Goal: Task Accomplishment & Management: Manage account settings

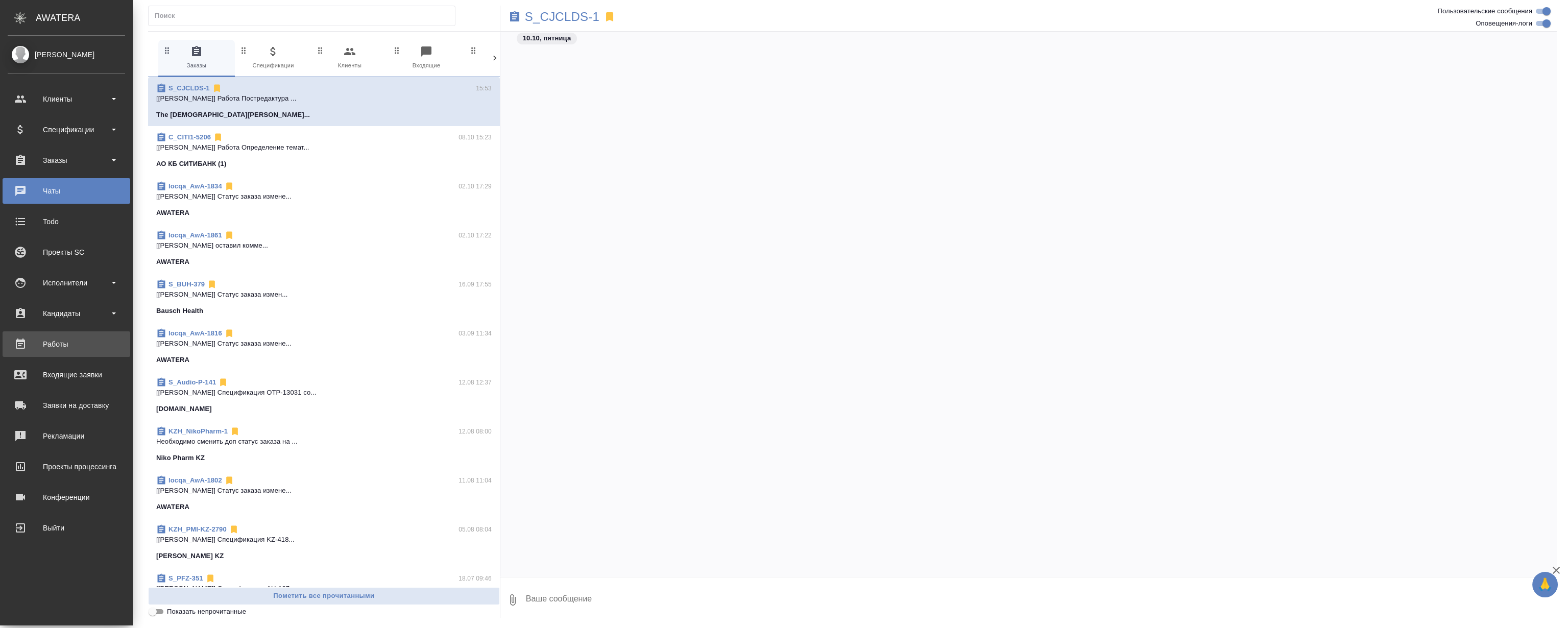
scroll to position [2573, 0]
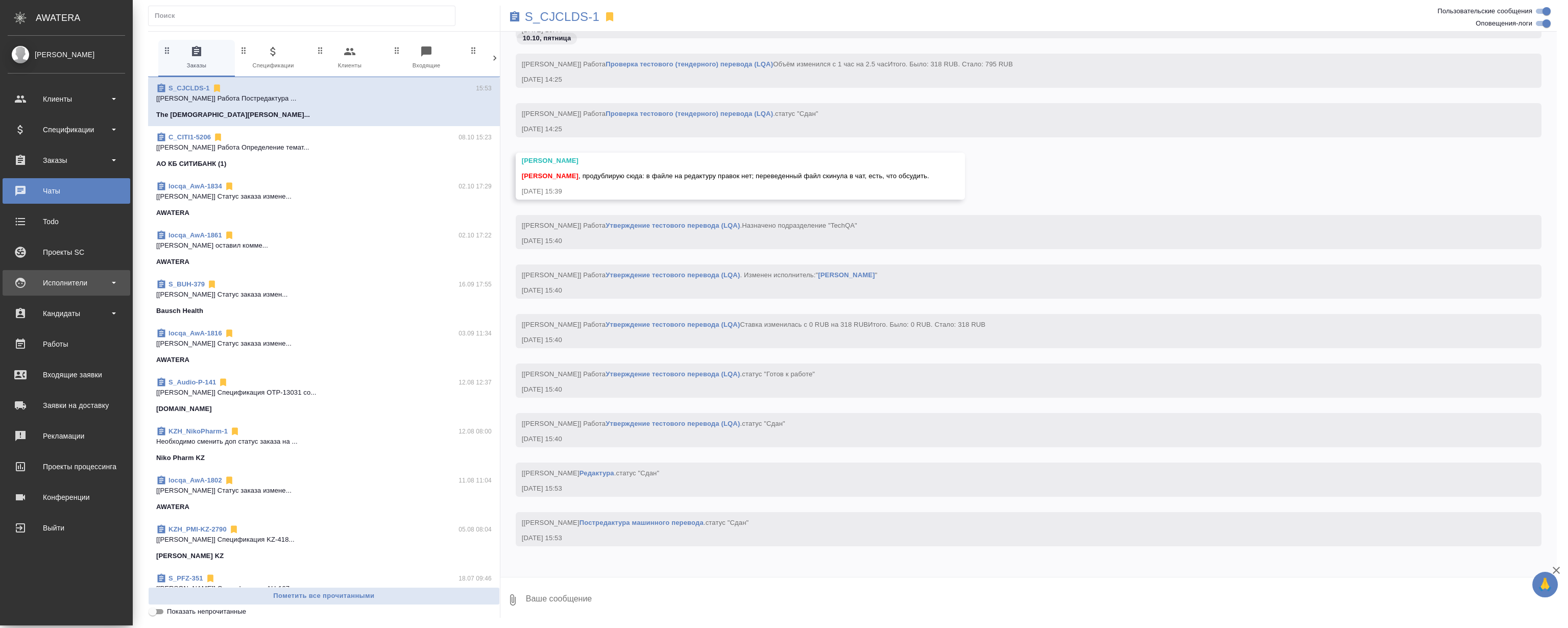
click at [68, 285] on div "Исполнители" at bounding box center [66, 283] width 117 height 15
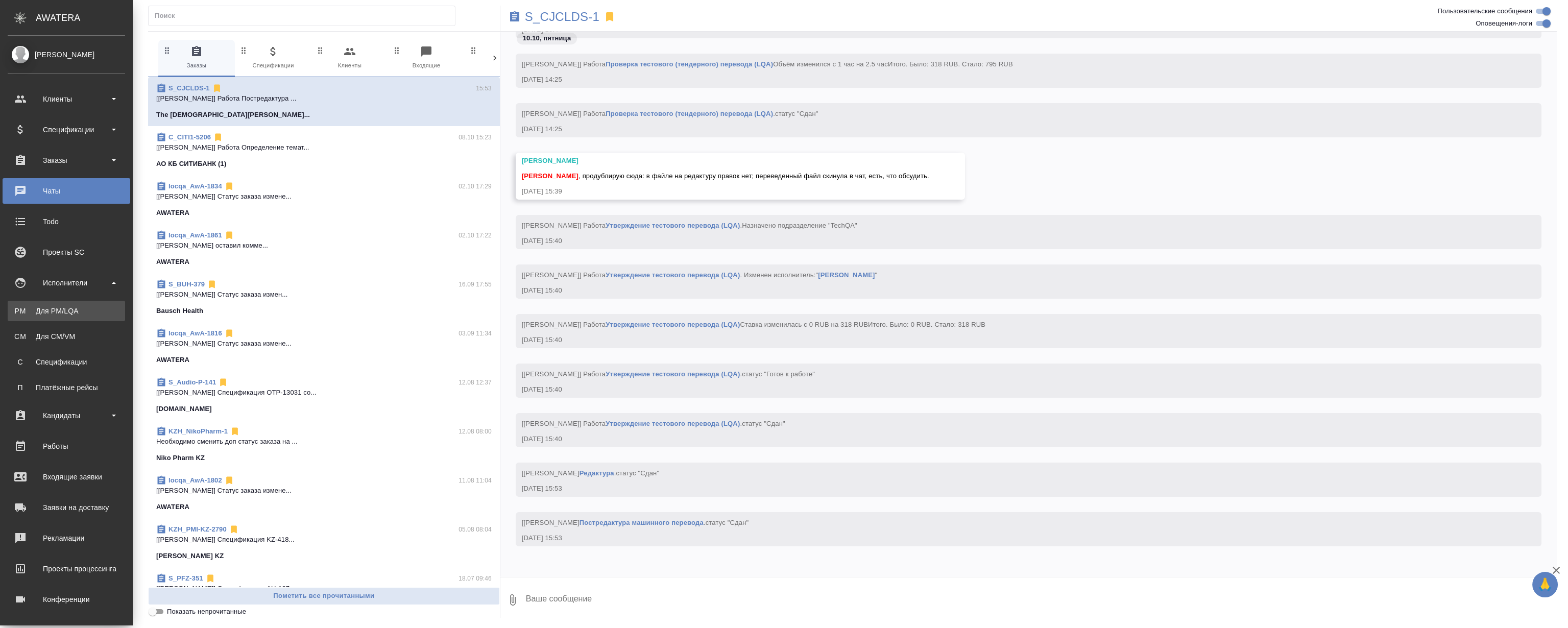
click at [56, 311] on div "Для PM/LQA" at bounding box center [66, 311] width 107 height 10
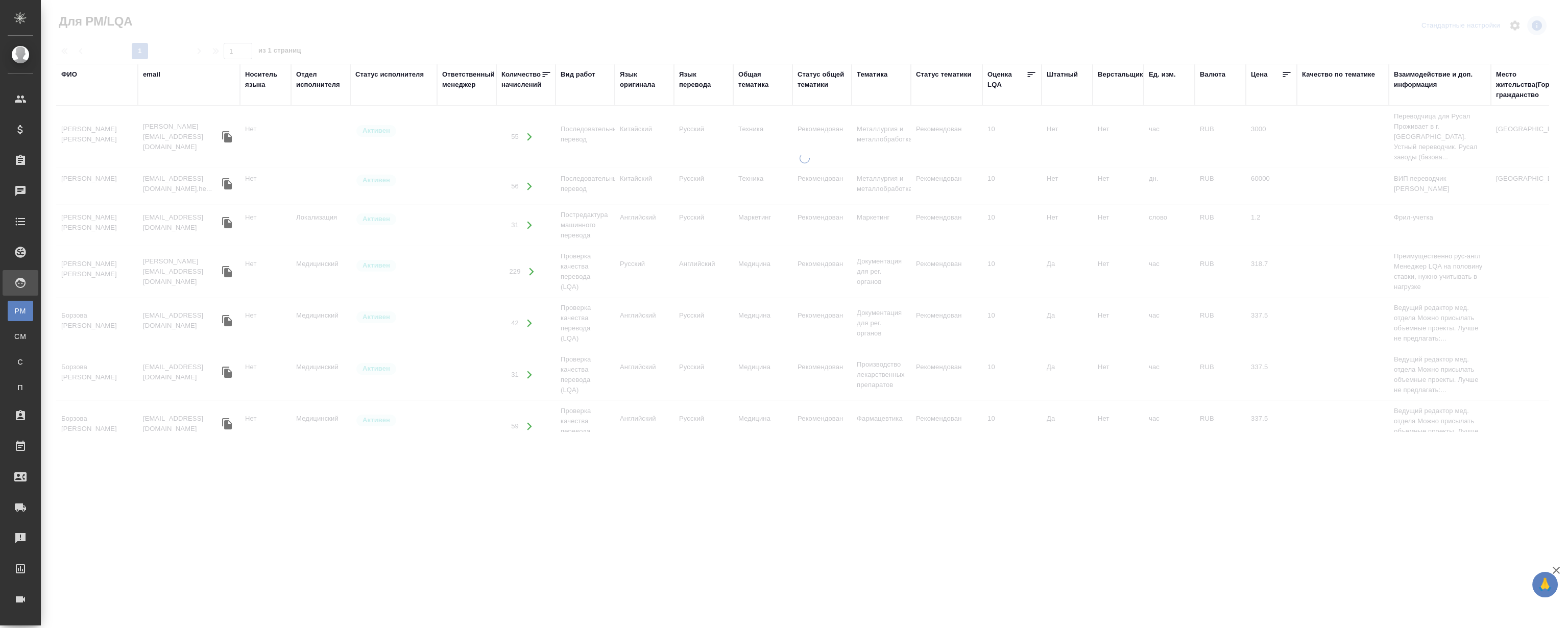
click at [76, 75] on div "ФИО" at bounding box center [69, 75] width 16 height 10
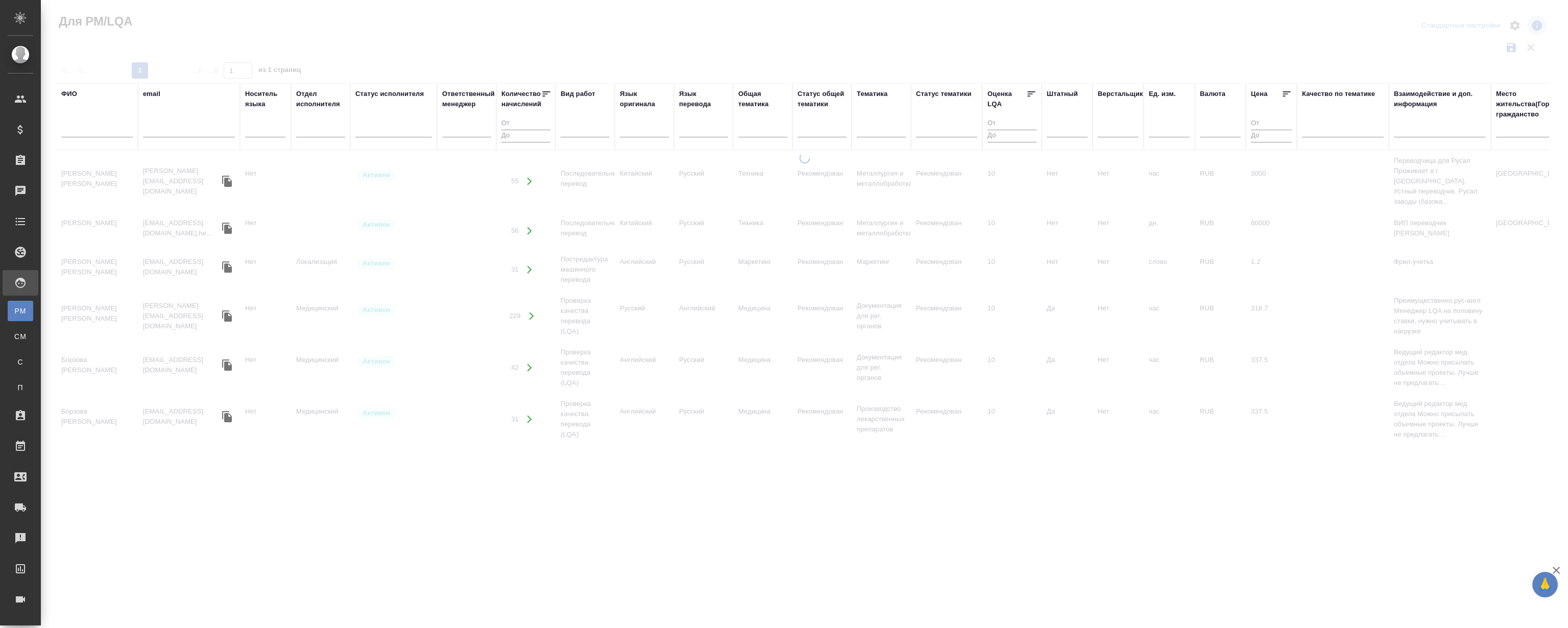
click at [90, 123] on div at bounding box center [96, 132] width 71 height 25
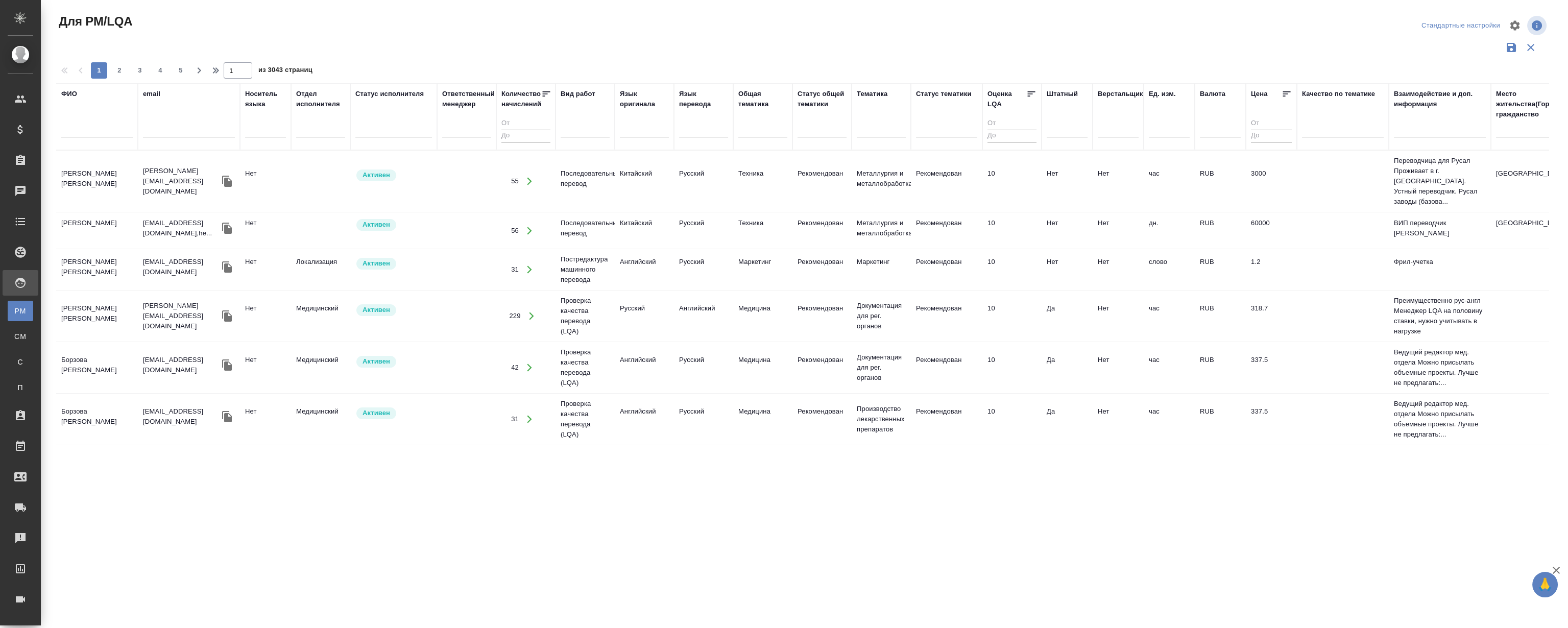
click at [90, 125] on input "text" at bounding box center [96, 131] width 71 height 12
type input "корниенко"
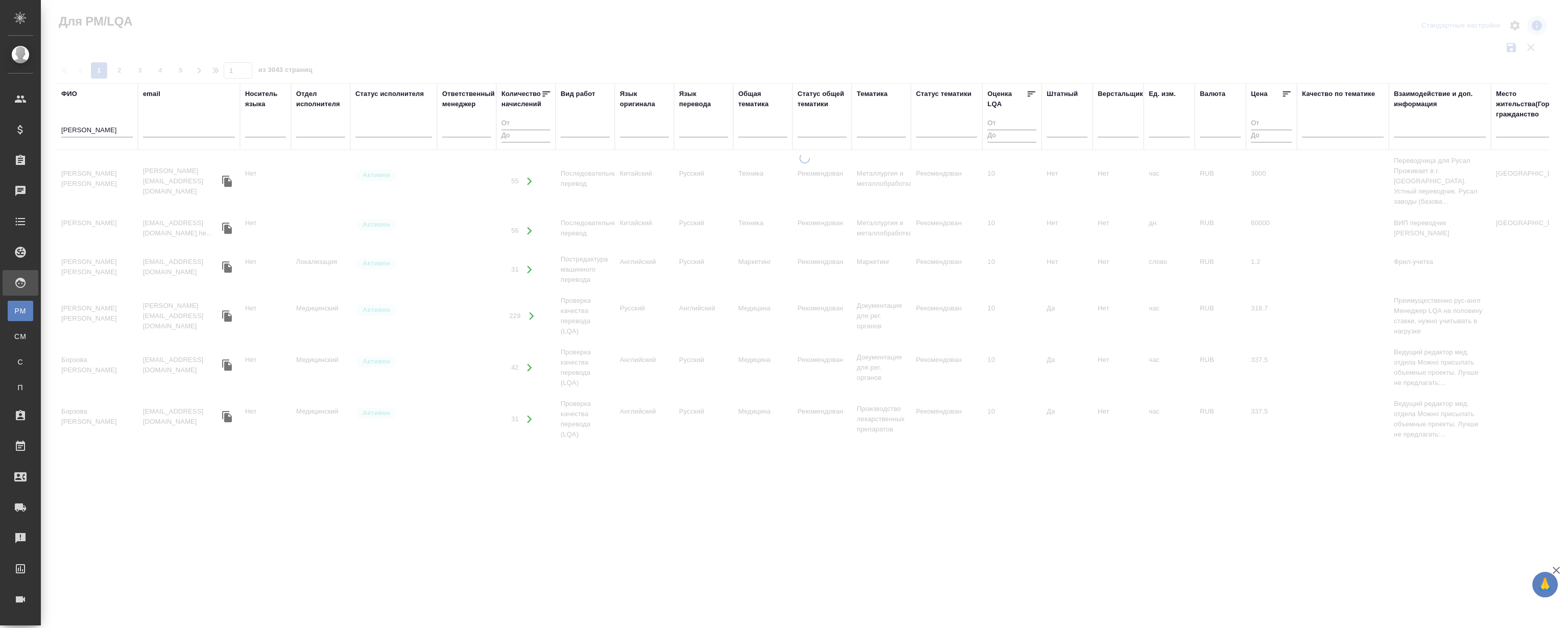
click at [280, 26] on div at bounding box center [805, 228] width 1527 height 457
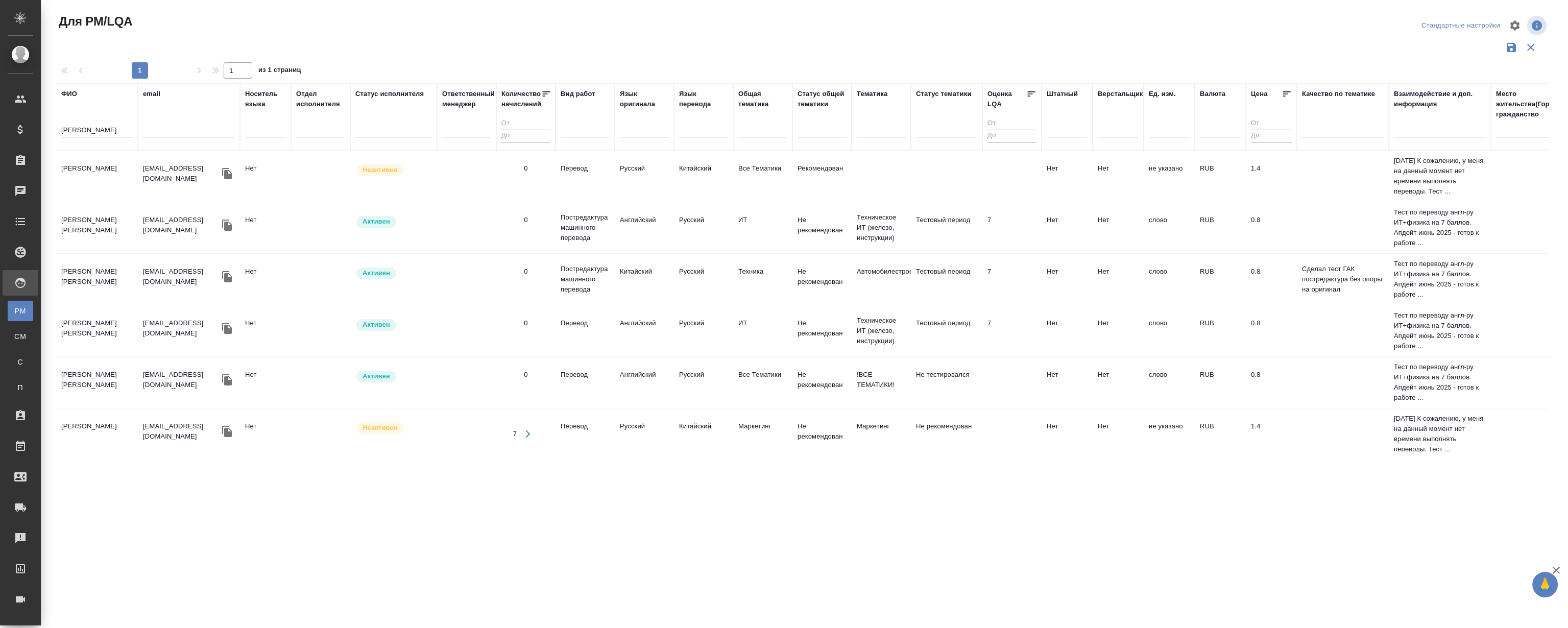
click at [91, 225] on td "Корниенко Артём Игоревич" at bounding box center [97, 228] width 81 height 36
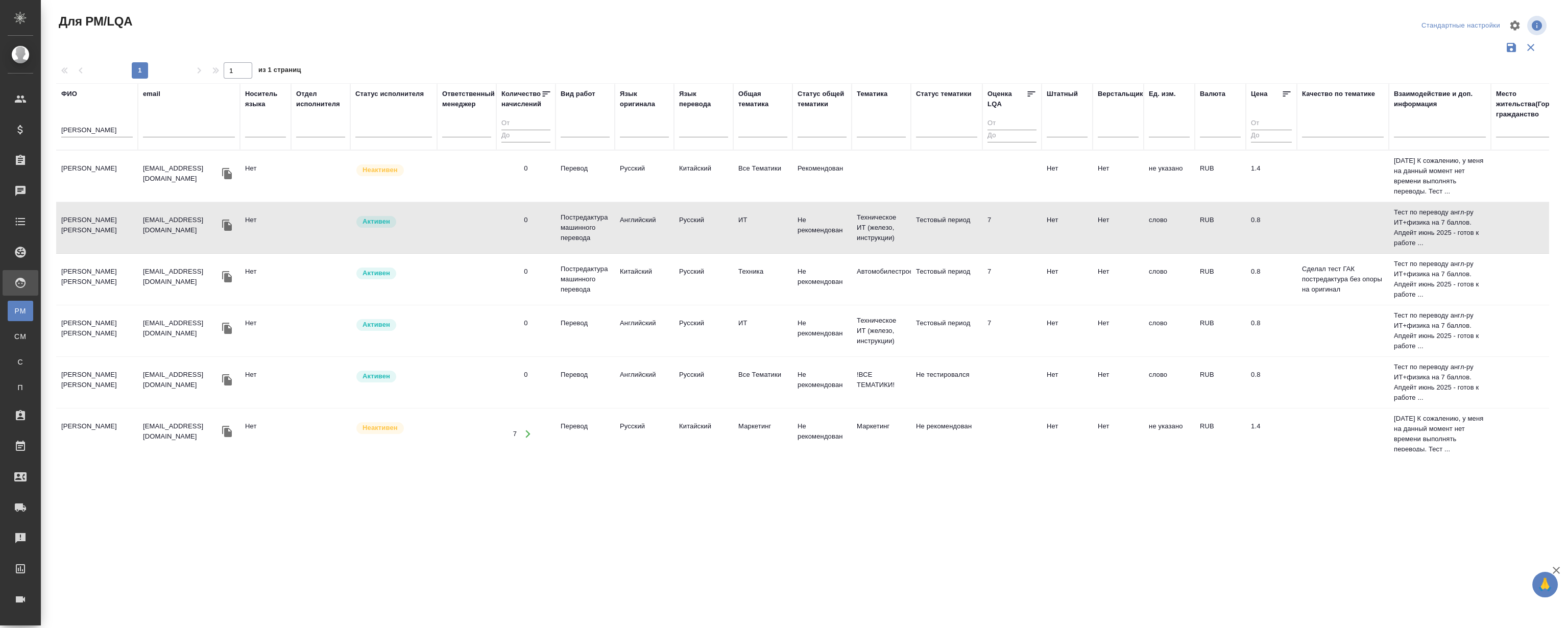
click at [91, 225] on td "Корниенко Артём Игоревич" at bounding box center [97, 228] width 81 height 36
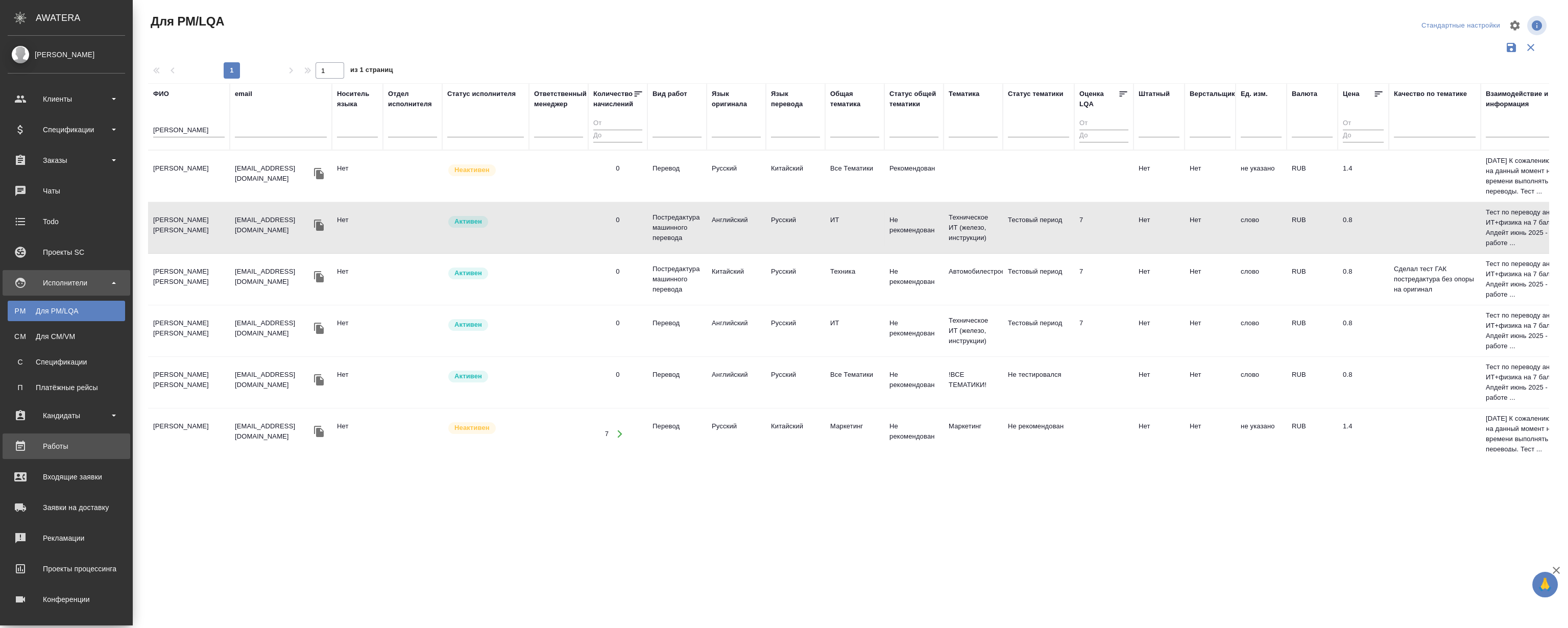
click at [70, 444] on div "Работы" at bounding box center [66, 446] width 117 height 15
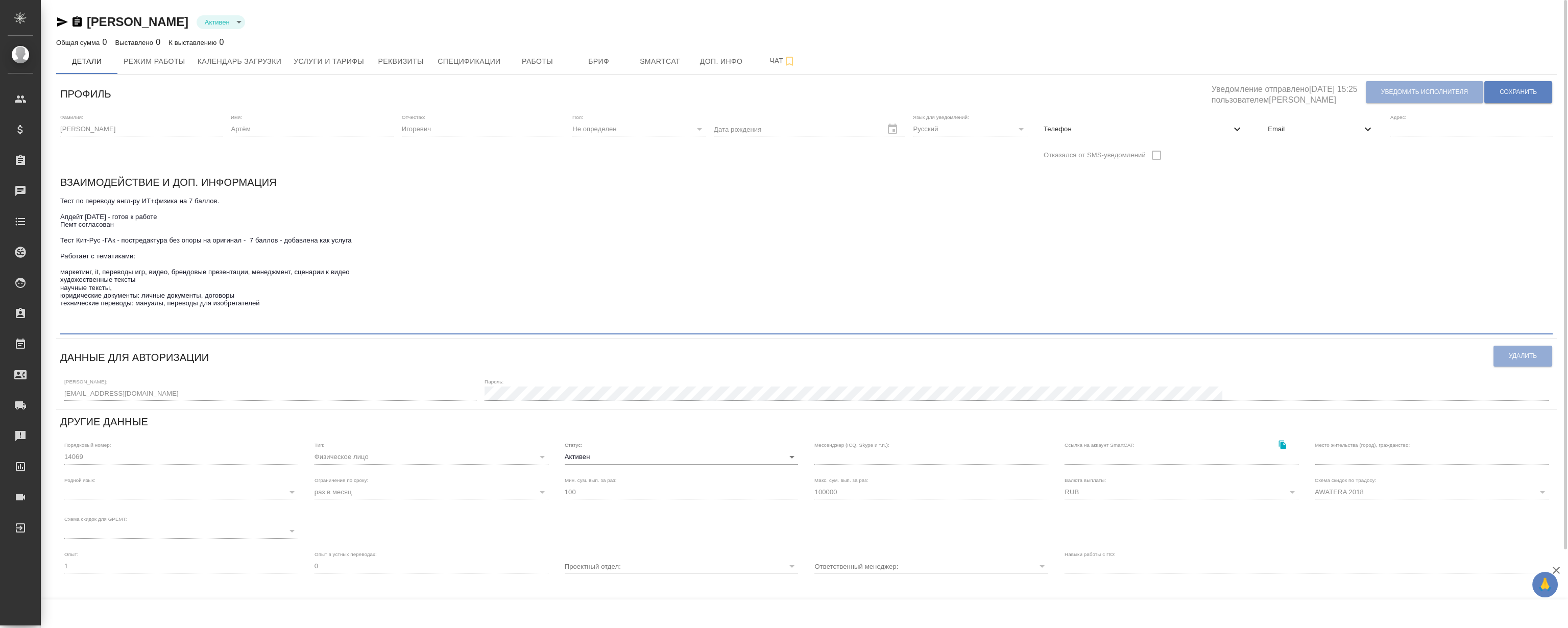
click at [203, 214] on textarea "Тест по переводу англ-ру ИТ+физика на 7 баллов. Апдейт июнь 2025 - готов к рабо…" at bounding box center [806, 264] width 1492 height 134
click at [271, 254] on textarea "Тест по переводу англ-ру ИТ+физика на 7 баллов. Апдейт июнь 2025 - готов к рабо…" at bounding box center [806, 264] width 1492 height 134
click at [531, 59] on span "Работы" at bounding box center [537, 61] width 49 height 12
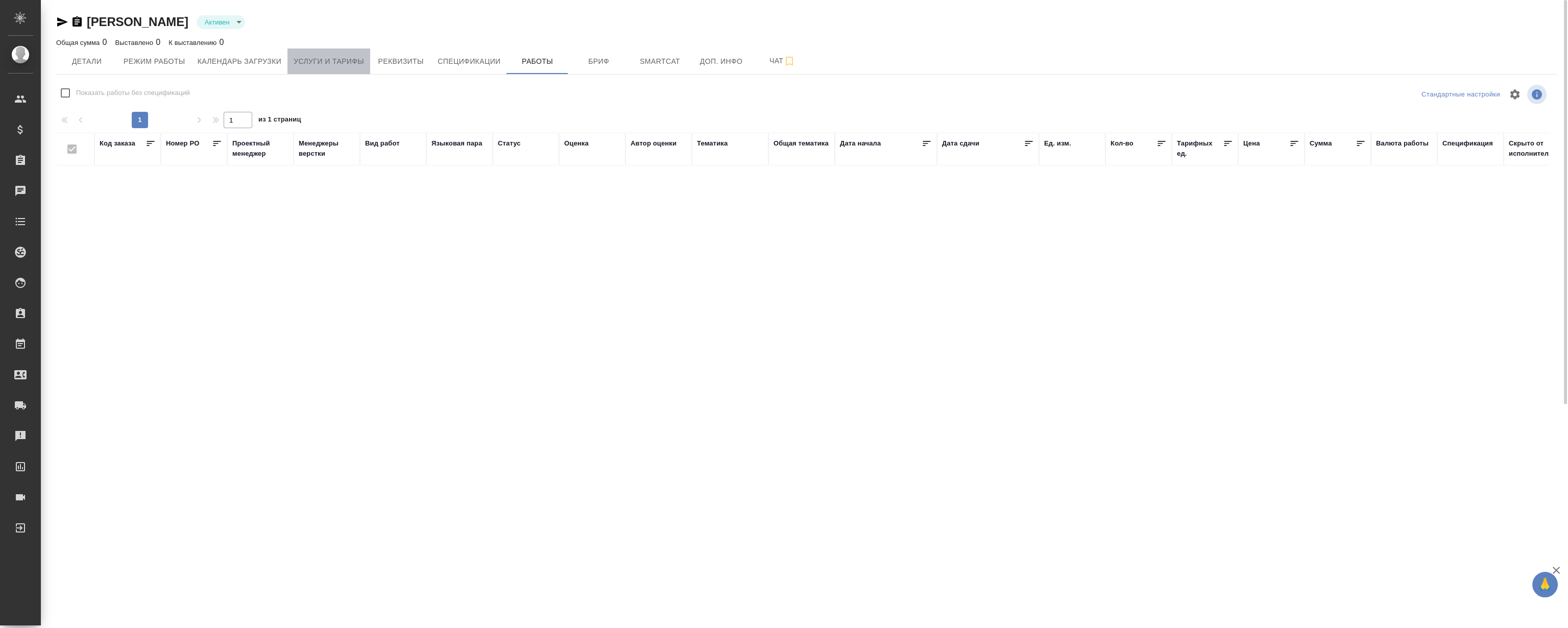
click at [368, 70] on button "Услуги и тарифы" at bounding box center [329, 61] width 83 height 26
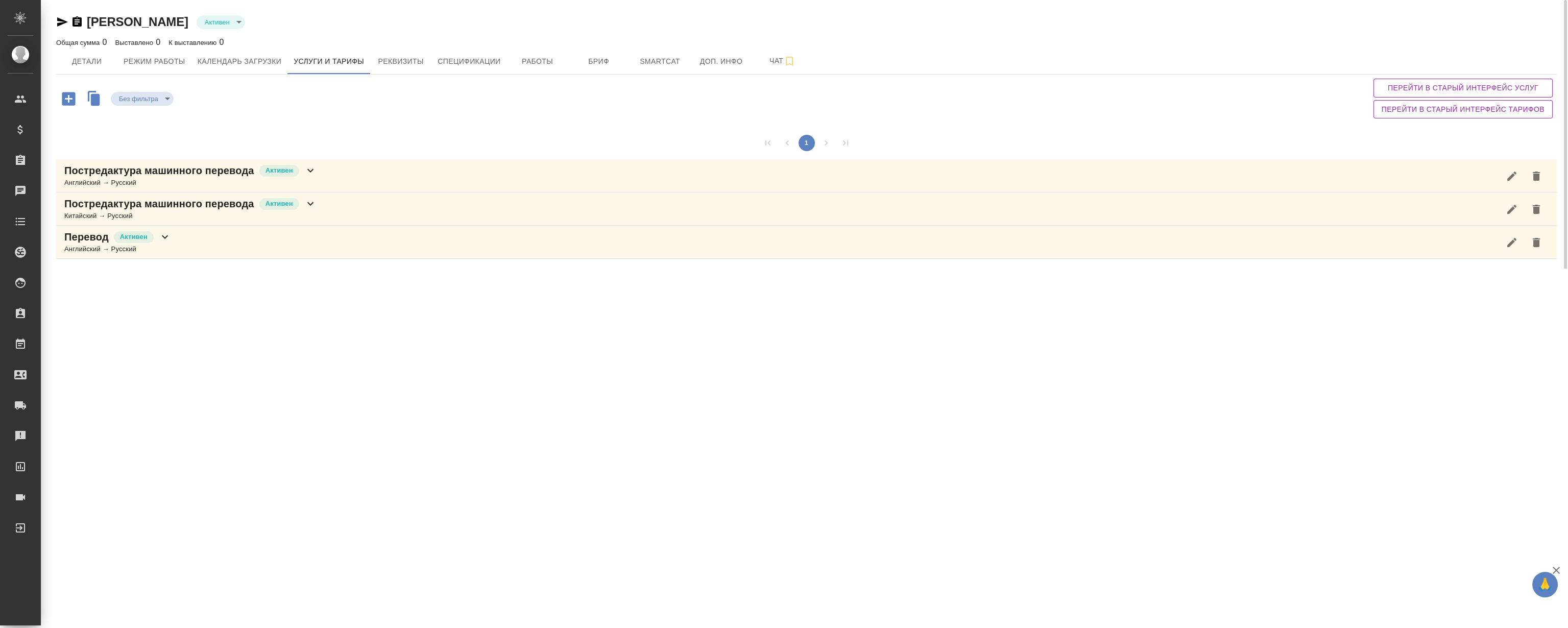
click at [316, 172] on icon at bounding box center [311, 170] width 12 height 12
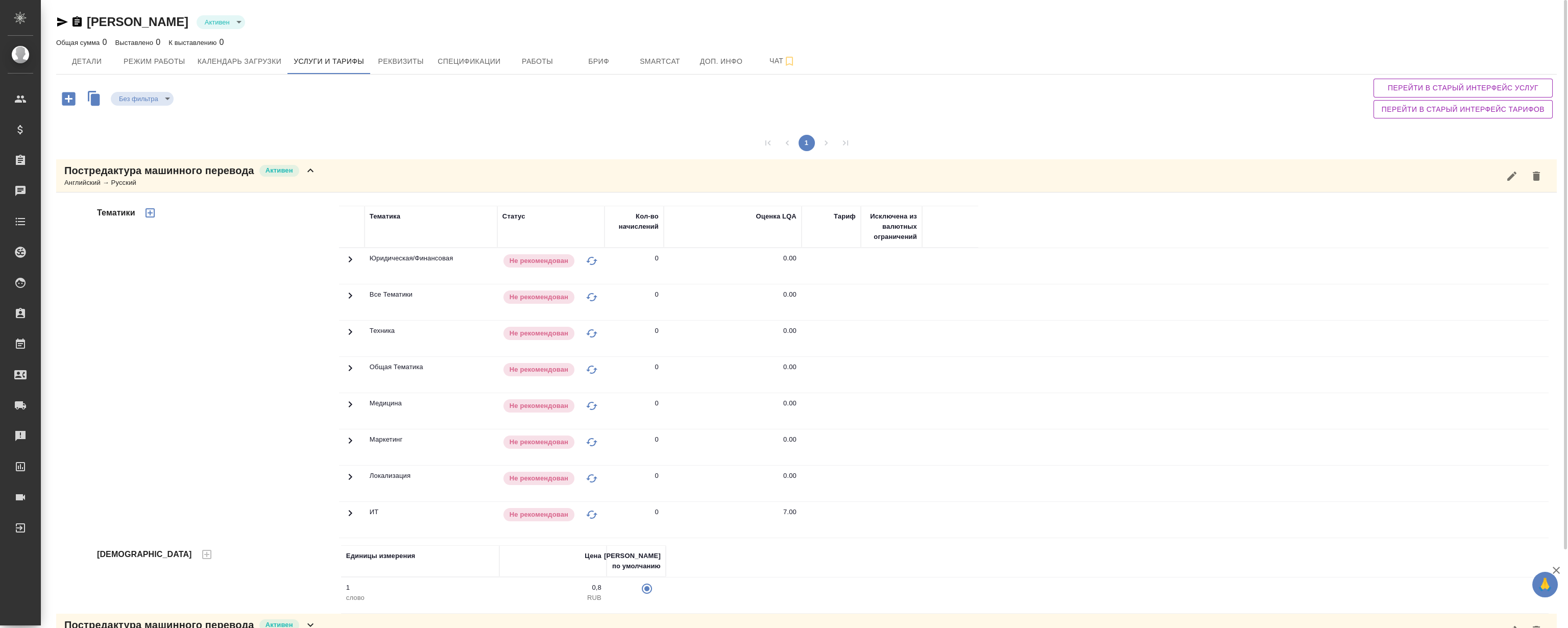
click at [316, 172] on icon at bounding box center [311, 170] width 12 height 12
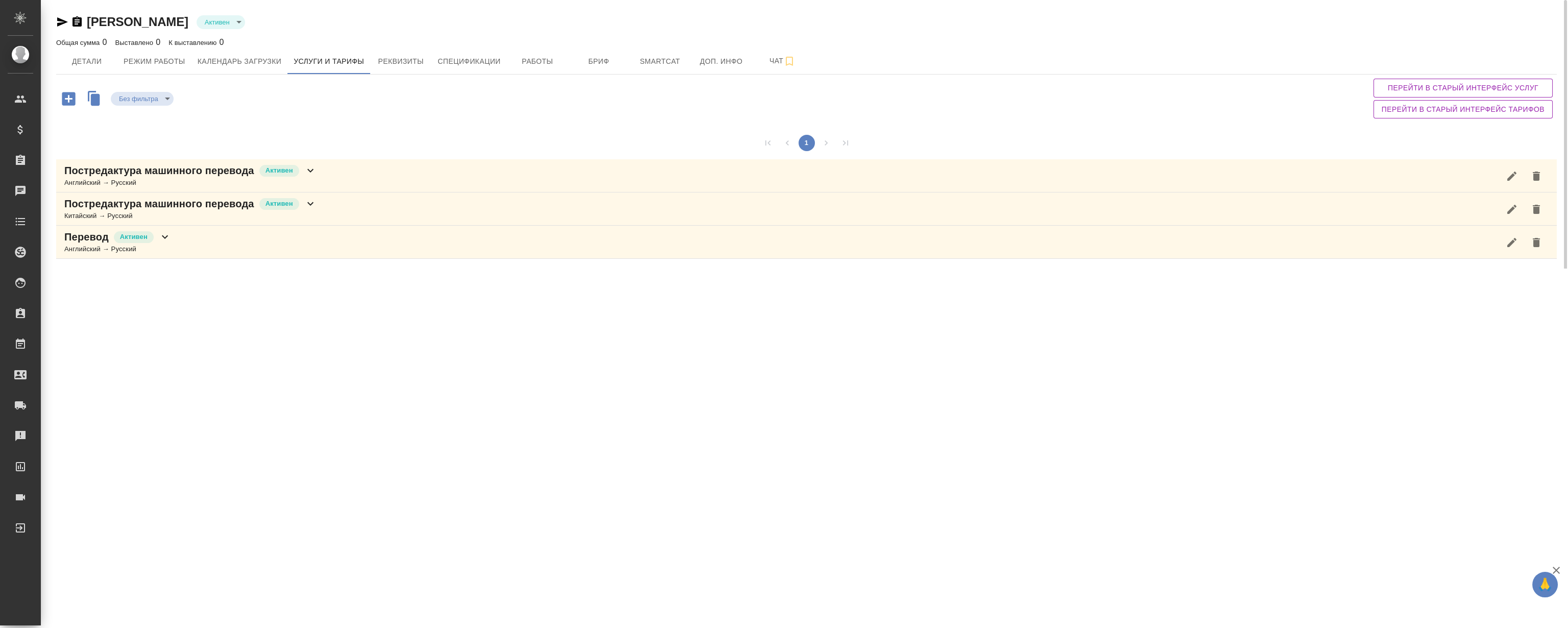
click at [266, 234] on div "Перевод Активен Английский → Русский" at bounding box center [807, 242] width 1500 height 33
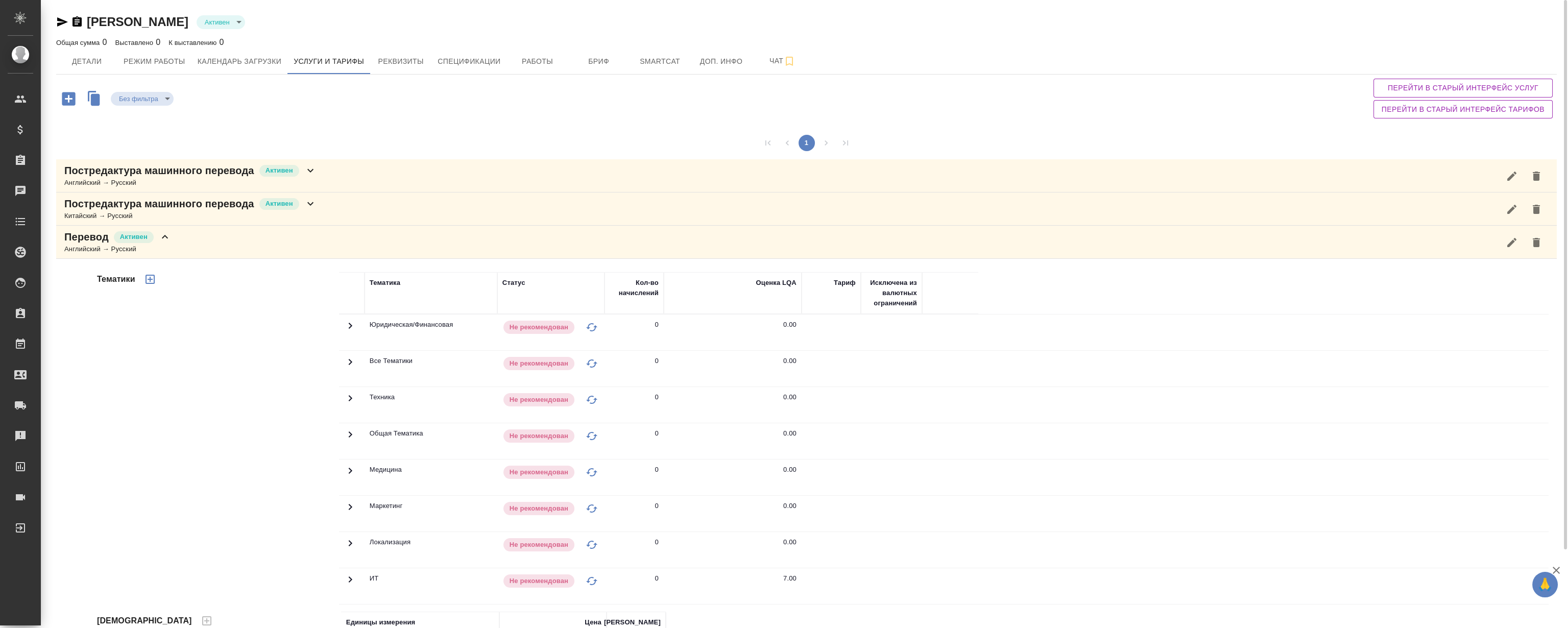
click at [255, 235] on div "Перевод Активен Английский → Русский" at bounding box center [807, 242] width 1500 height 33
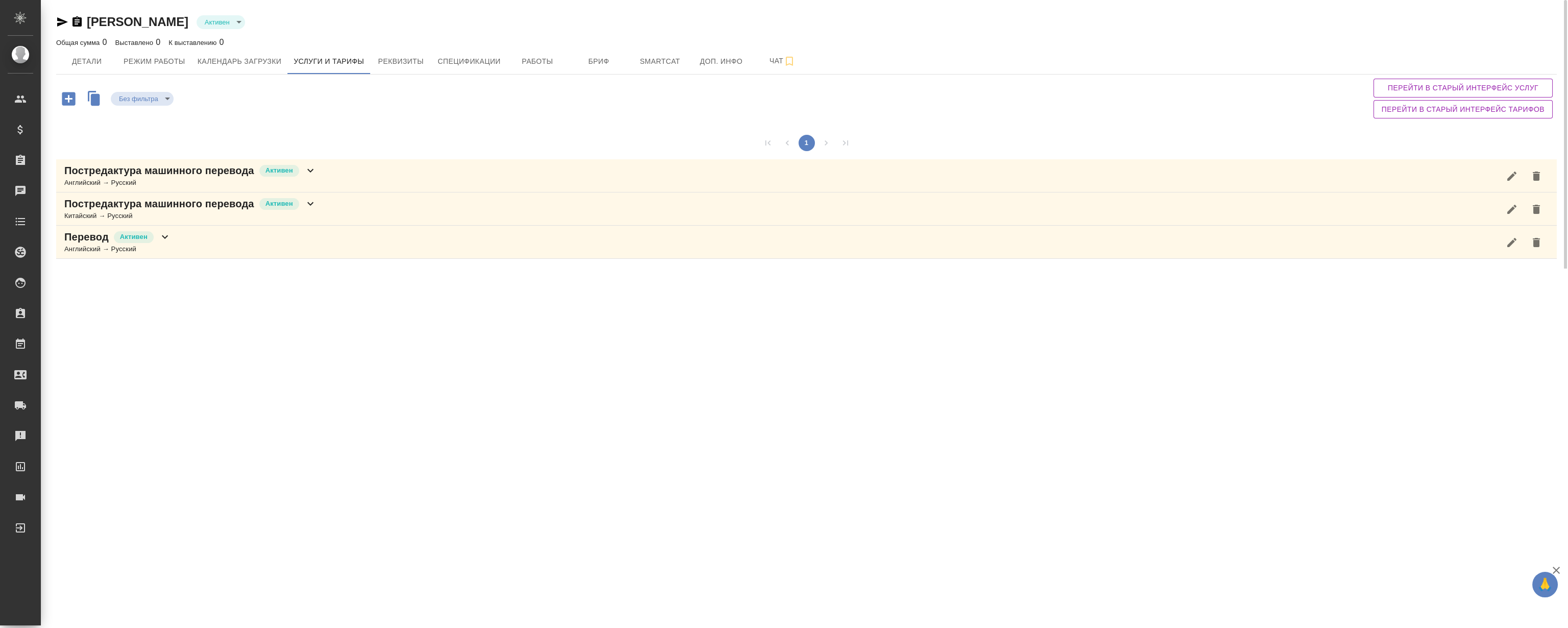
click at [309, 202] on icon at bounding box center [311, 203] width 12 height 12
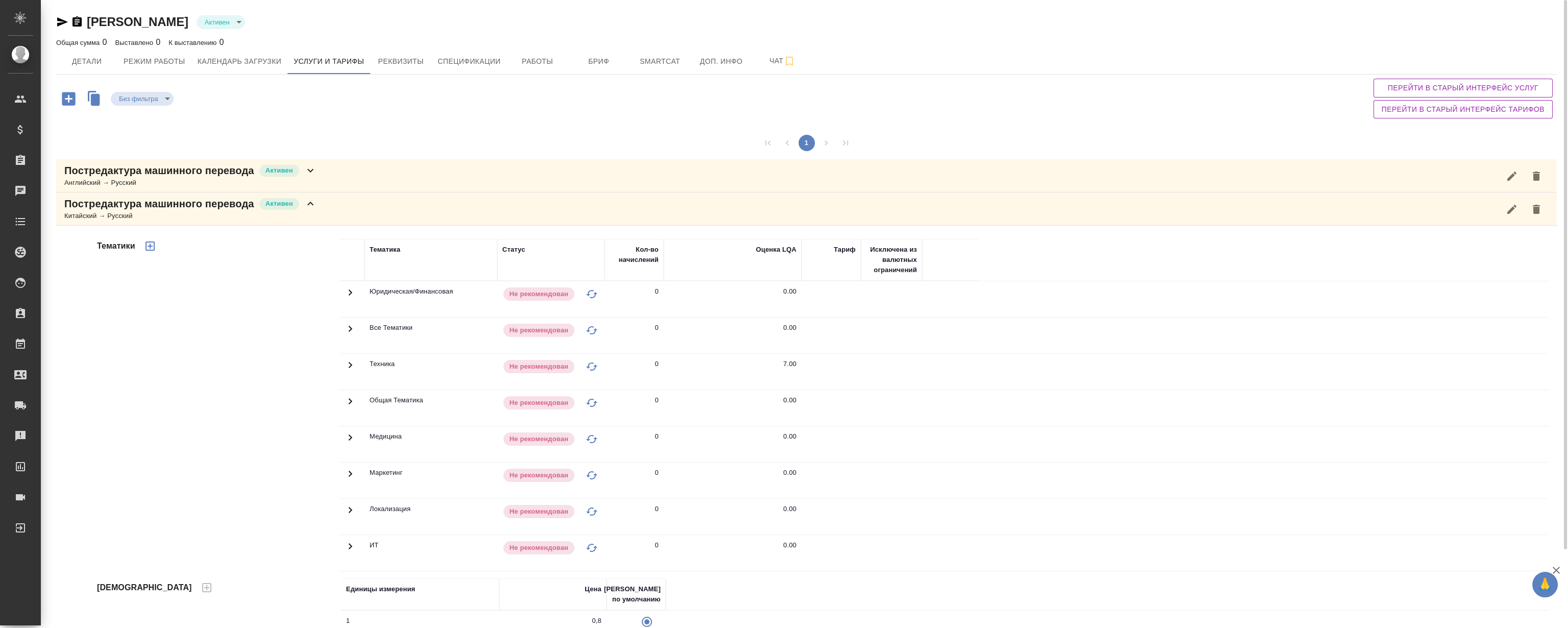
click at [309, 202] on icon at bounding box center [311, 203] width 12 height 12
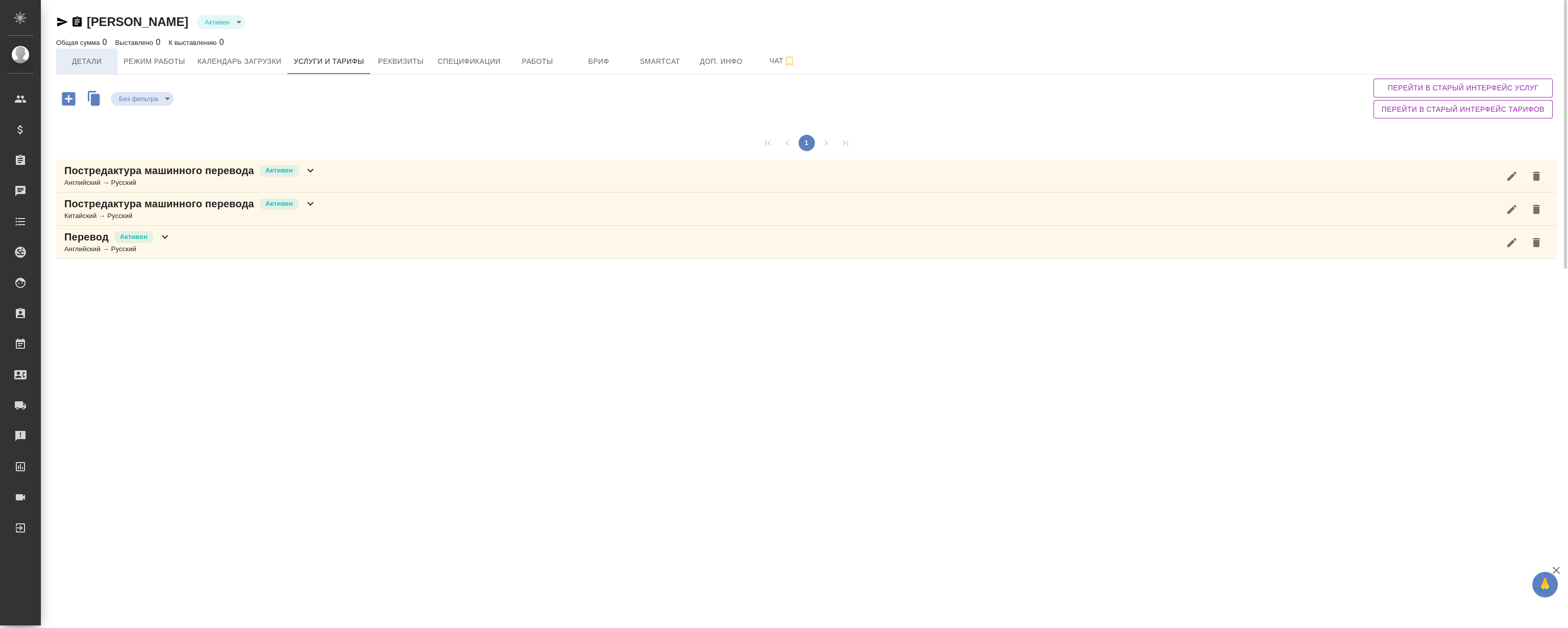
click at [91, 63] on span "Детали" at bounding box center [87, 61] width 49 height 12
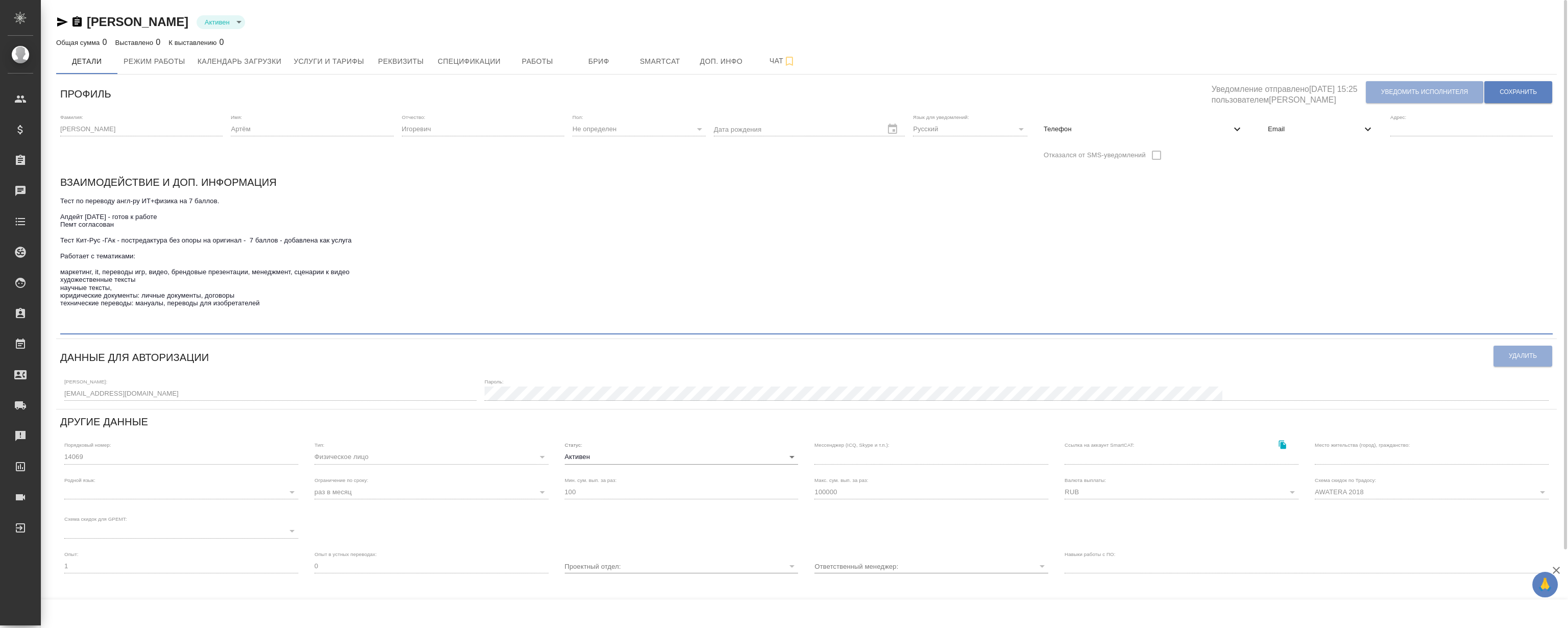
click at [232, 258] on textarea "Тест по переводу англ-ру ИТ+физика на 7 баллов. Апдейт июнь 2025 - готов к рабо…" at bounding box center [806, 264] width 1492 height 134
click at [210, 260] on textarea "Тест по переводу англ-ру ИТ+физика на 7 баллов. Апдейт июнь 2025 - готов к рабо…" at bounding box center [806, 264] width 1492 height 134
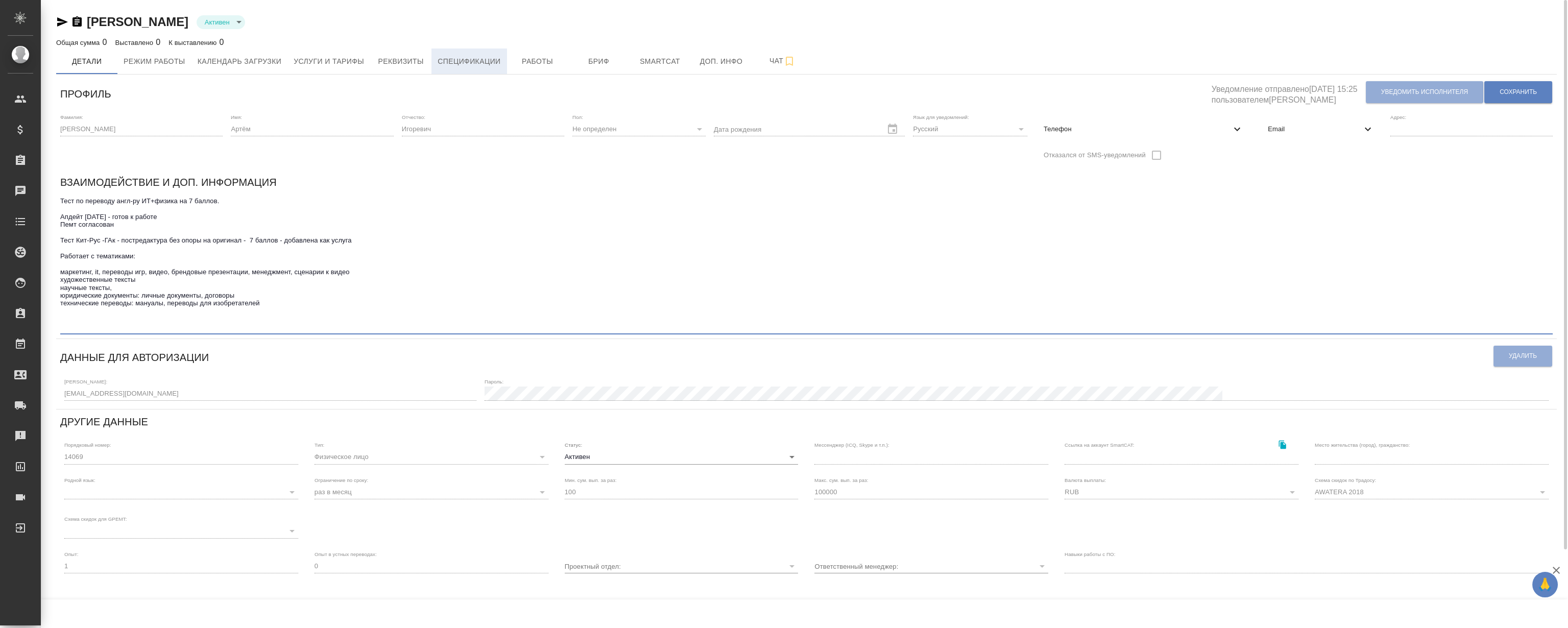
click at [492, 58] on span "Спецификации" at bounding box center [469, 61] width 63 height 12
click at [526, 58] on span "Работы" at bounding box center [537, 61] width 49 height 12
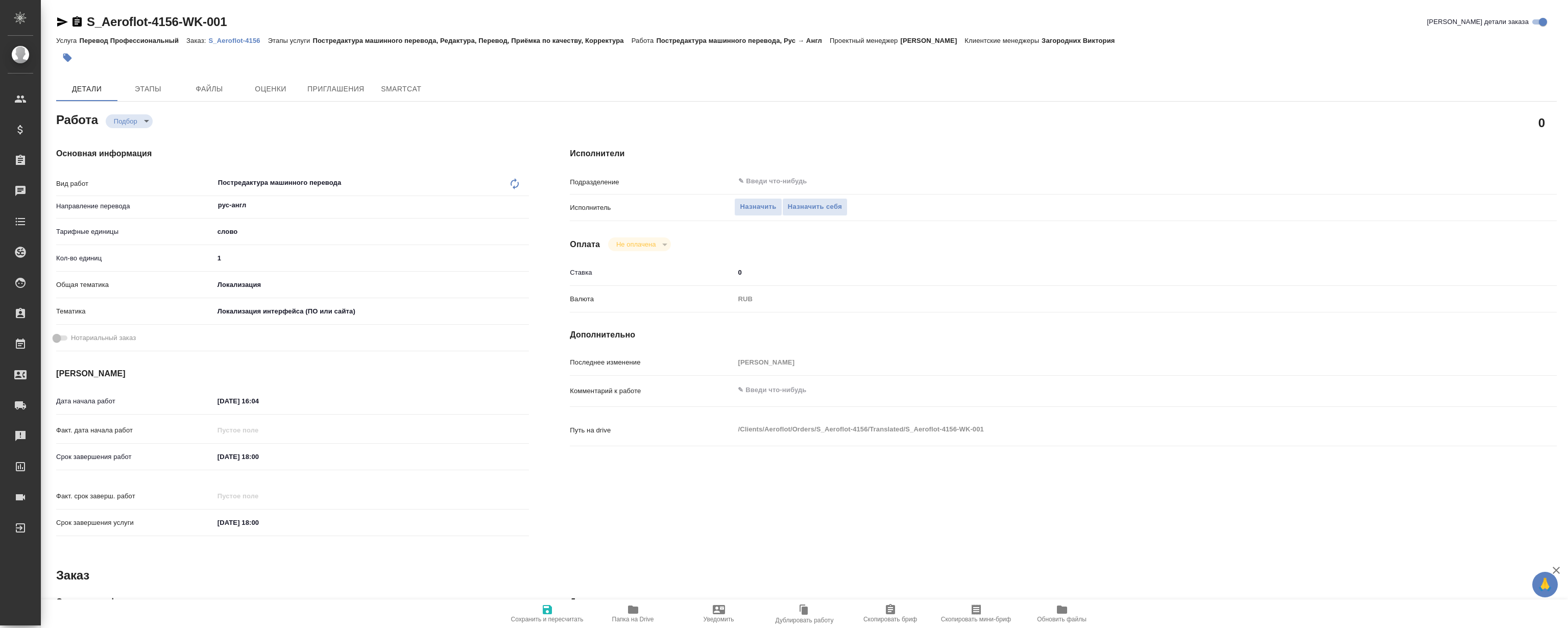
type textarea "x"
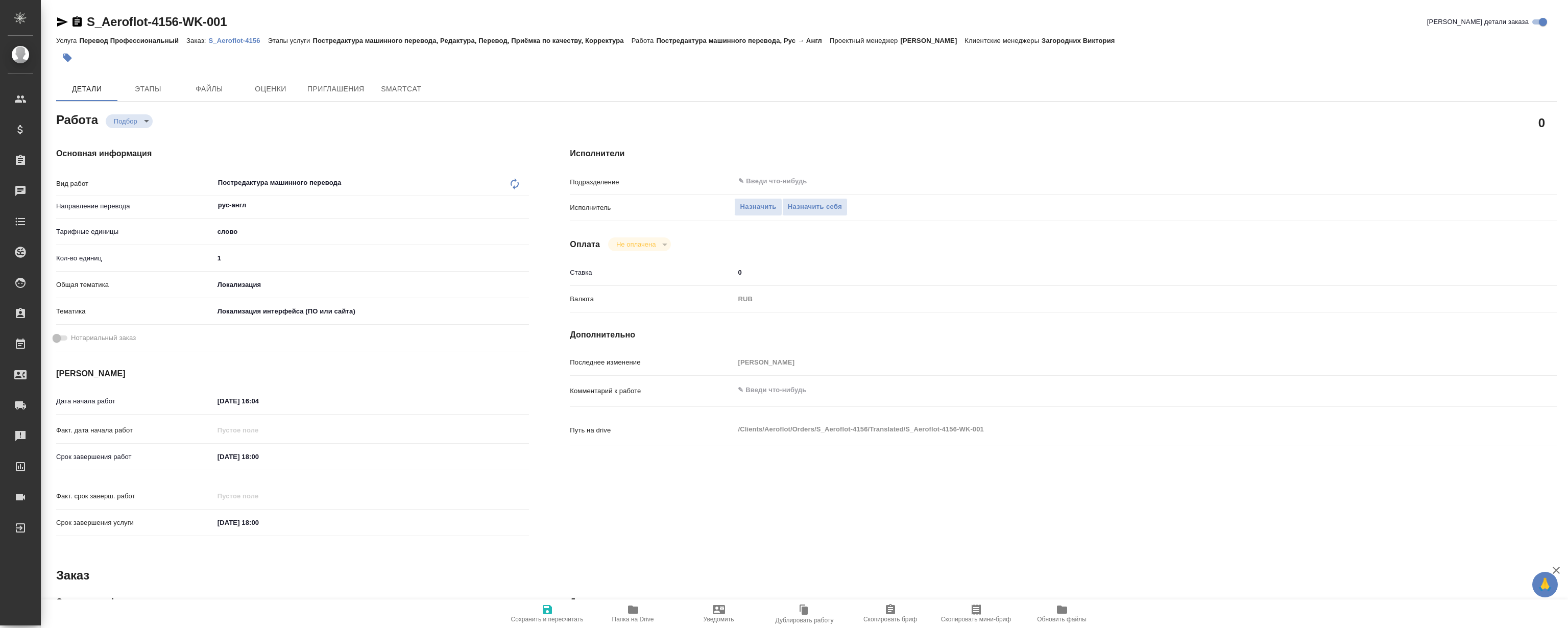
type textarea "x"
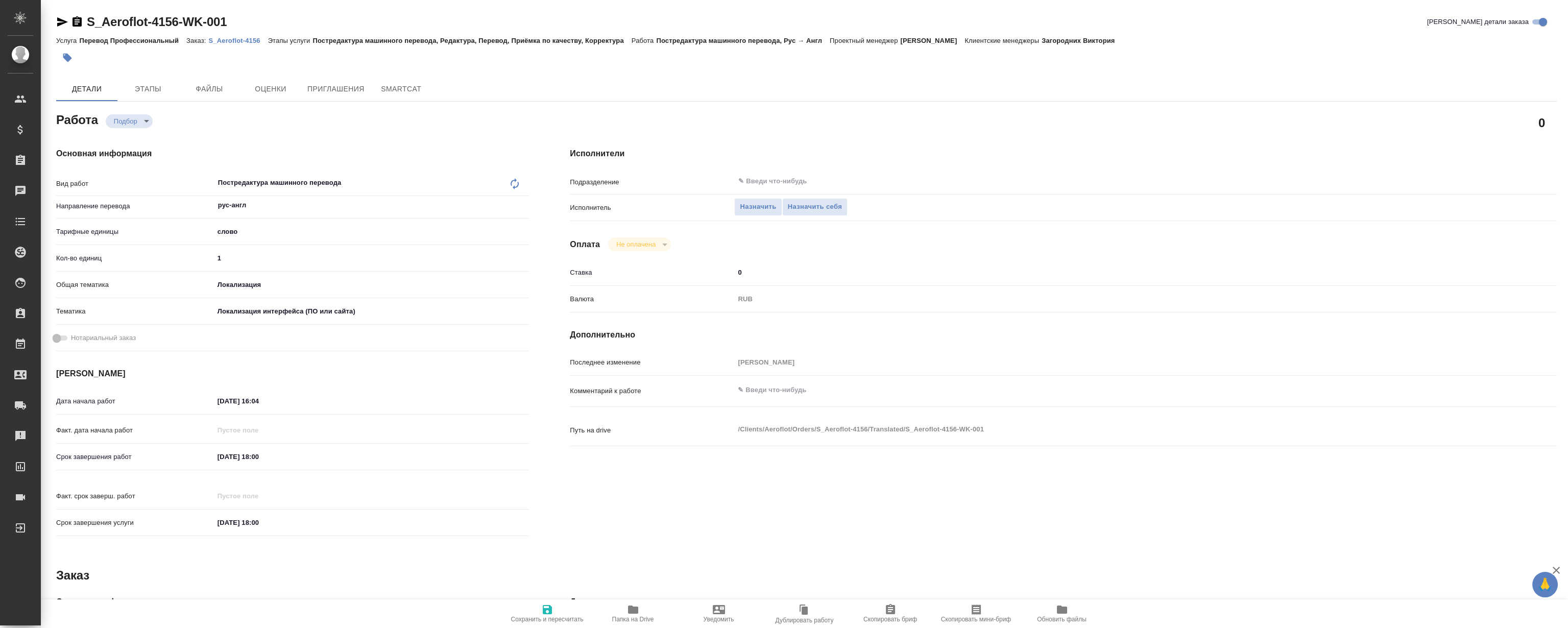
click at [244, 36] on link "S_Aeroflot-4156" at bounding box center [238, 40] width 59 height 9
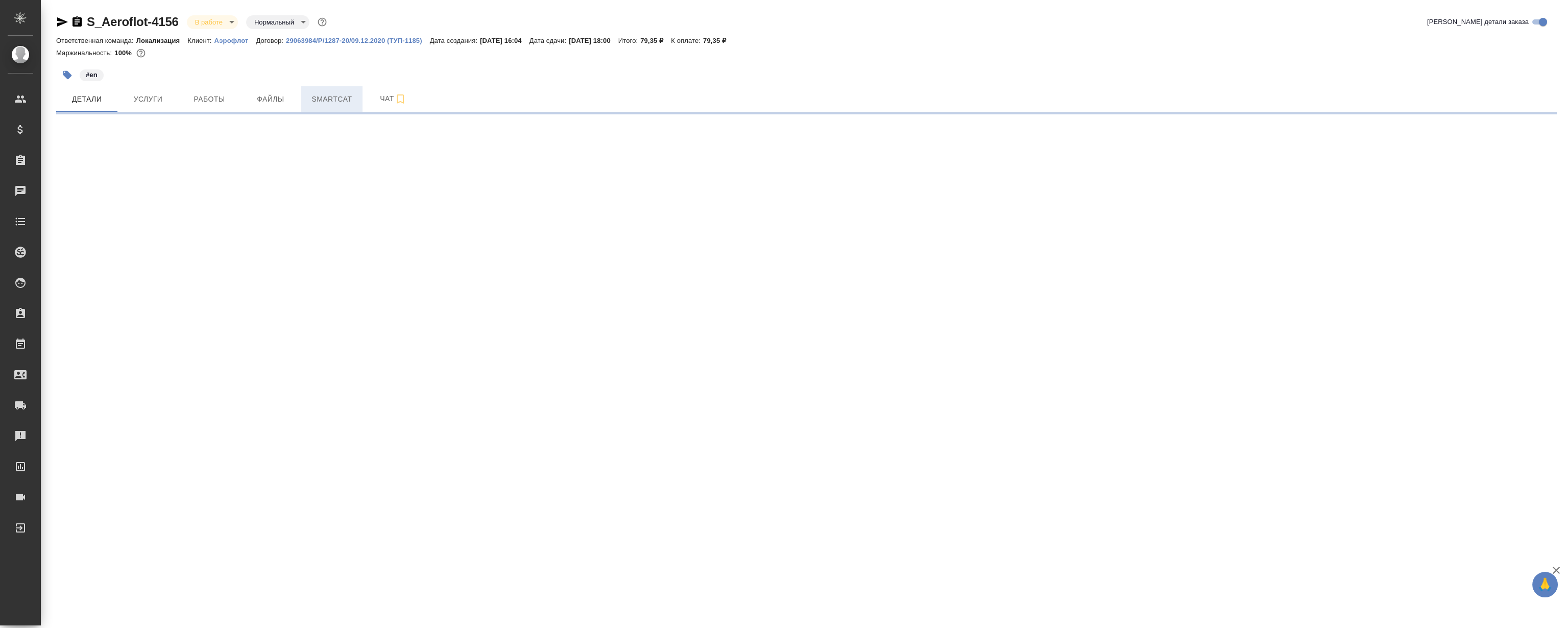
select select "RU"
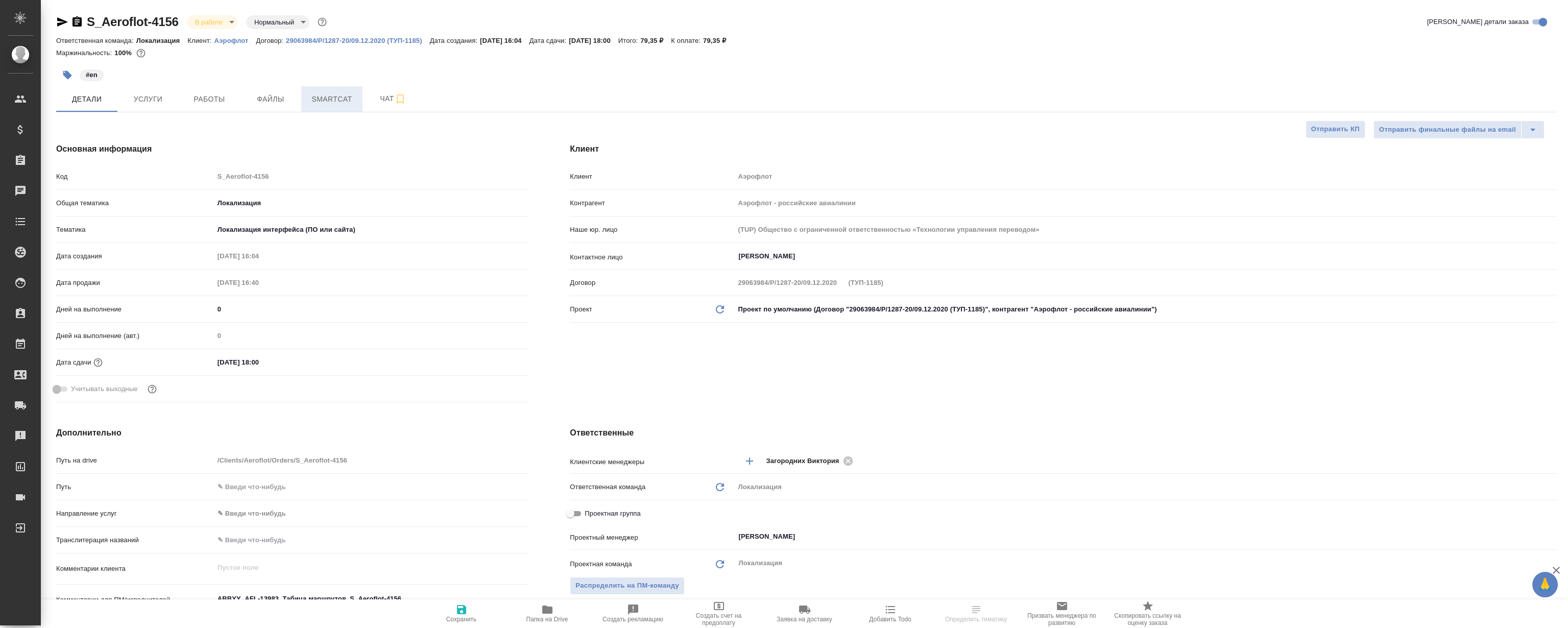
type textarea "x"
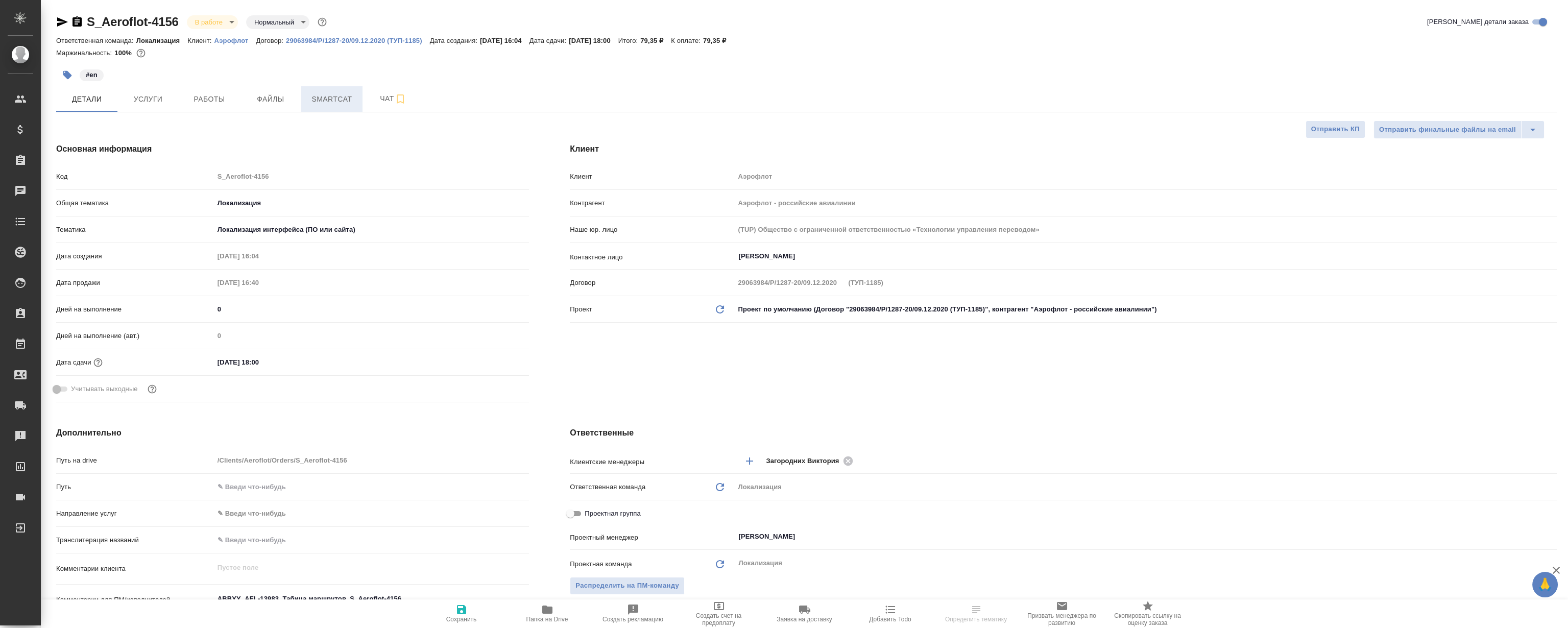
type textarea "x"
click at [308, 98] on span "Smartcat" at bounding box center [332, 99] width 49 height 12
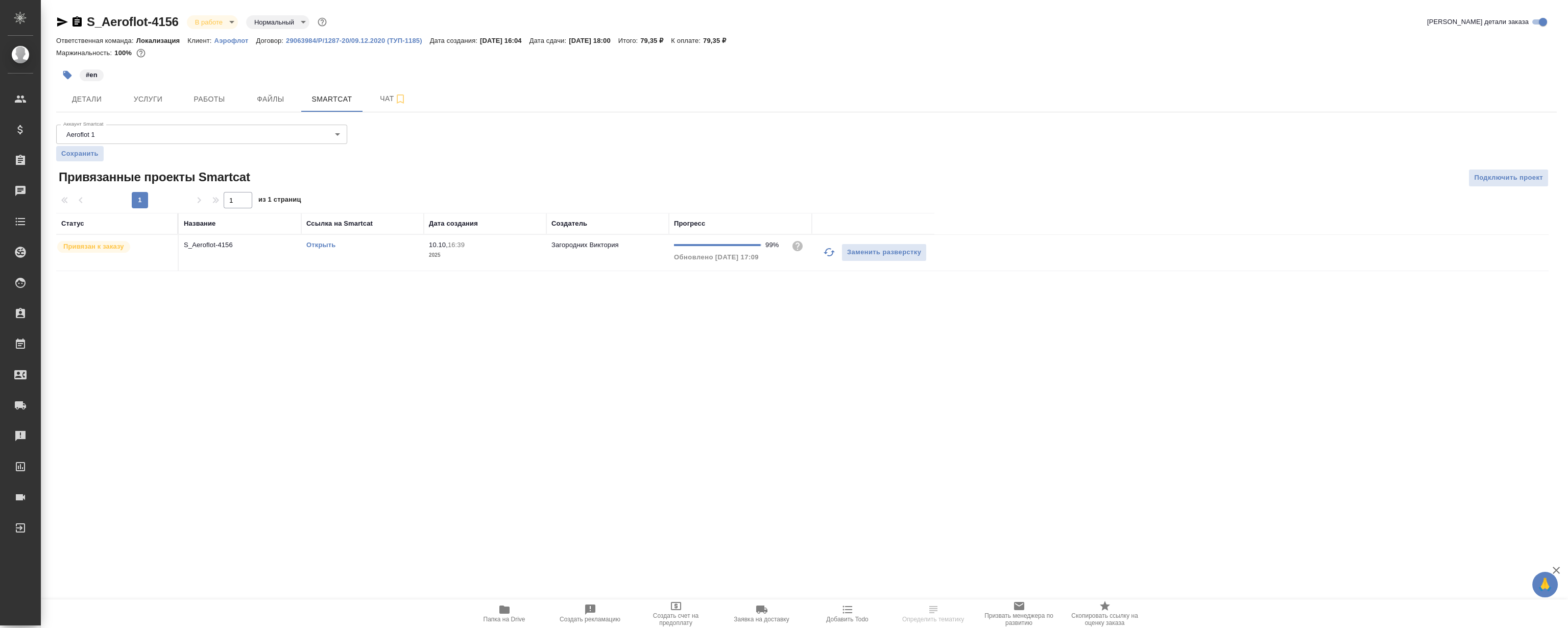
click at [326, 245] on link "Открыть" at bounding box center [321, 245] width 29 height 7
click at [228, 108] on button "Работы" at bounding box center [208, 99] width 61 height 26
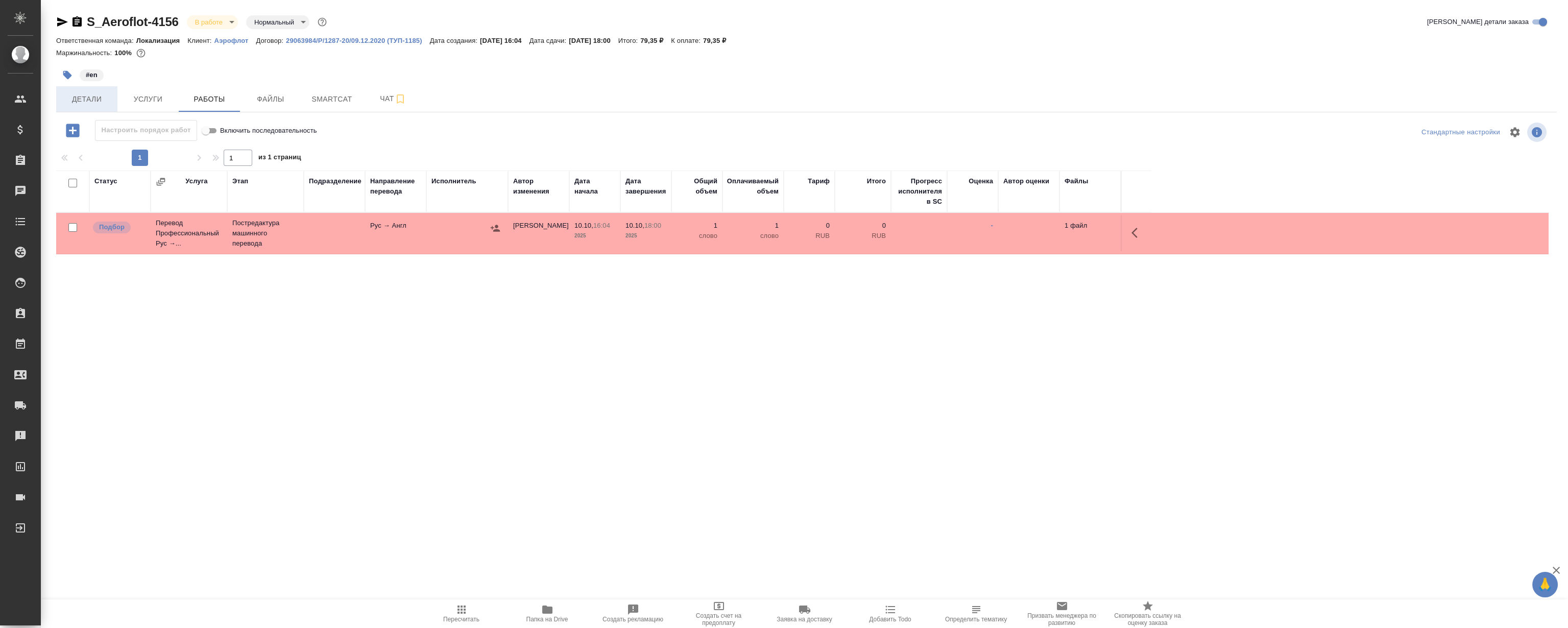
click at [95, 95] on span "Детали" at bounding box center [87, 99] width 49 height 12
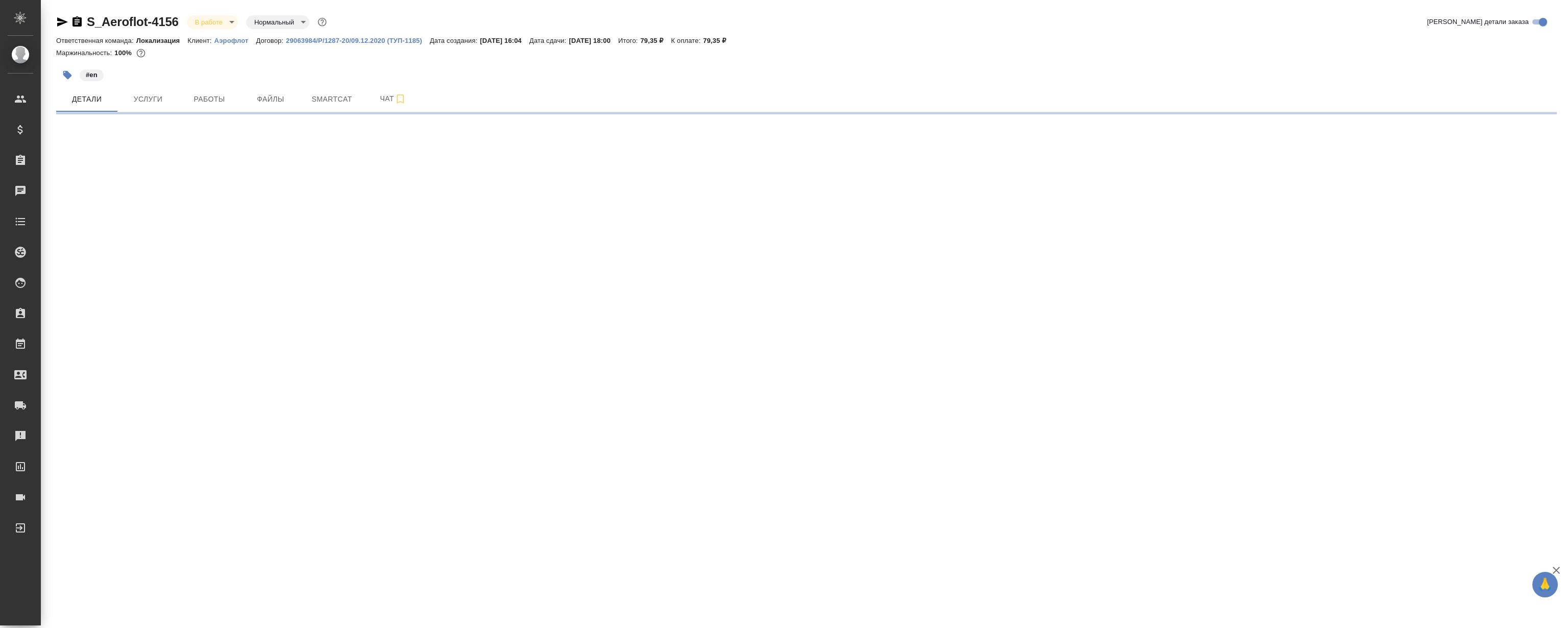
select select "RU"
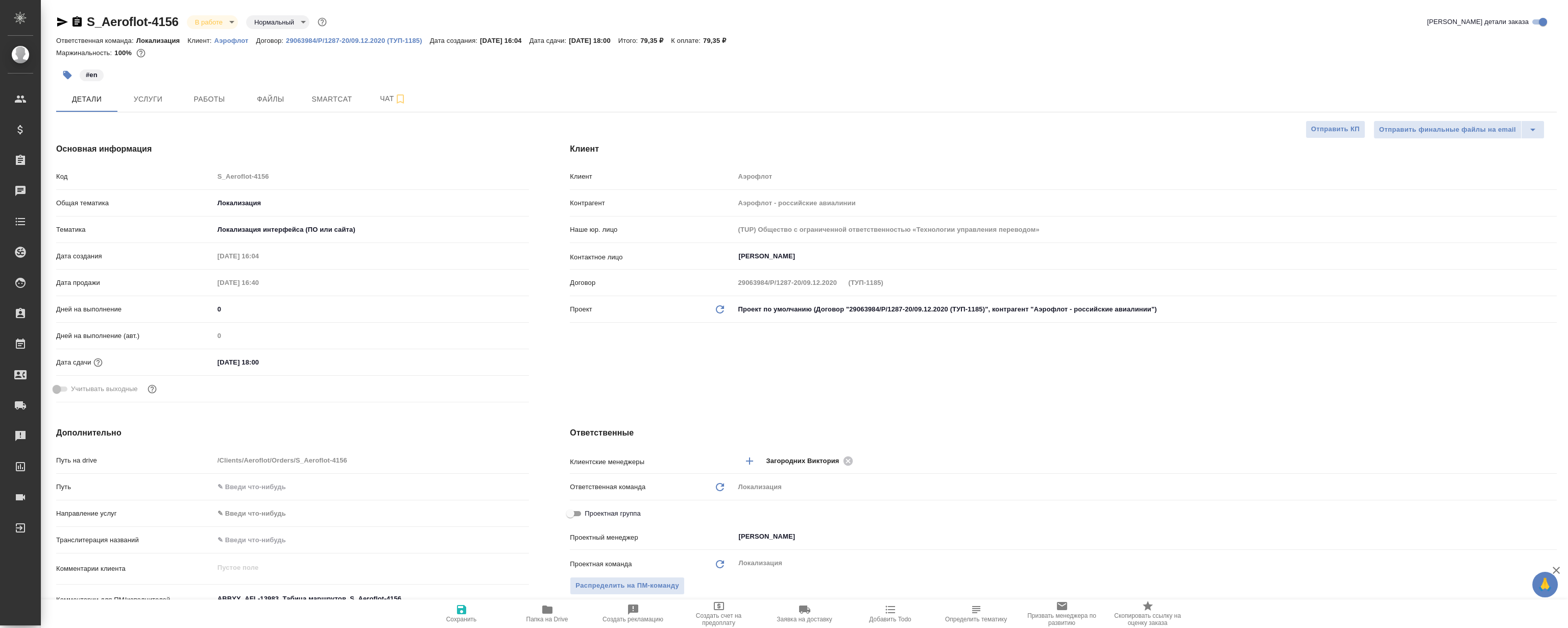
type textarea "x"
click at [193, 108] on button "Работы" at bounding box center [208, 99] width 61 height 26
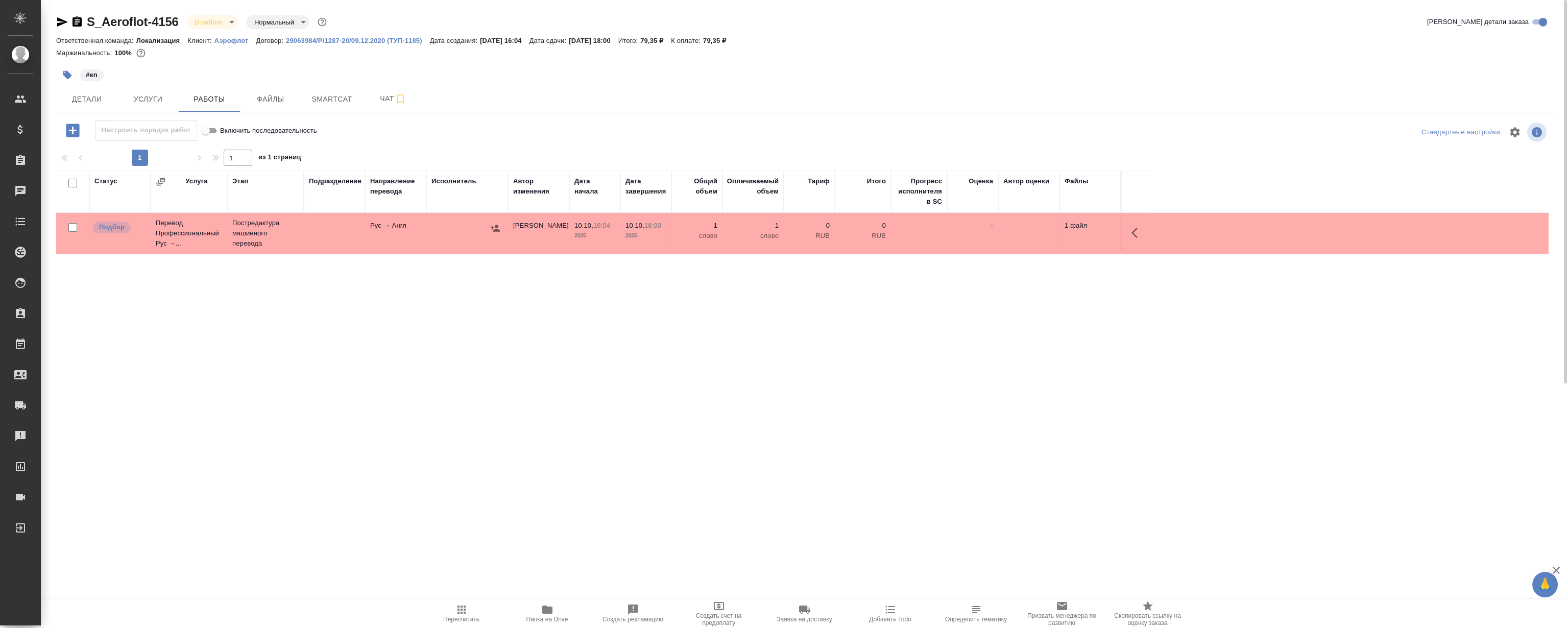
click at [1128, 228] on button "button" at bounding box center [1137, 232] width 24 height 24
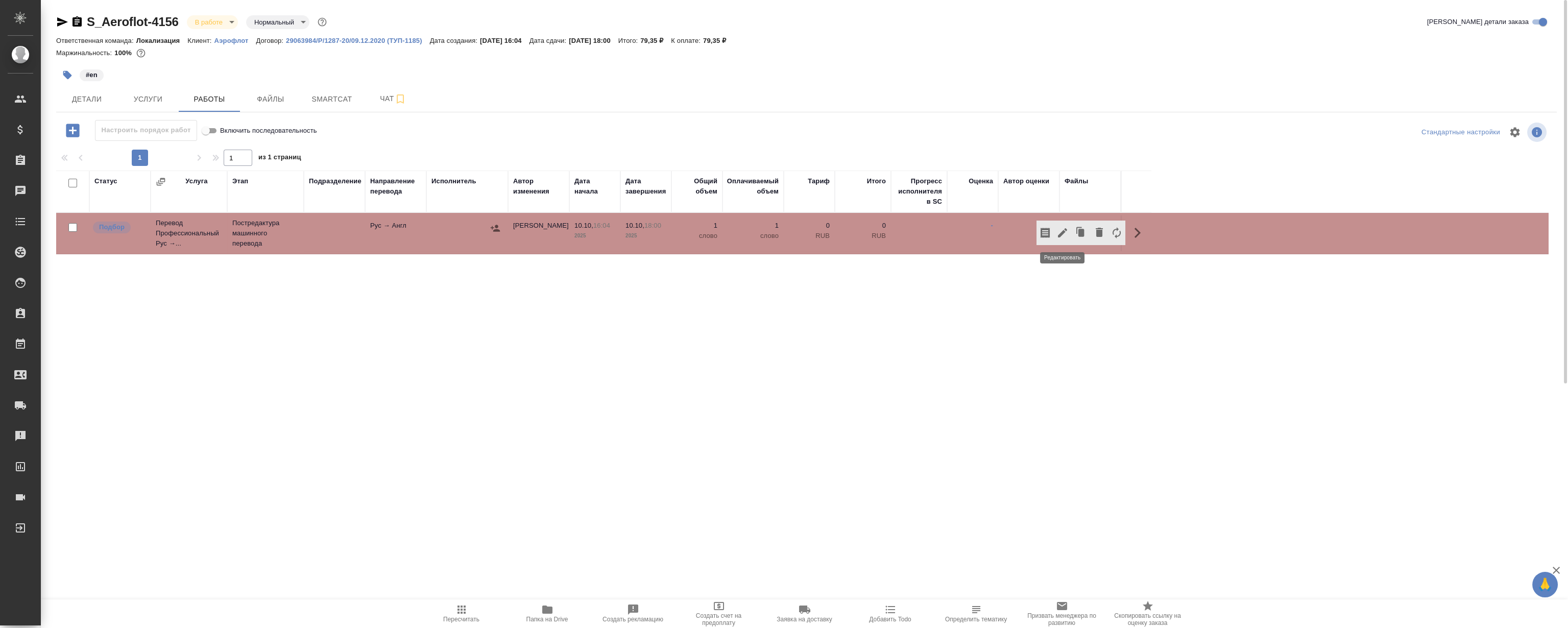
click at [1064, 229] on icon "button" at bounding box center [1062, 233] width 10 height 10
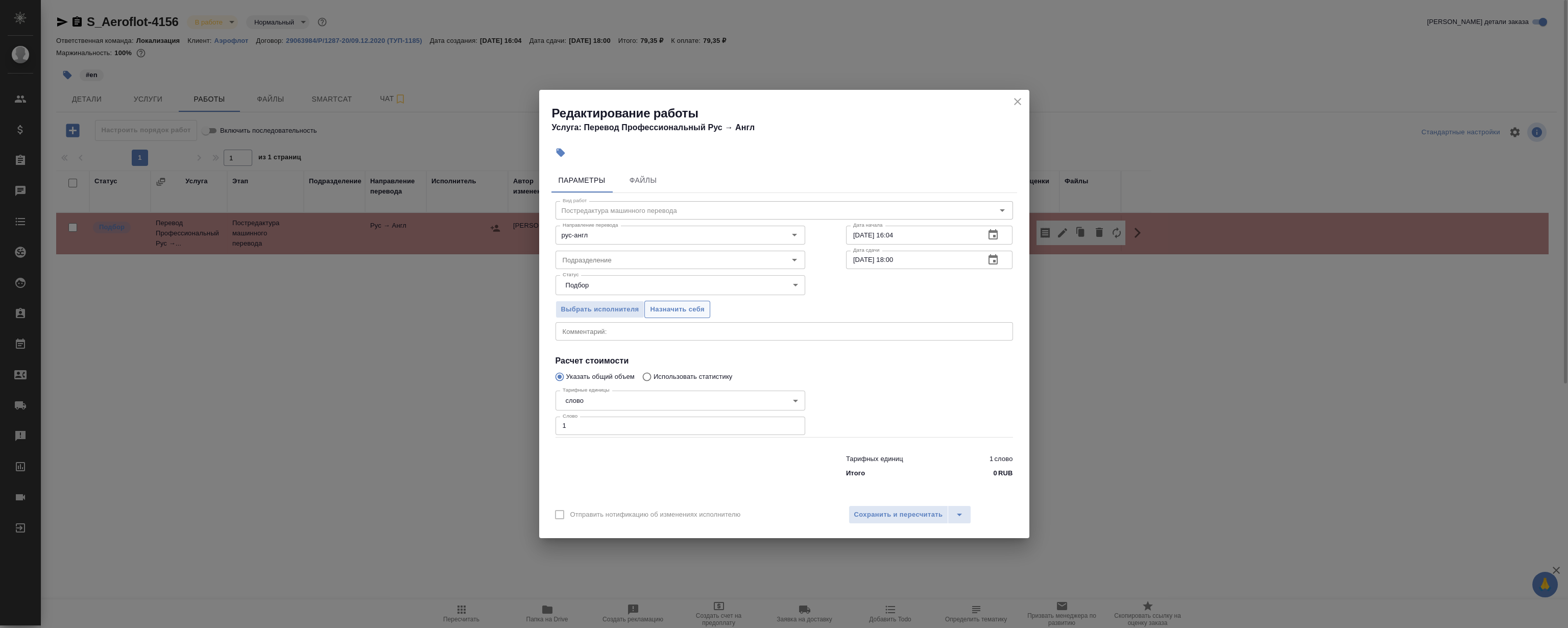
click at [686, 317] on button "Назначить себя" at bounding box center [677, 310] width 65 height 18
click at [1020, 101] on icon "close" at bounding box center [1017, 101] width 12 height 12
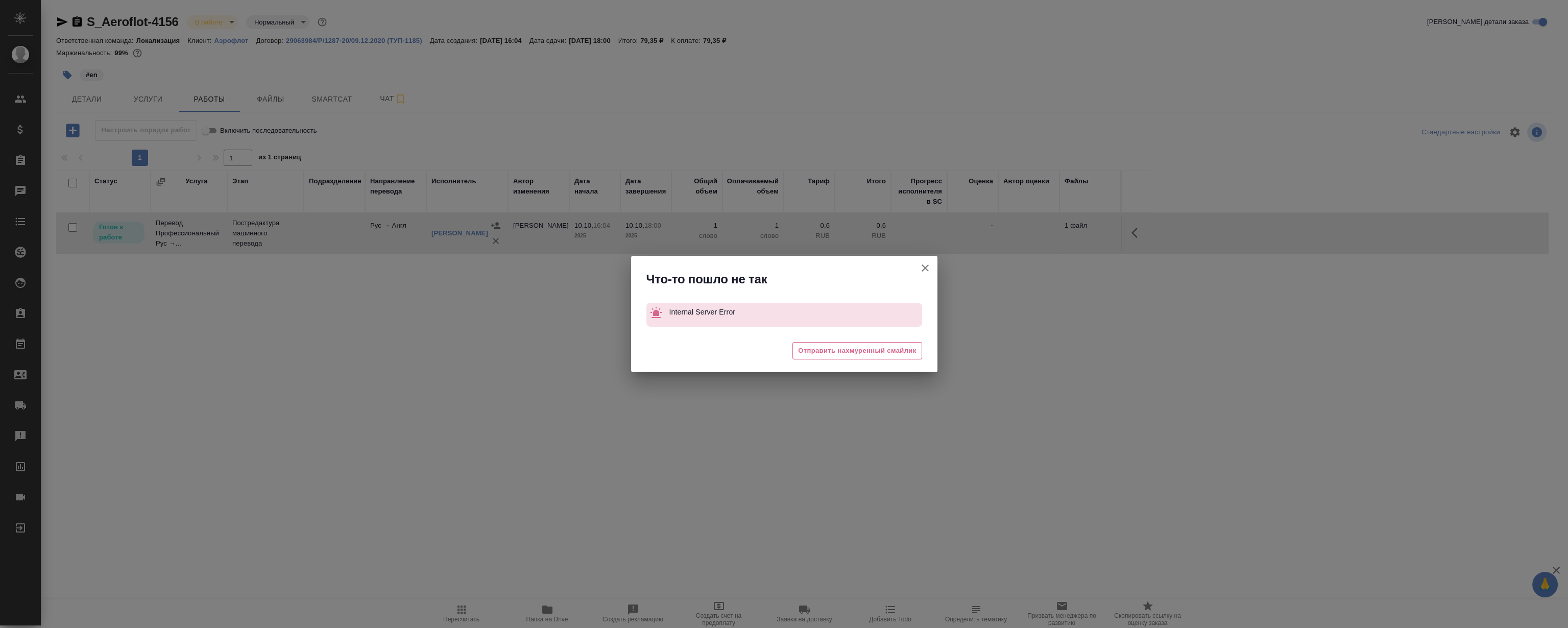
click at [929, 267] on icon "button" at bounding box center [925, 268] width 12 height 12
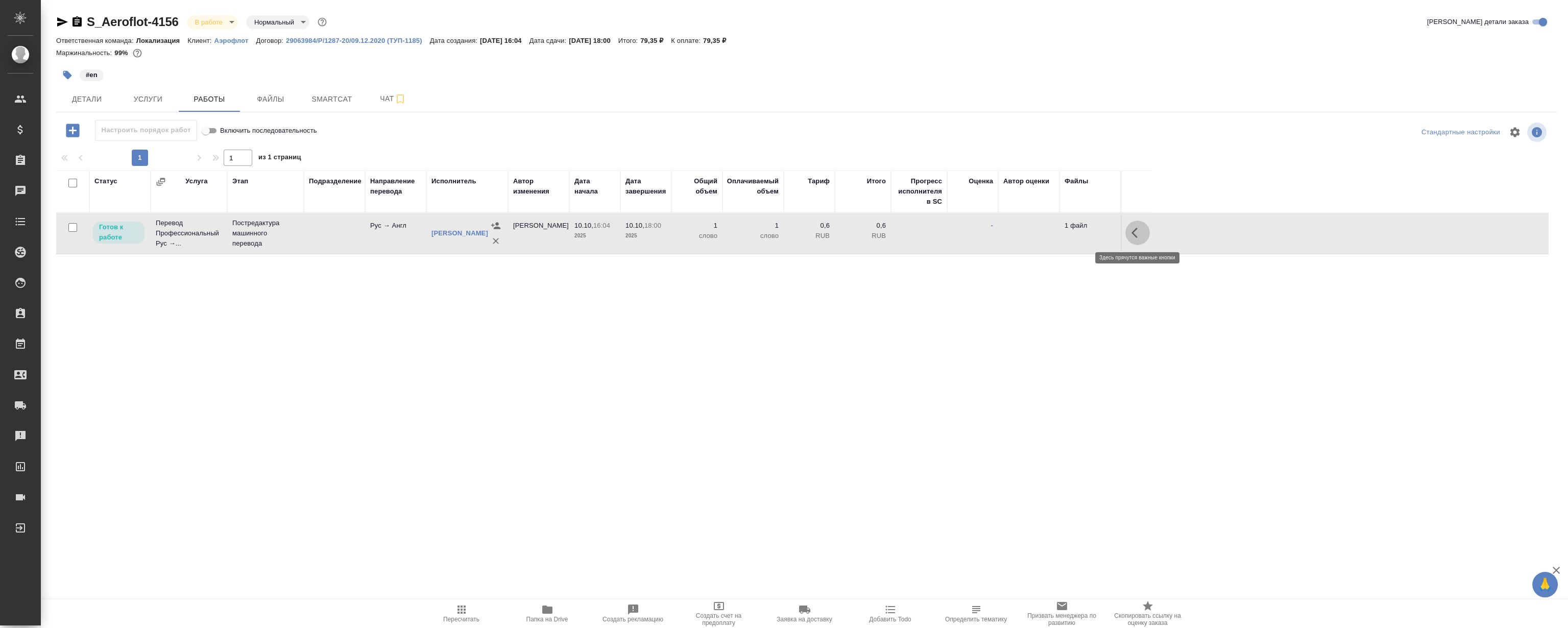
click at [1139, 232] on icon "button" at bounding box center [1137, 233] width 12 height 12
click at [1060, 234] on icon "button" at bounding box center [1062, 233] width 10 height 10
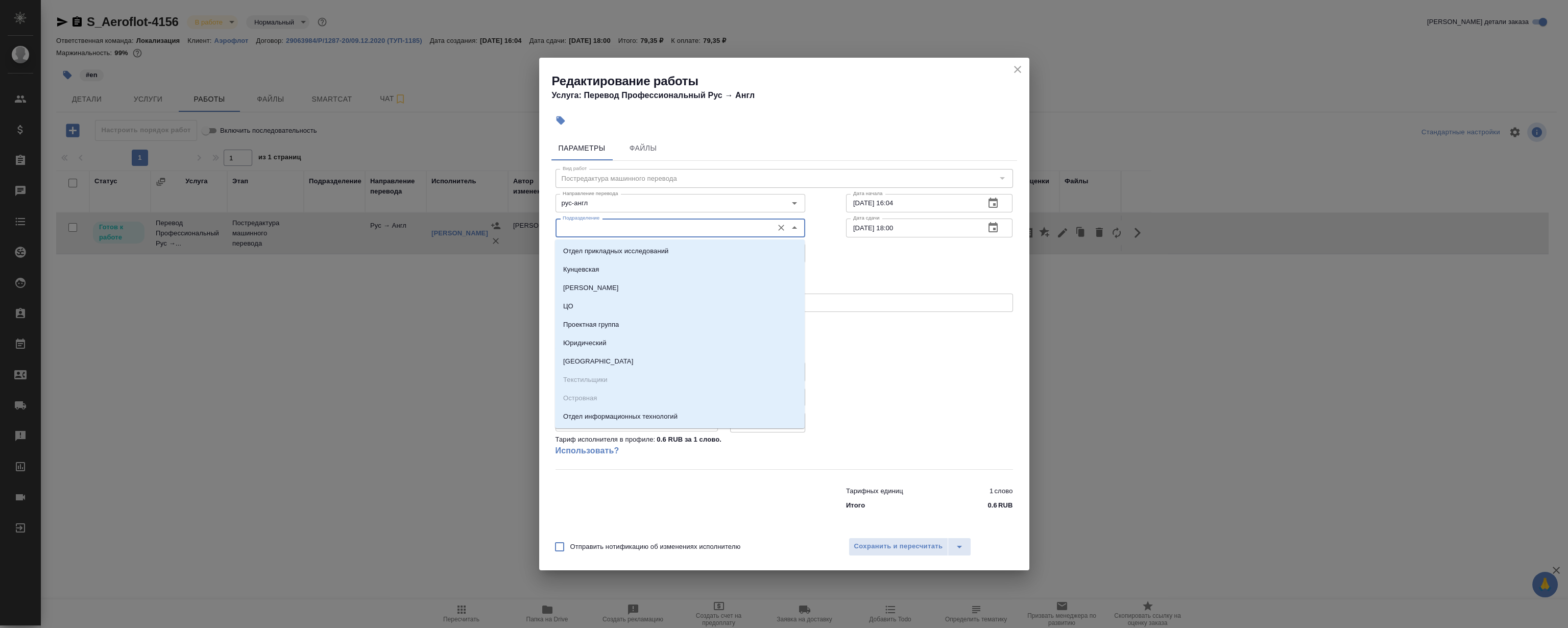
click at [614, 227] on input "Подразделение" at bounding box center [663, 228] width 209 height 12
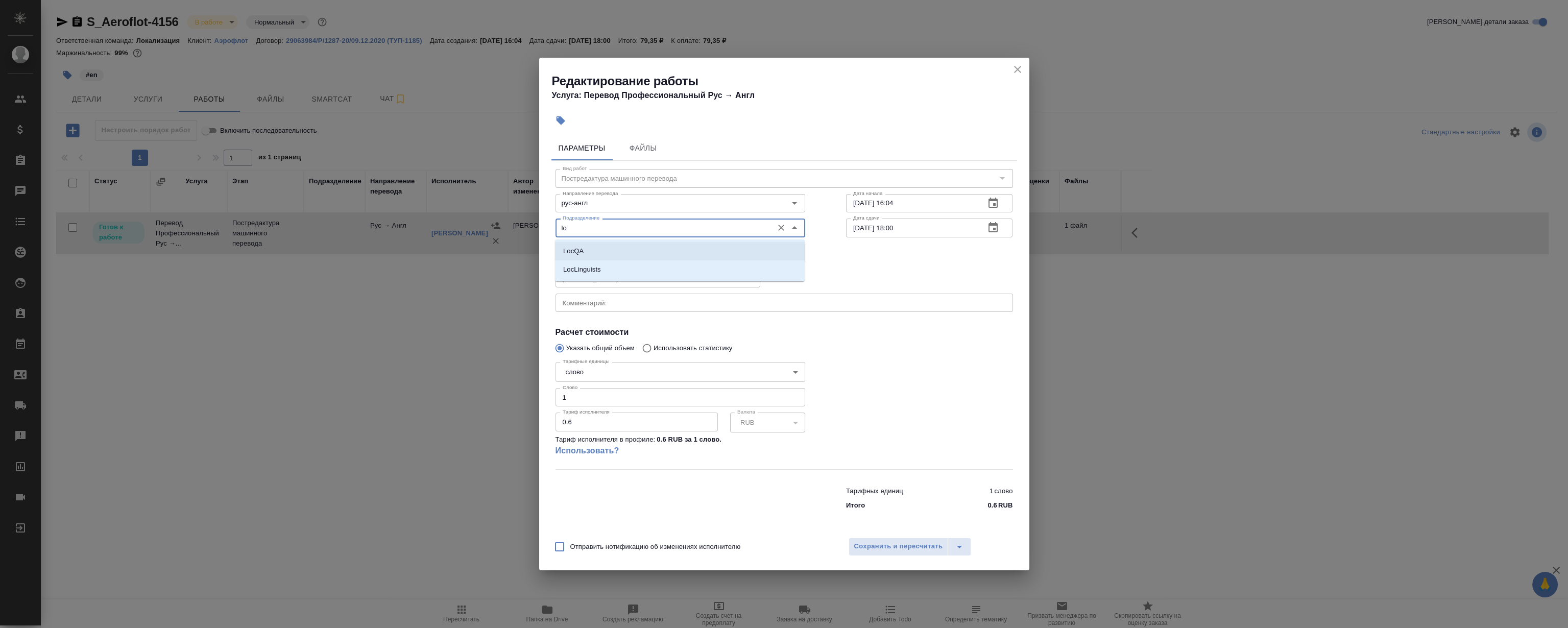
click at [601, 255] on li "LocQA" at bounding box center [680, 251] width 250 height 18
type input "LocQA"
click at [603, 253] on body "🙏 .cls-1 fill:#fff; AWATERA Magerramov Ruslan Клиенты Спецификации Заказы 0 Чат…" at bounding box center [784, 314] width 1568 height 628
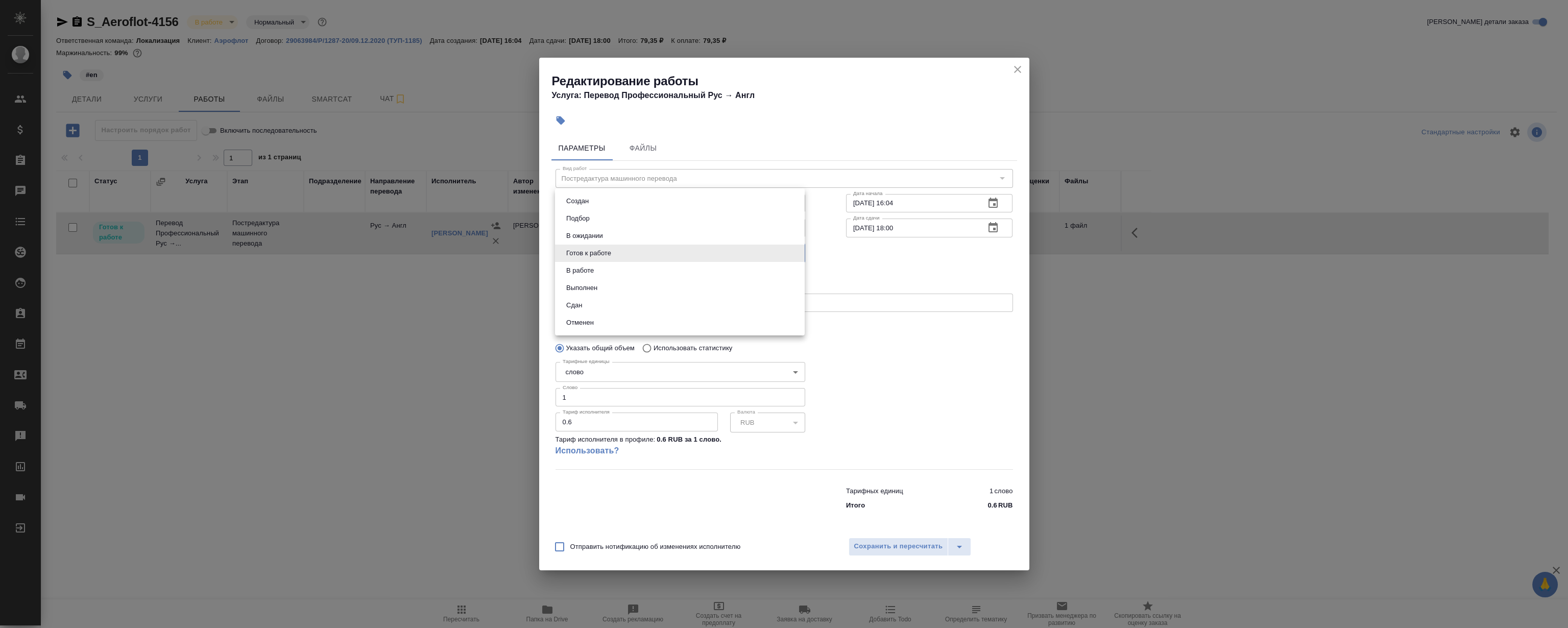
click at [614, 300] on li "Сдан" at bounding box center [680, 306] width 250 height 18
type input "closed"
click at [895, 540] on button "Сохранить и пересчитать" at bounding box center [899, 546] width 100 height 18
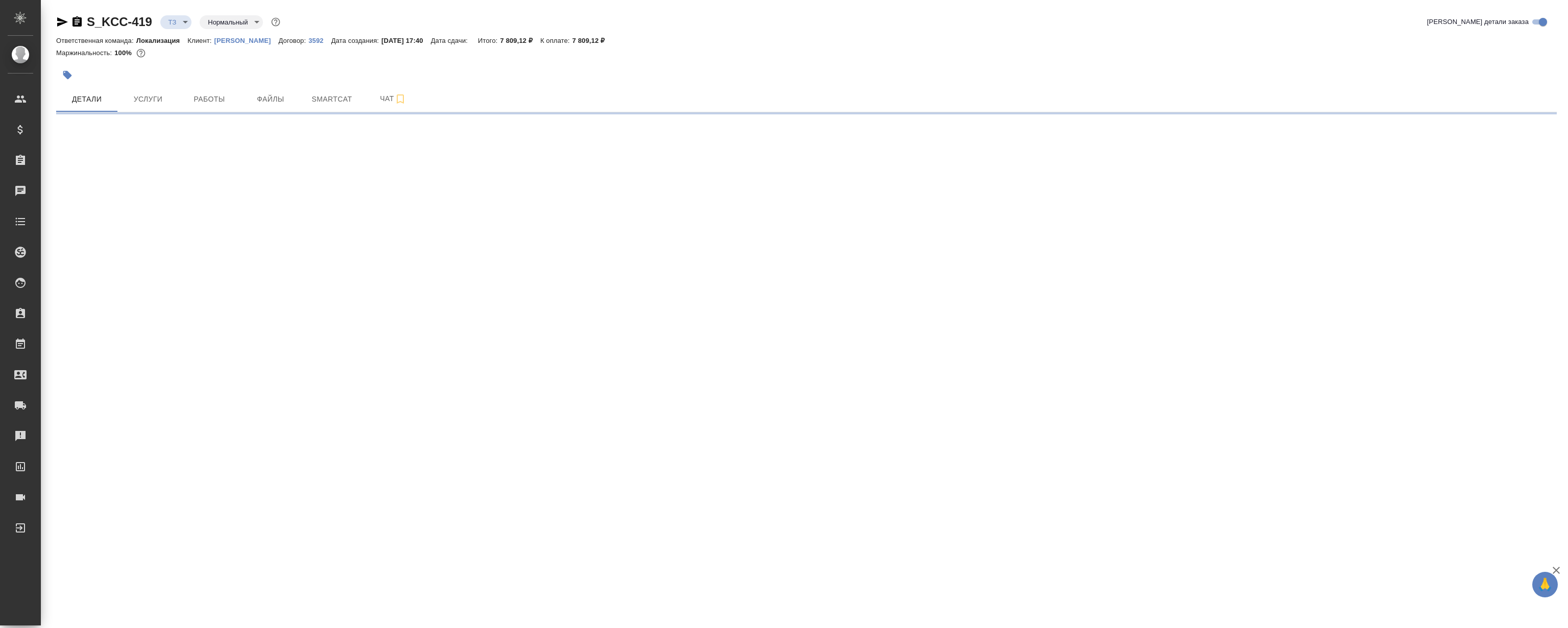
select select "RU"
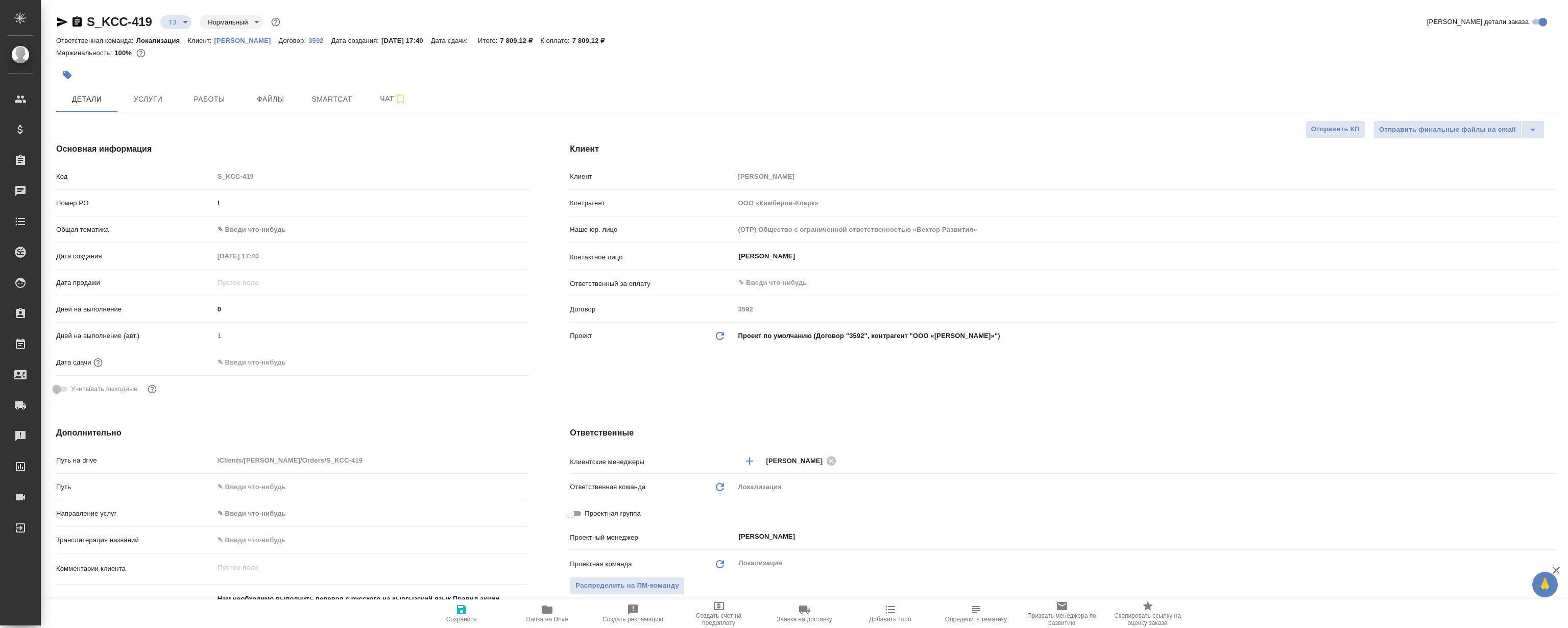
type textarea "x"
click at [284, 96] on span "Файлы" at bounding box center [270, 99] width 49 height 12
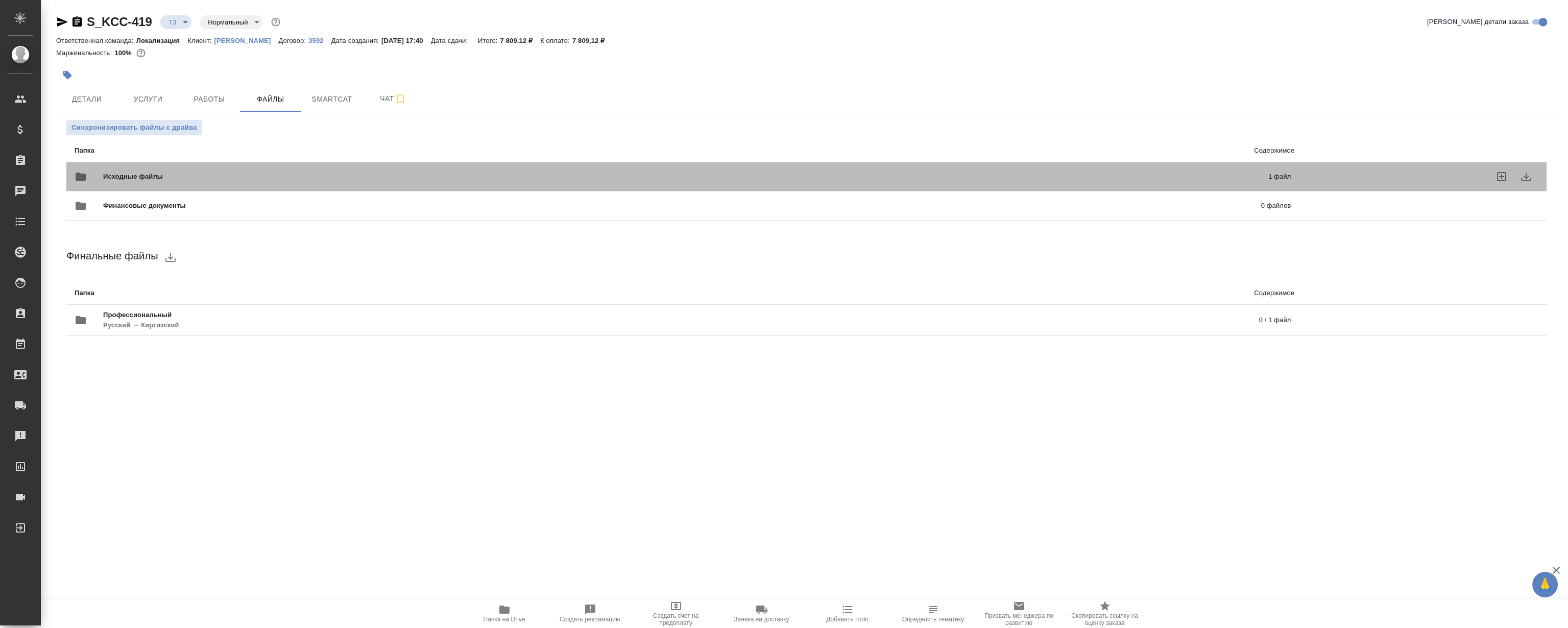
drag, startPoint x: 399, startPoint y: 172, endPoint x: 429, endPoint y: 173, distance: 30.0
click at [399, 170] on div "Исходные файлы 1 файл" at bounding box center [683, 176] width 1216 height 24
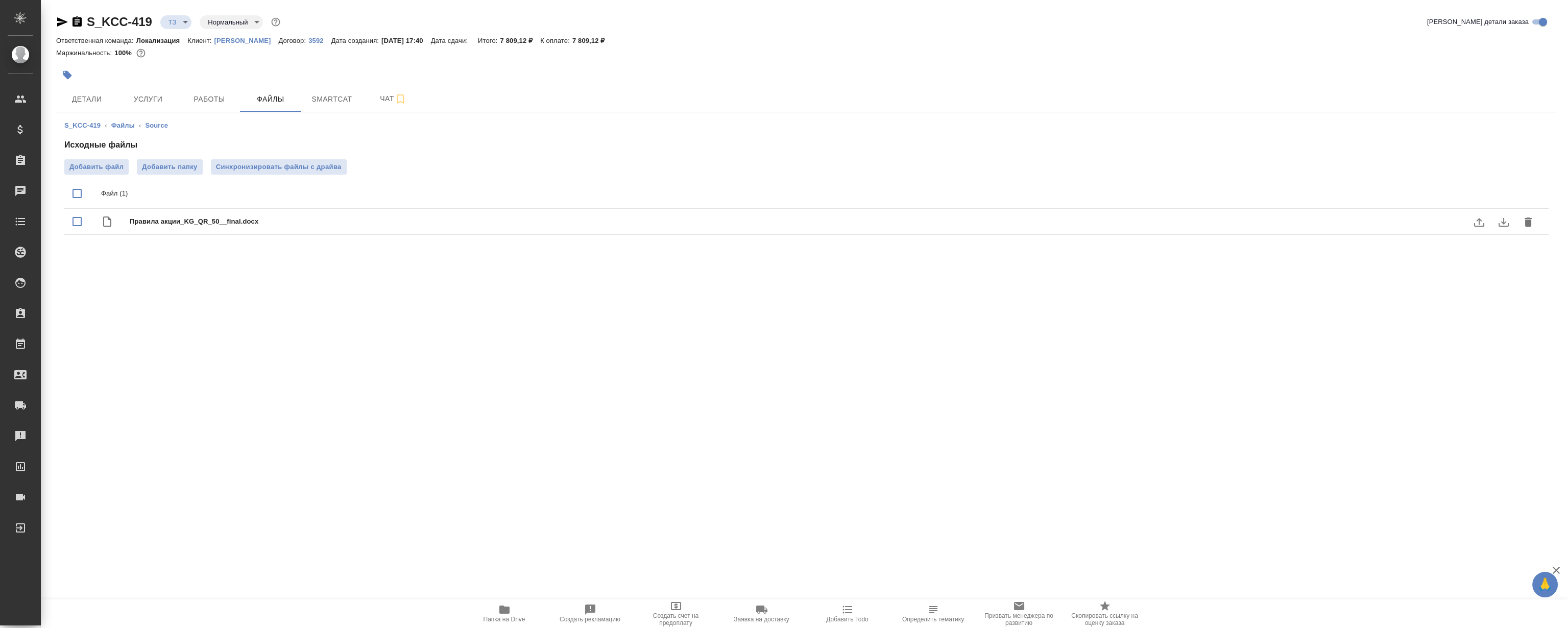
click at [1504, 225] on icon "download" at bounding box center [1503, 223] width 10 height 9
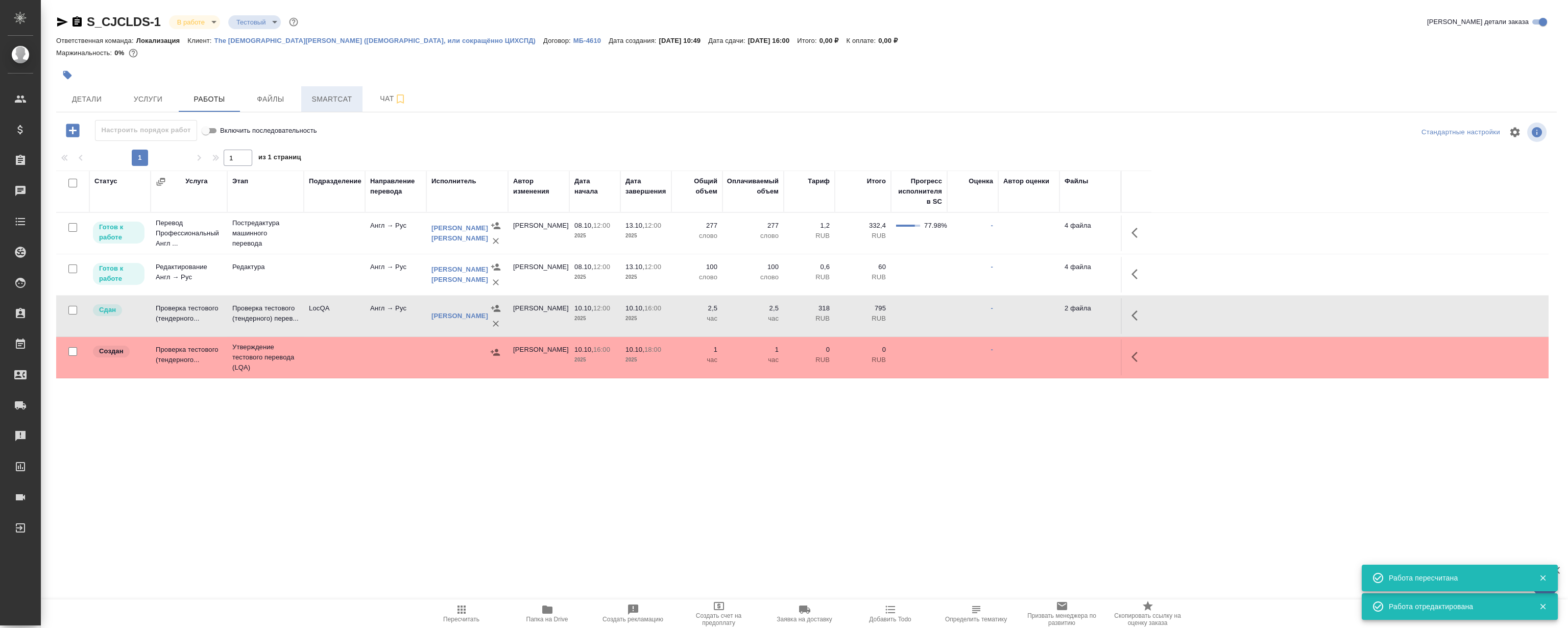
click at [334, 108] on button "Smartcat" at bounding box center [331, 99] width 61 height 26
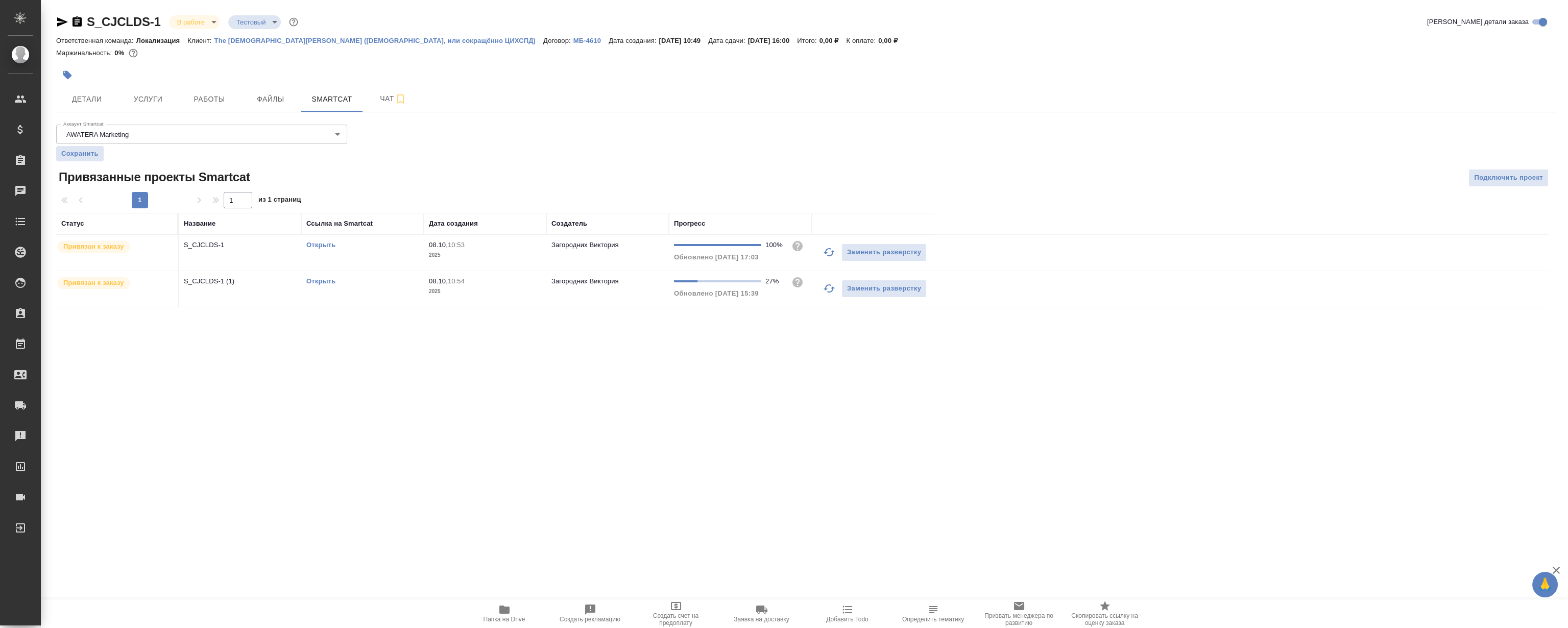
click at [321, 245] on link "Открыть" at bounding box center [321, 245] width 29 height 7
click at [219, 93] on span "Работы" at bounding box center [209, 99] width 49 height 12
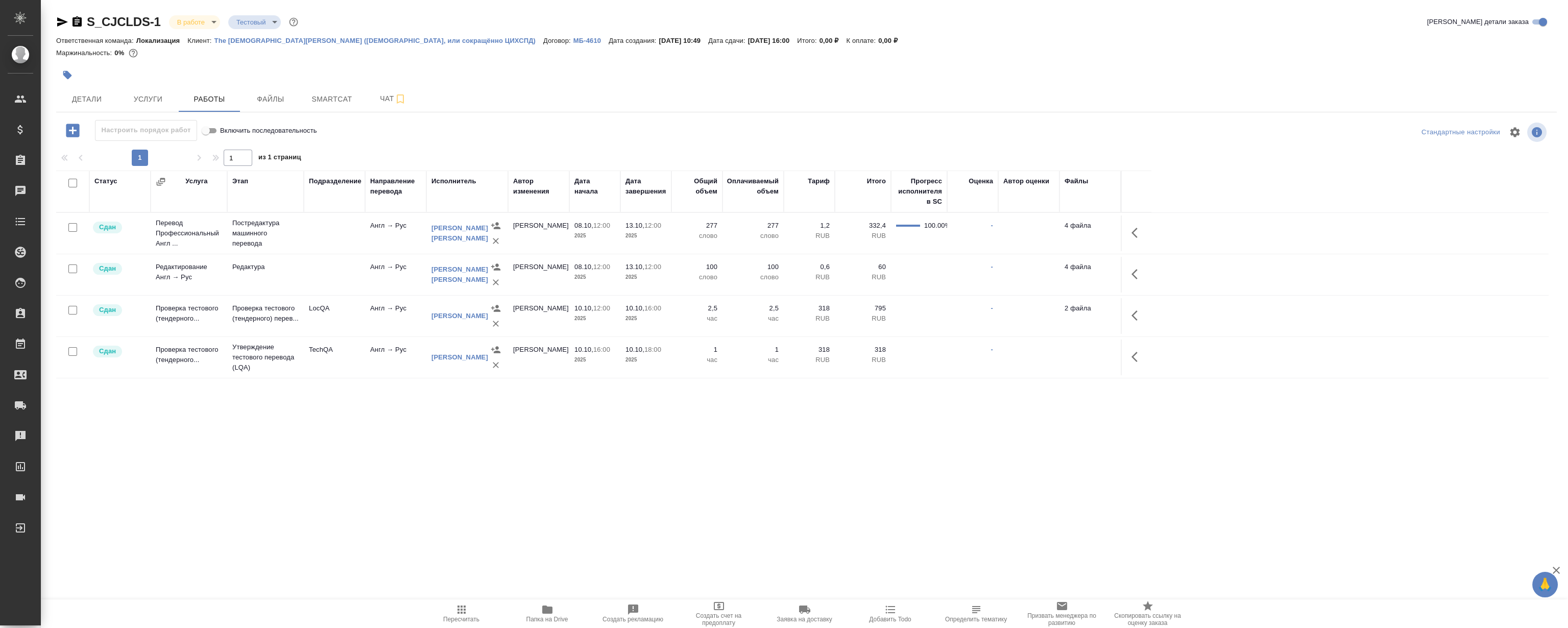
click at [1138, 312] on icon "button" at bounding box center [1137, 315] width 12 height 12
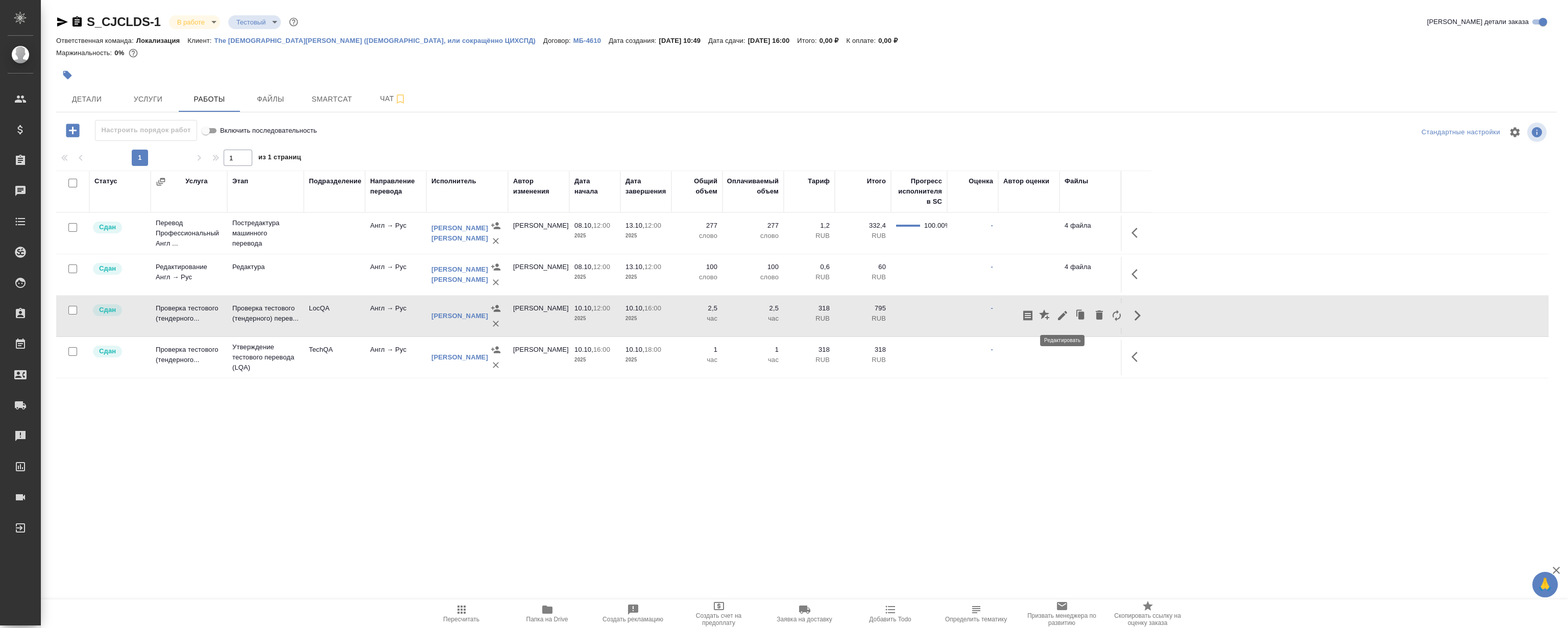
click at [1057, 322] on button "button" at bounding box center [1063, 315] width 18 height 24
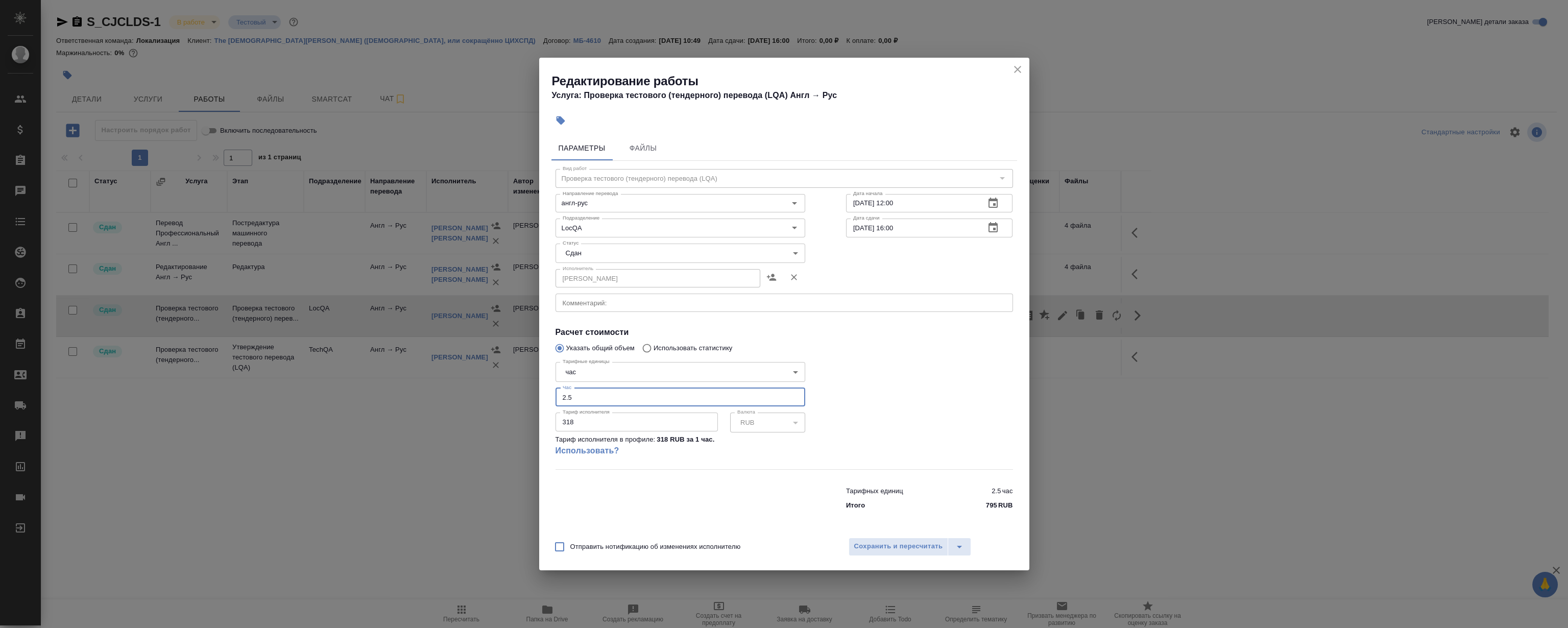
drag, startPoint x: 596, startPoint y: 395, endPoint x: 410, endPoint y: 408, distance: 186.5
click at [463, 408] on div "Редактирование работы Услуга: Проверка тестового (тендерного) перевода (LQA) Ан…" at bounding box center [784, 314] width 1568 height 628
click at [605, 397] on input "2.5" at bounding box center [680, 397] width 250 height 18
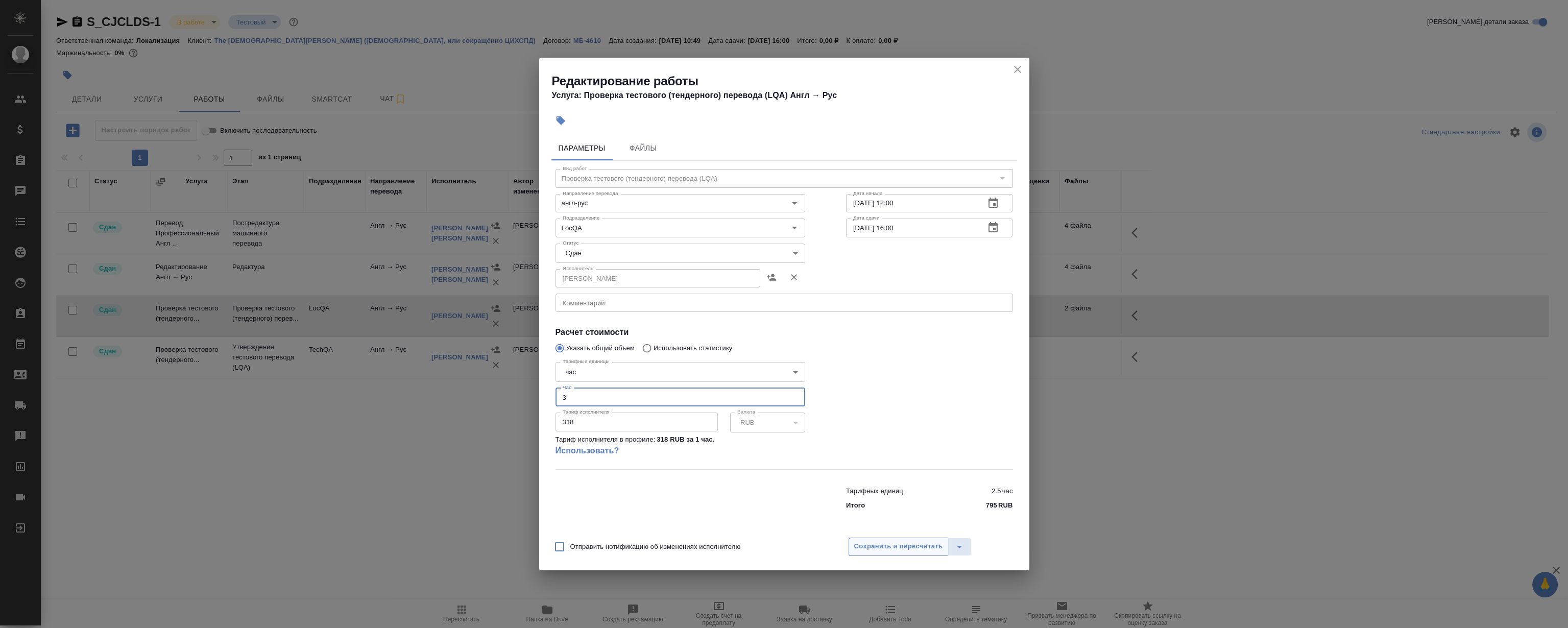
type input "3"
click at [898, 540] on button "Сохранить и пересчитать" at bounding box center [899, 546] width 100 height 18
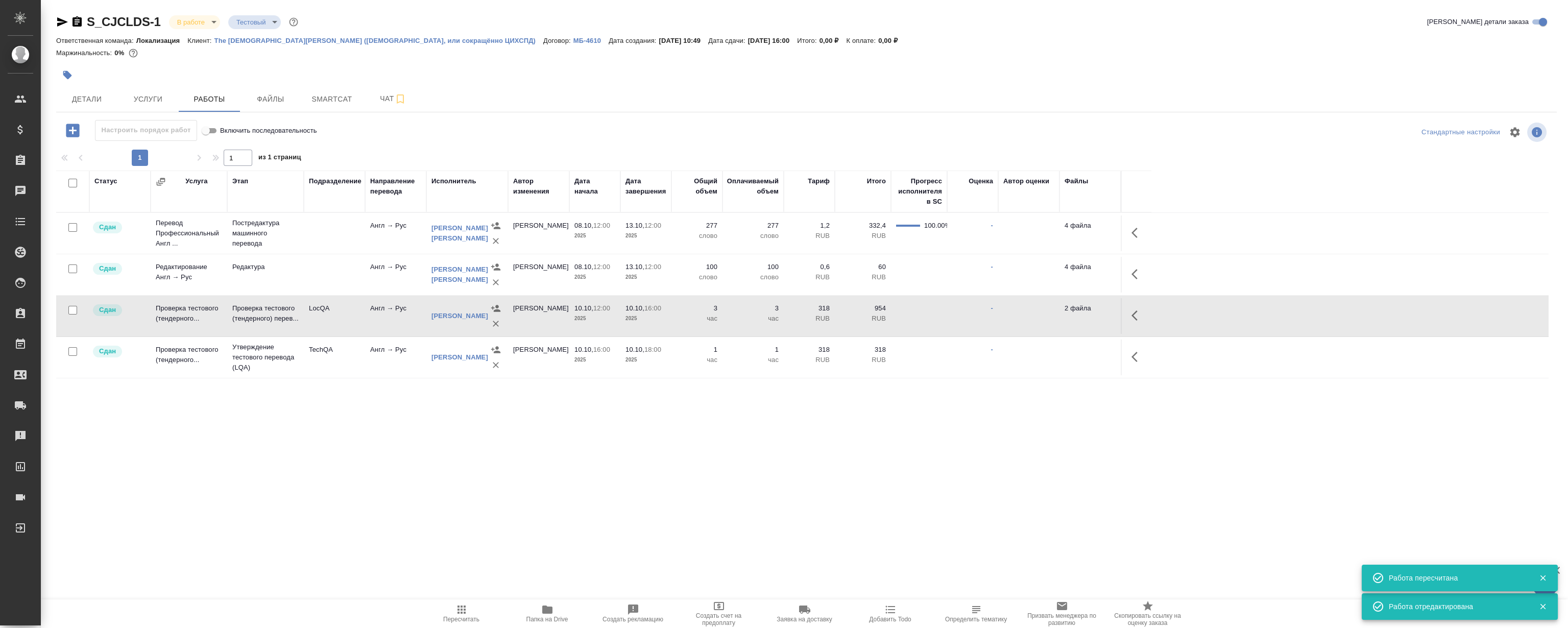
click at [531, 607] on span "Папка на Drive" at bounding box center [548, 613] width 73 height 19
click at [308, 96] on span "Smartcat" at bounding box center [332, 99] width 49 height 12
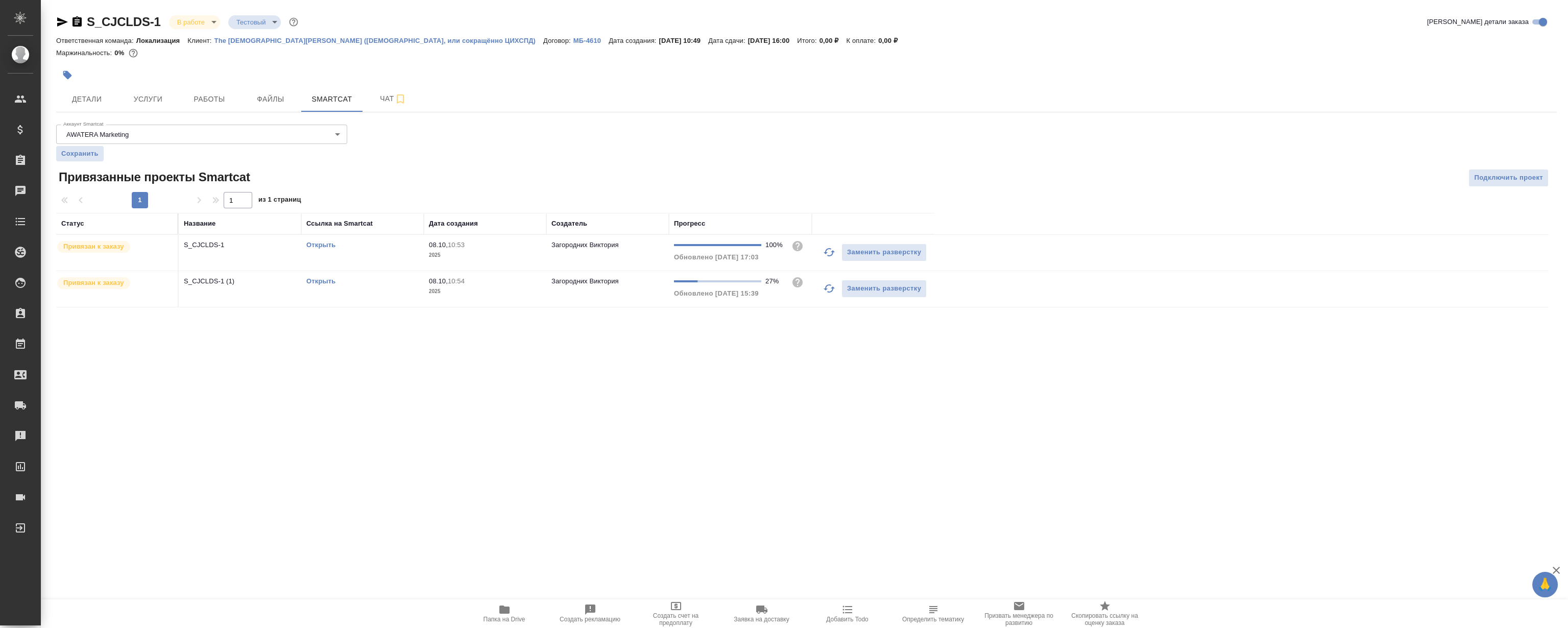
click at [332, 244] on link "Открыть" at bounding box center [321, 245] width 29 height 7
click at [104, 104] on span "Детали" at bounding box center [87, 99] width 49 height 12
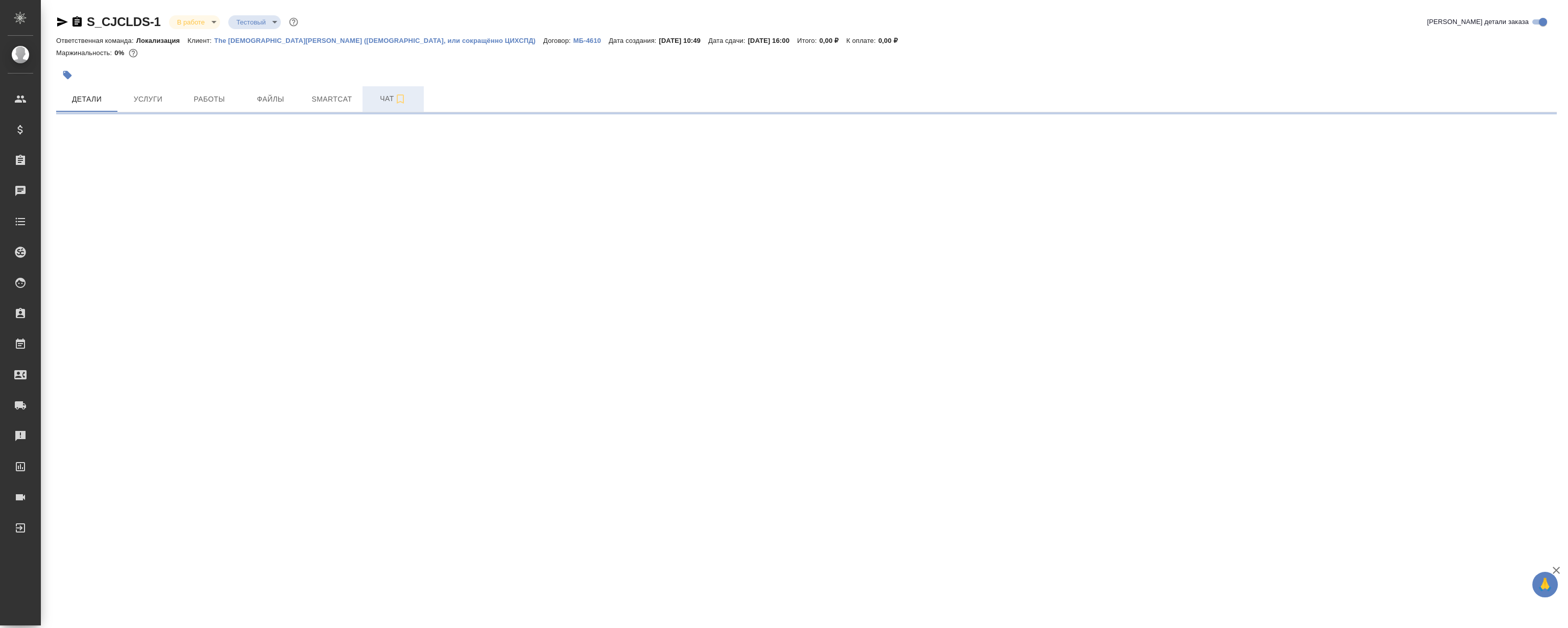
select select "RU"
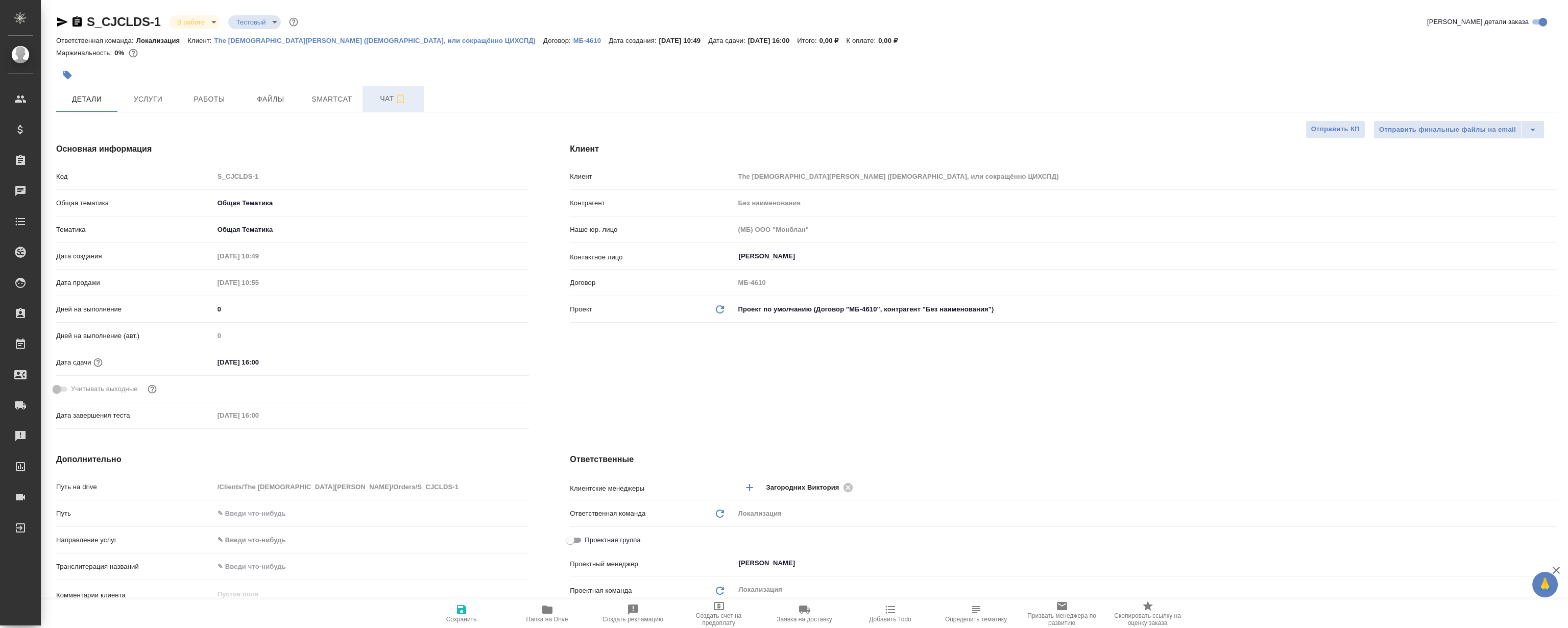
type textarea "x"
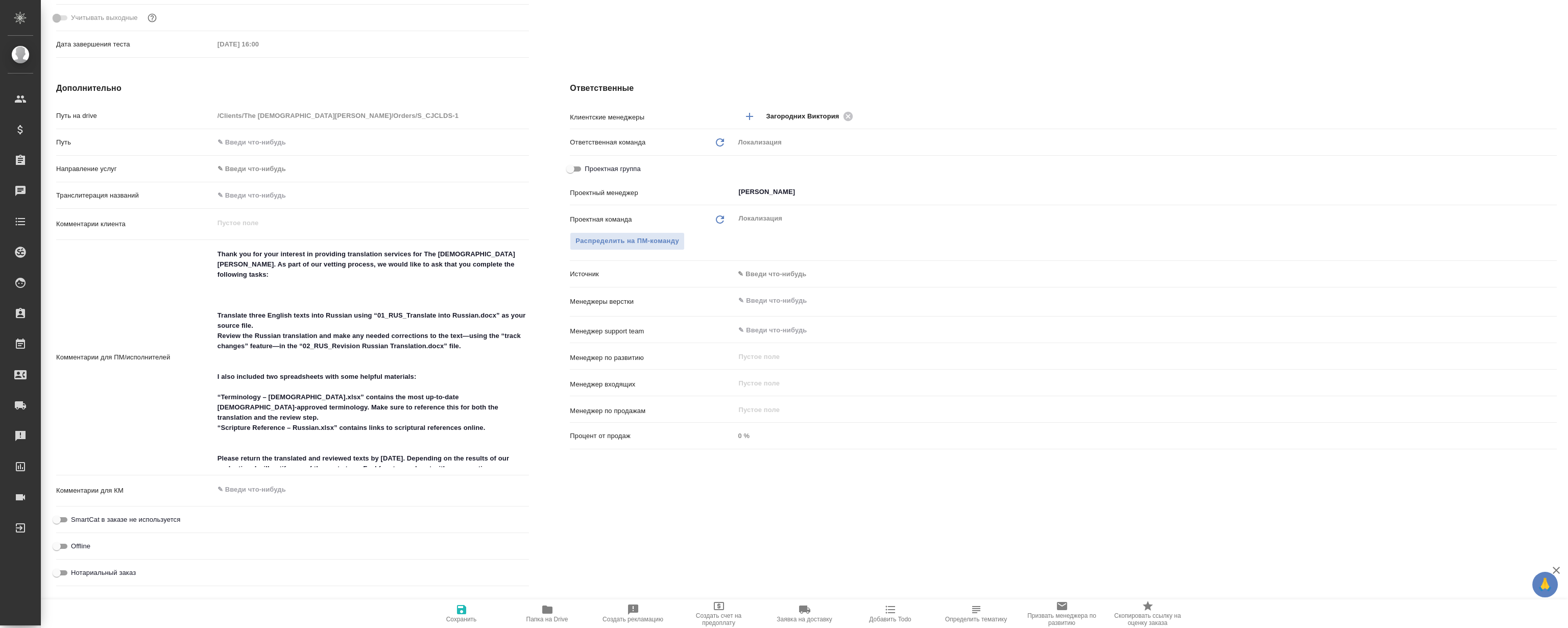
scroll to position [139, 0]
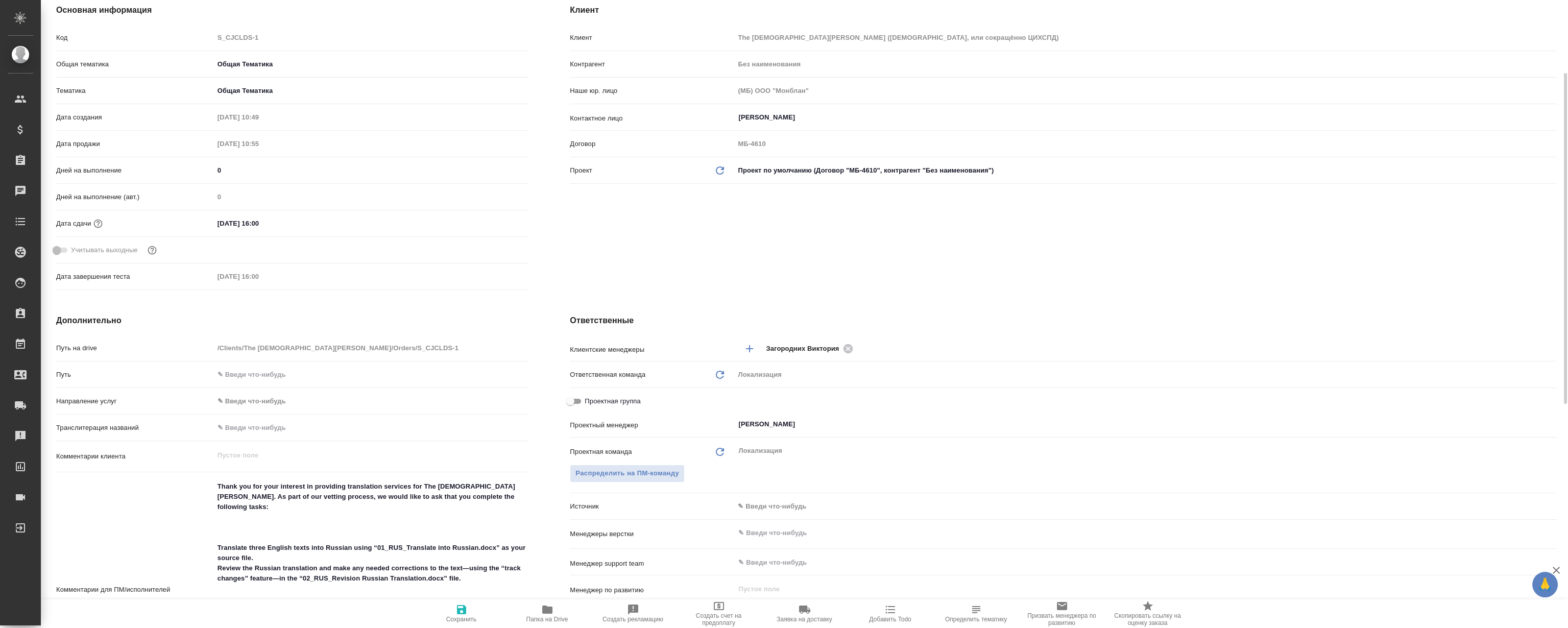
type textarea "x"
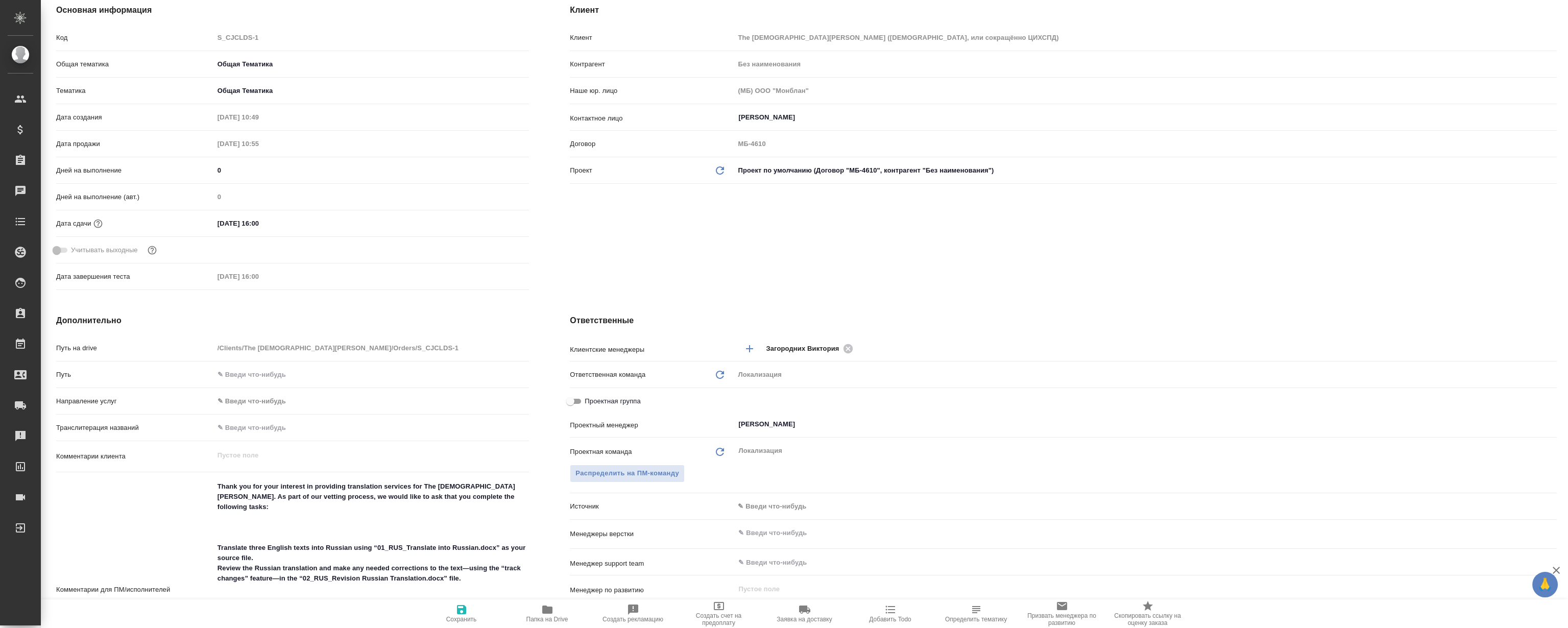
type textarea "x"
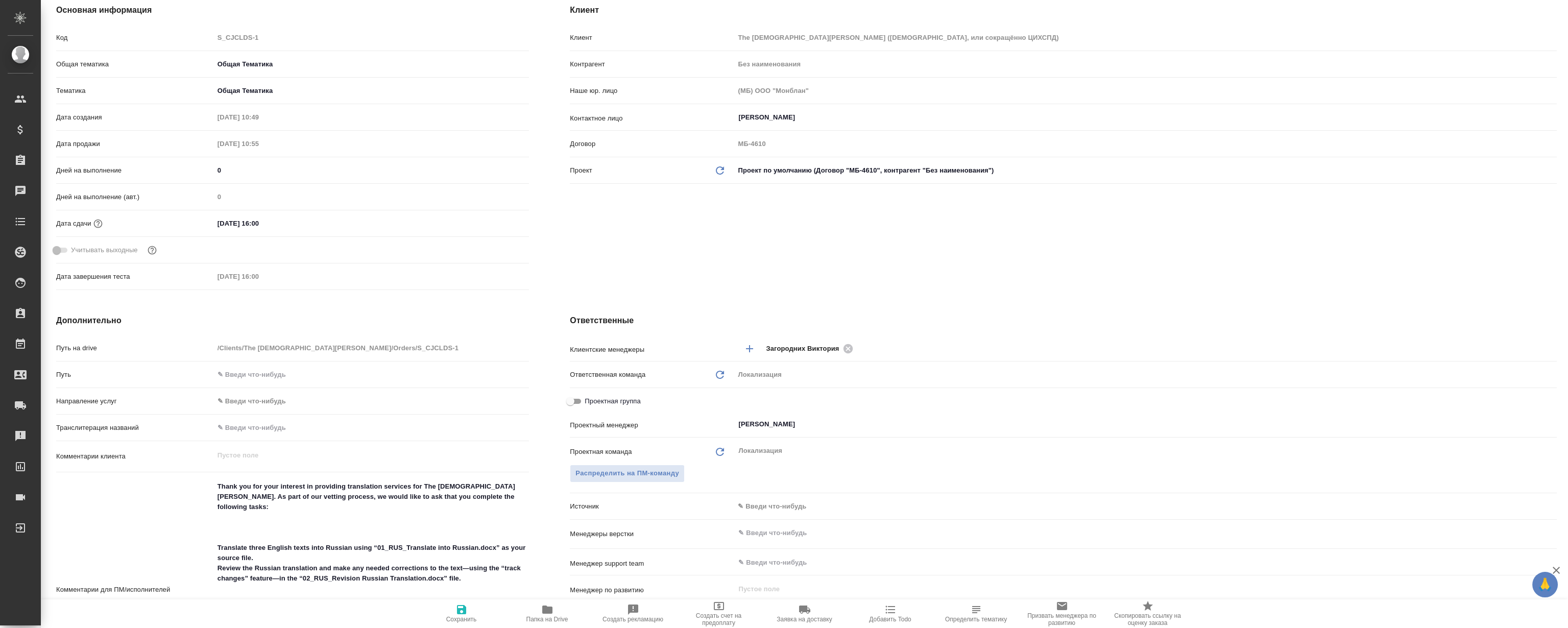
type textarea "x"
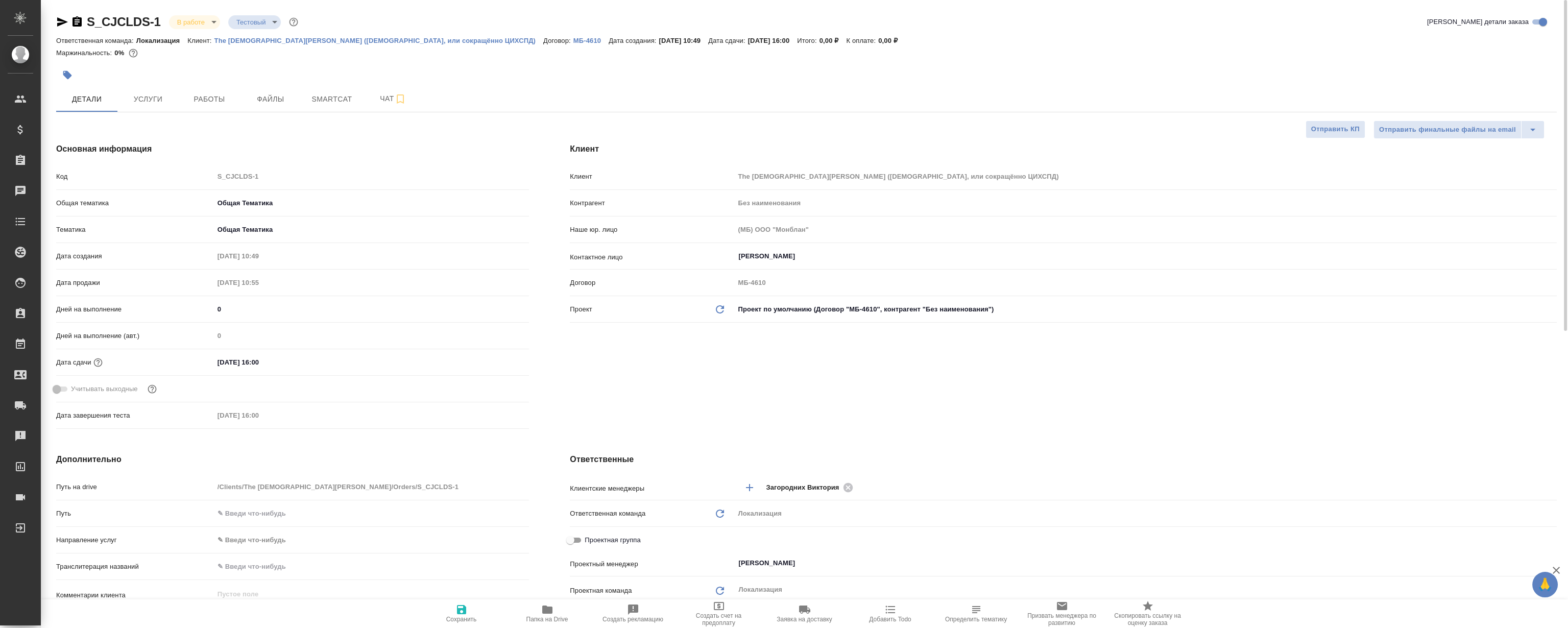
click at [63, 21] on icon "button" at bounding box center [62, 22] width 11 height 10
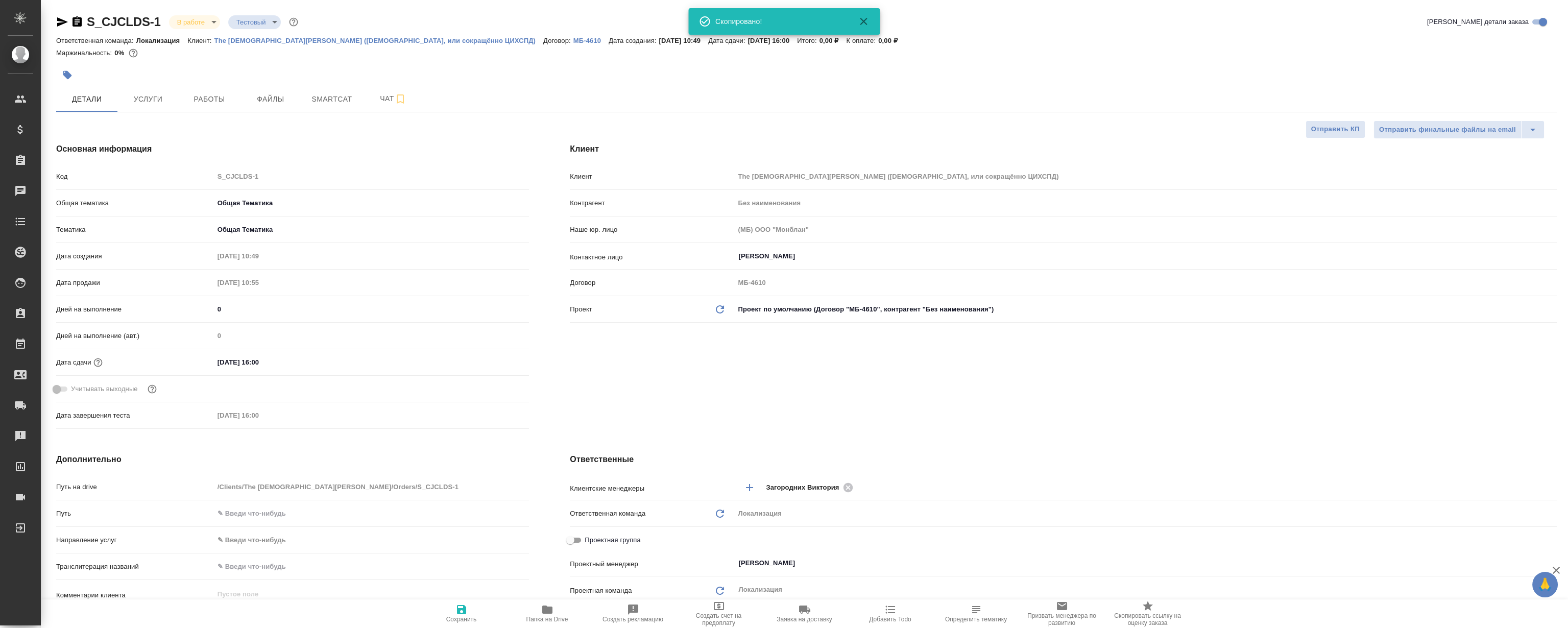
type textarea "x"
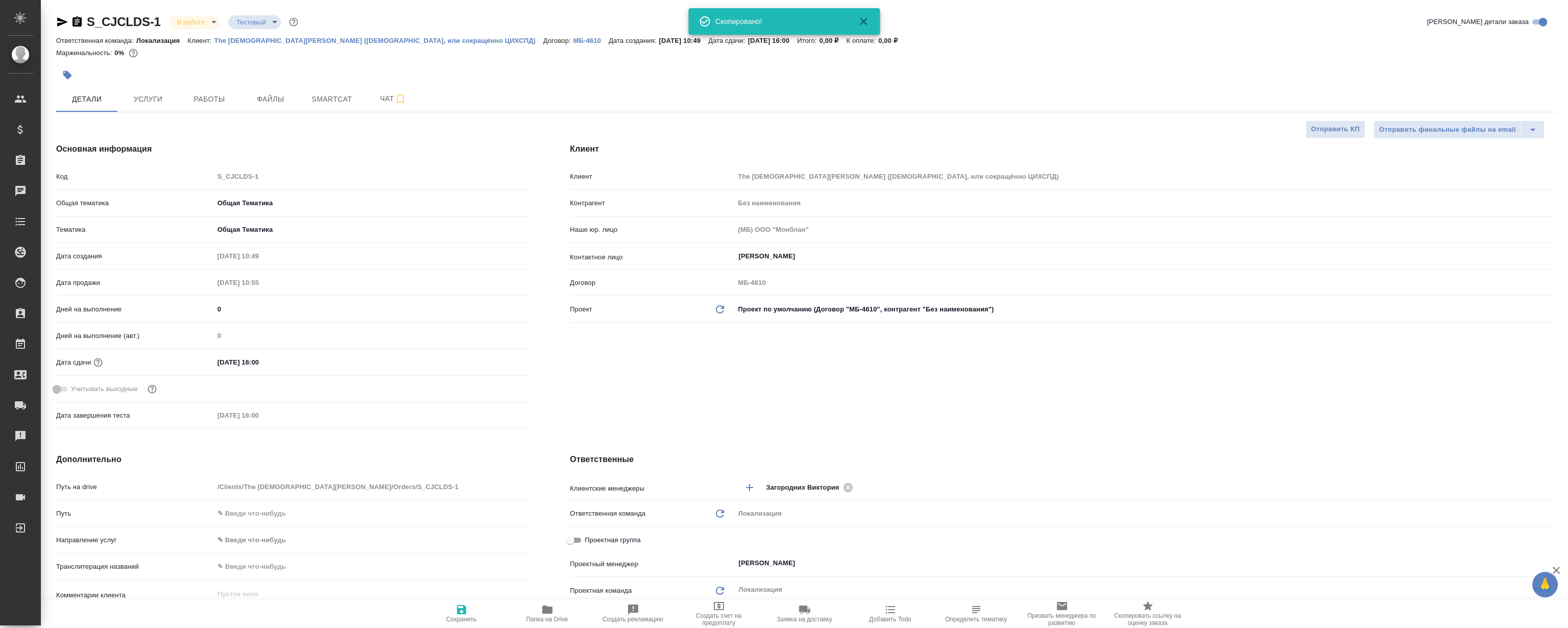
type textarea "x"
click at [534, 73] on div at bounding box center [556, 75] width 1001 height 23
type textarea "x"
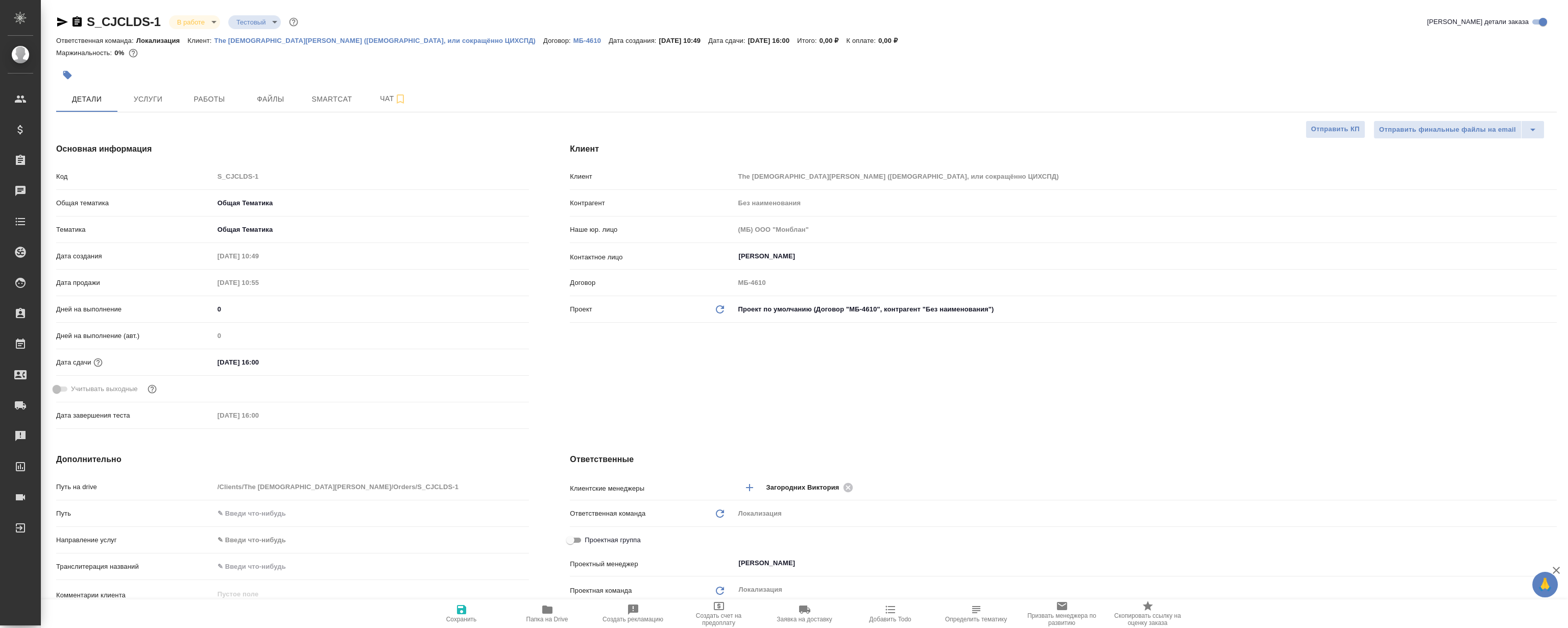
type textarea "x"
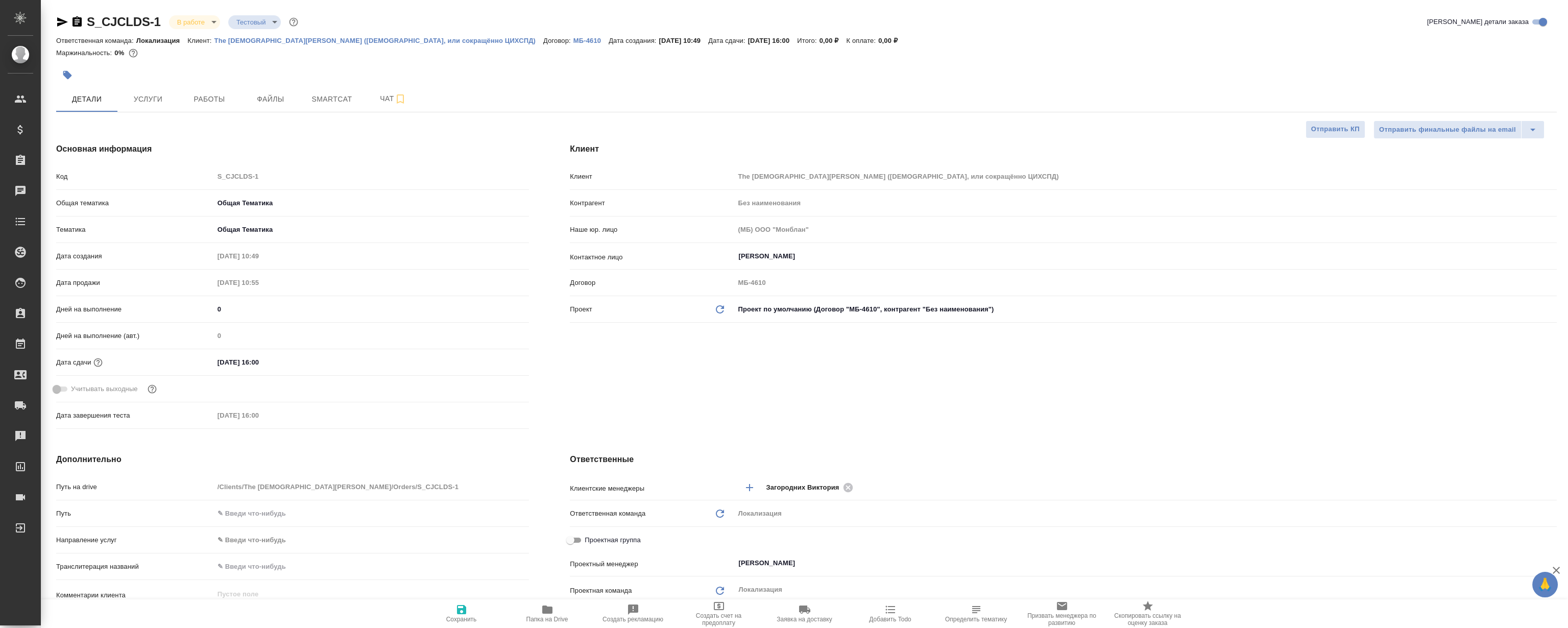
type textarea "x"
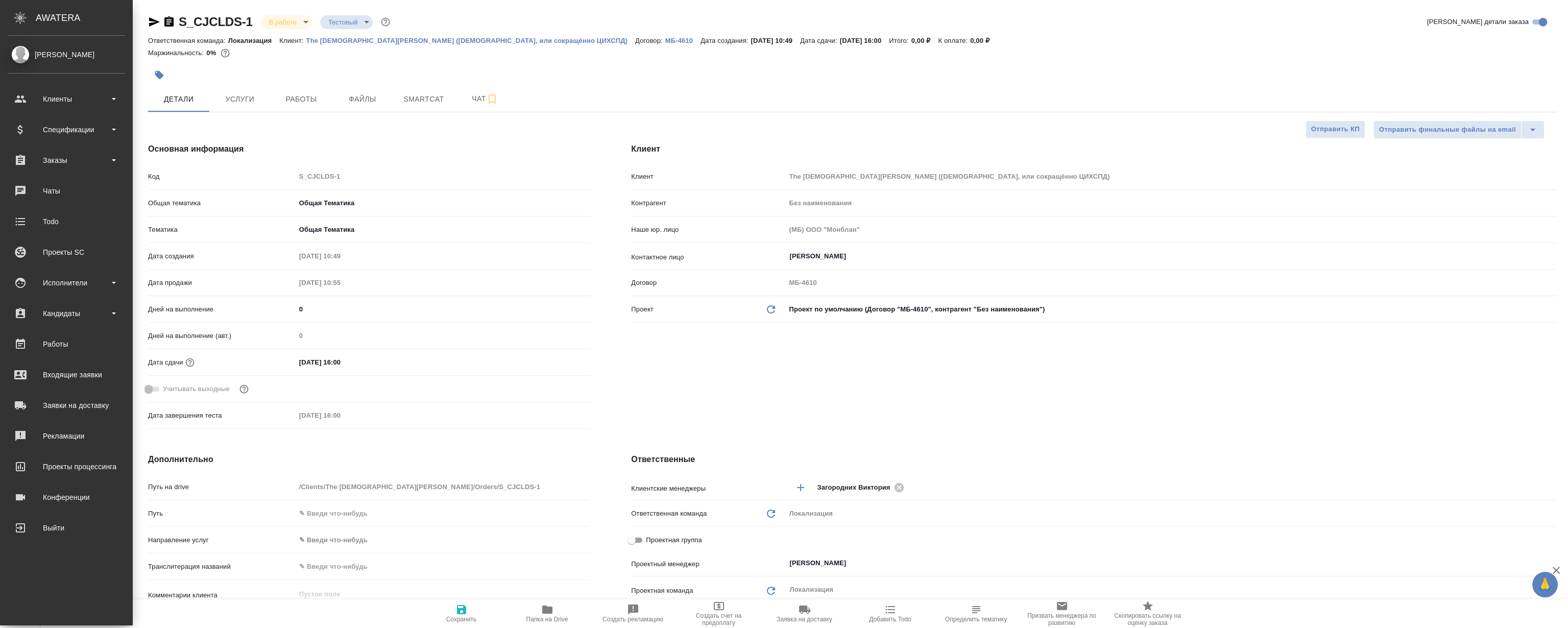
type textarea "x"
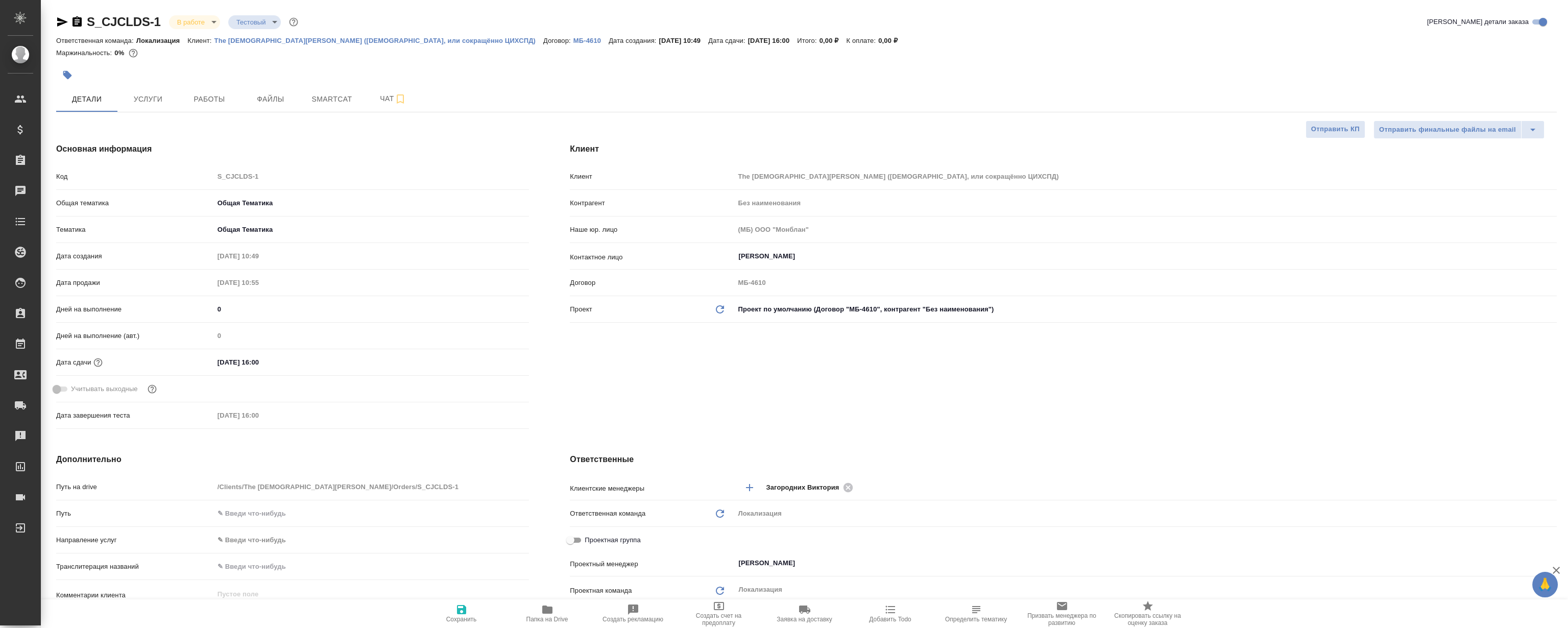
type textarea "x"
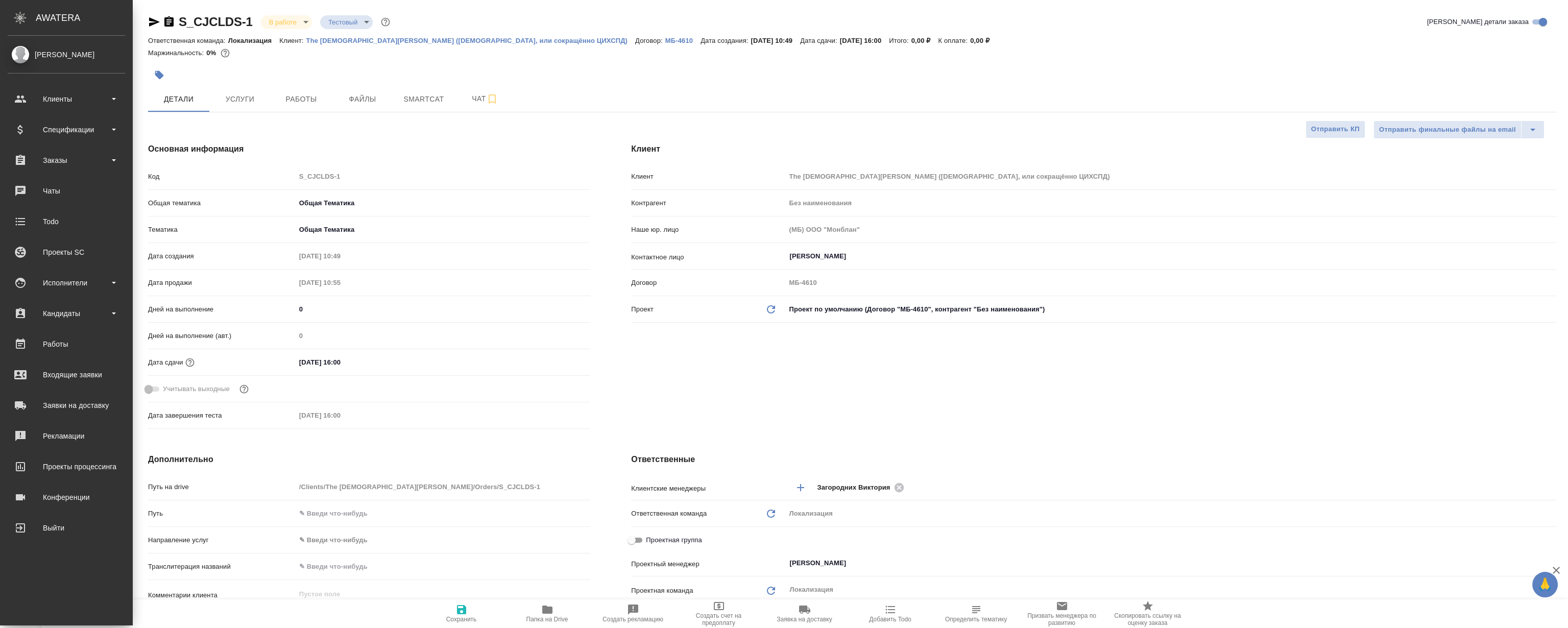
type textarea "x"
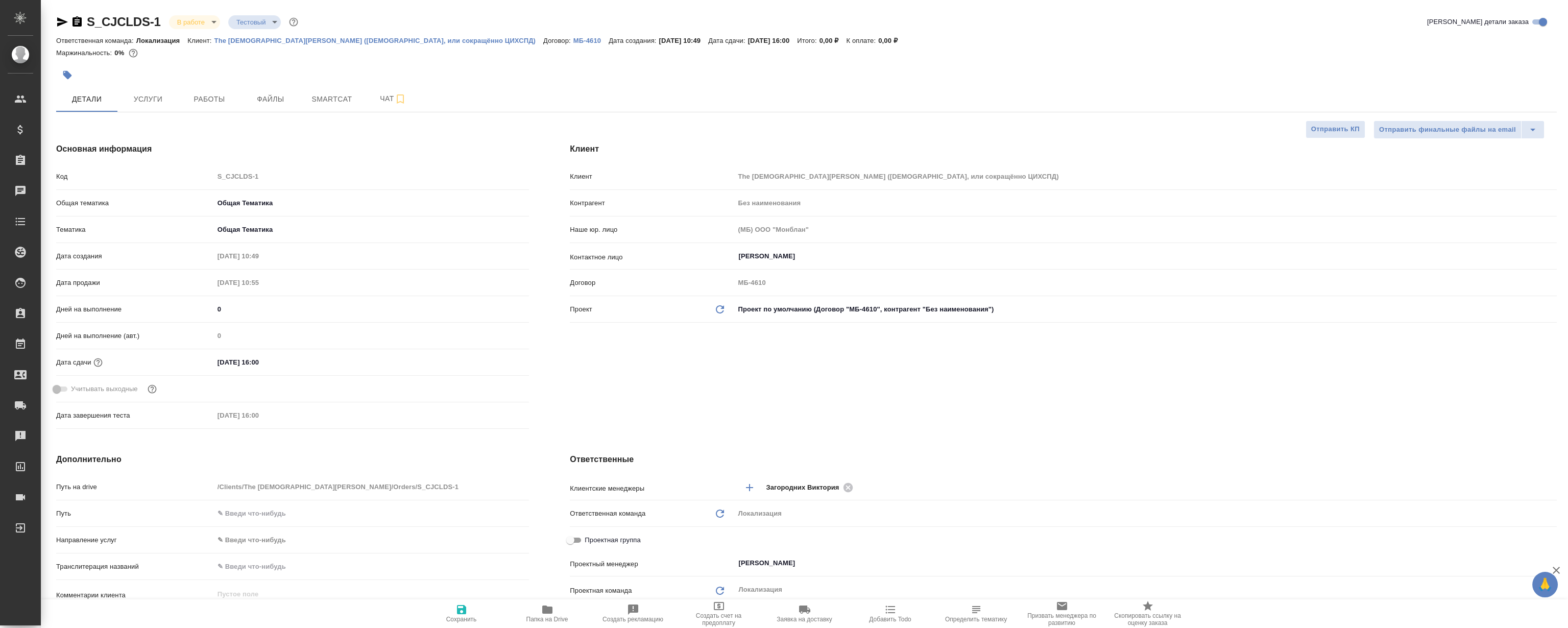
drag, startPoint x: 59, startPoint y: 26, endPoint x: 63, endPoint y: 4, distance: 22.4
click at [59, 26] on icon "button" at bounding box center [62, 22] width 12 height 12
type textarea "x"
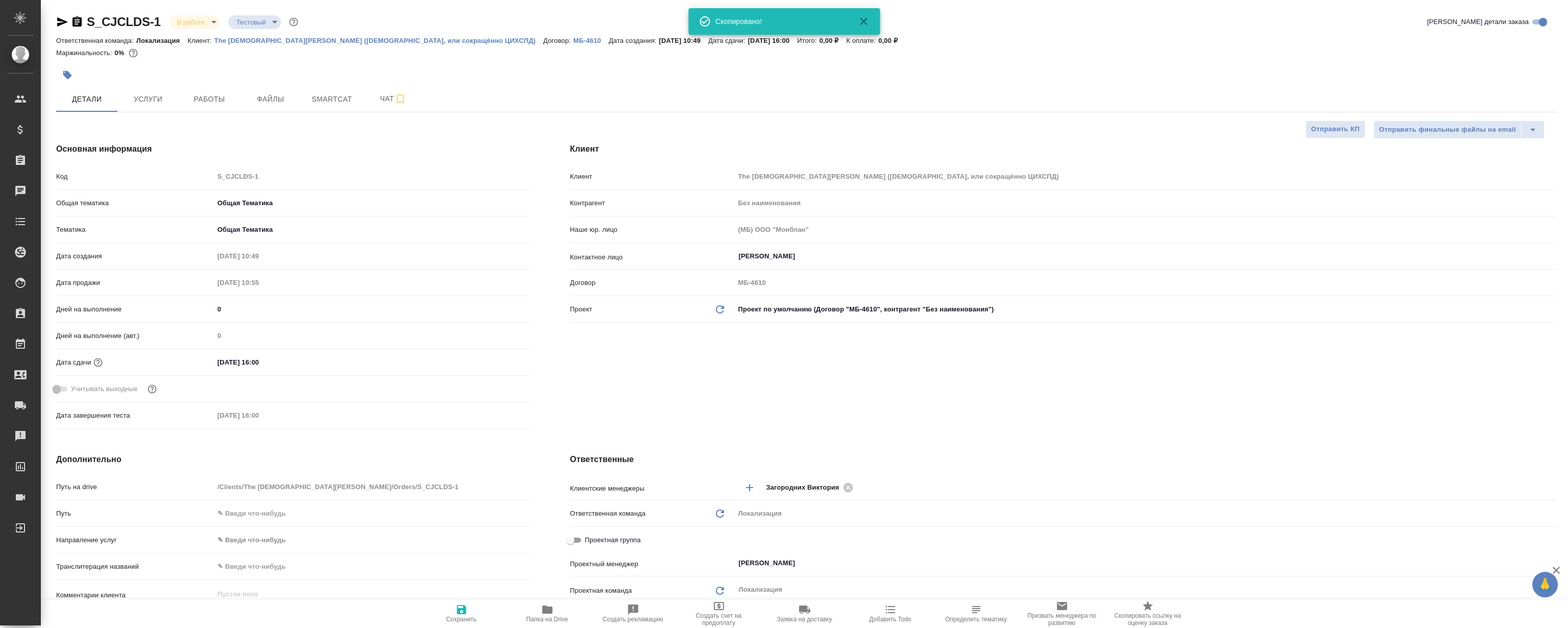
type textarea "x"
click at [316, 96] on span "Smartcat" at bounding box center [332, 99] width 49 height 12
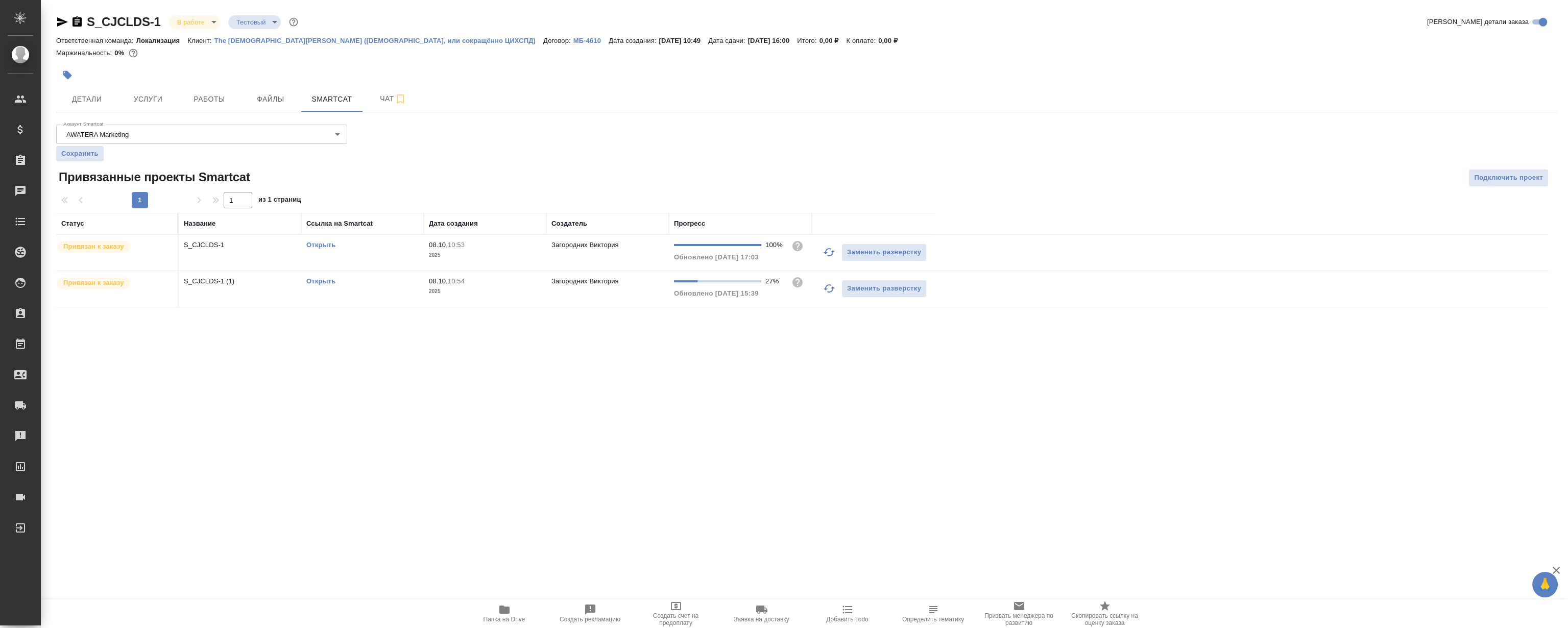
click at [326, 245] on link "Открыть" at bounding box center [321, 245] width 29 height 7
click at [385, 88] on button "Чат" at bounding box center [393, 99] width 61 height 26
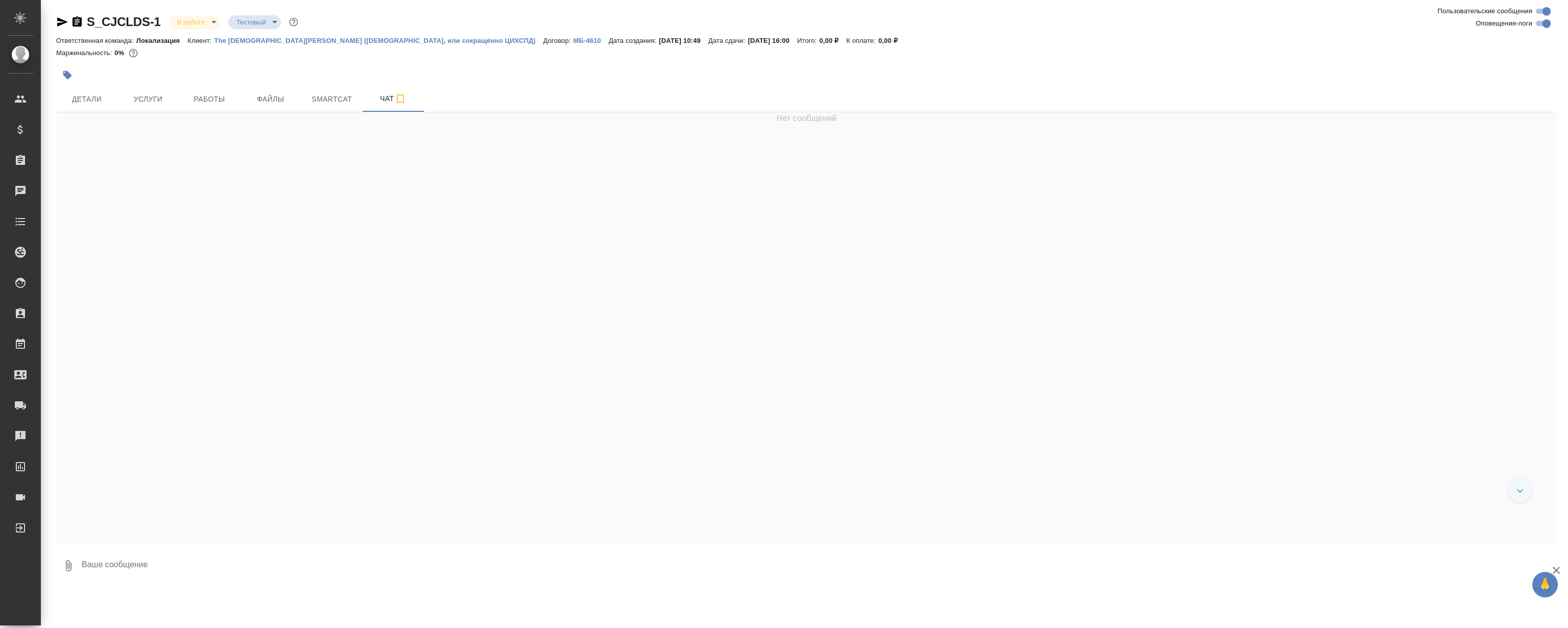
scroll to position [2715, 0]
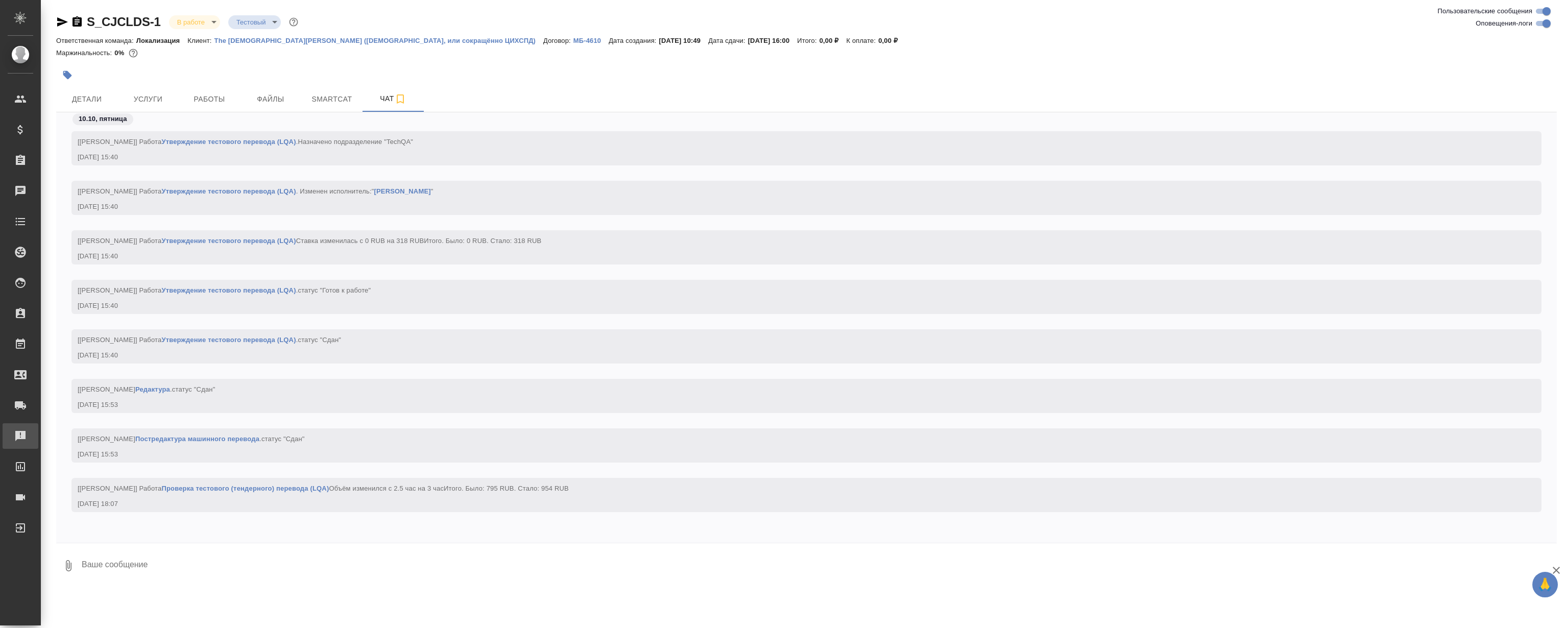
click at [21, 440] on div "Рекламации" at bounding box center [7, 436] width 26 height 15
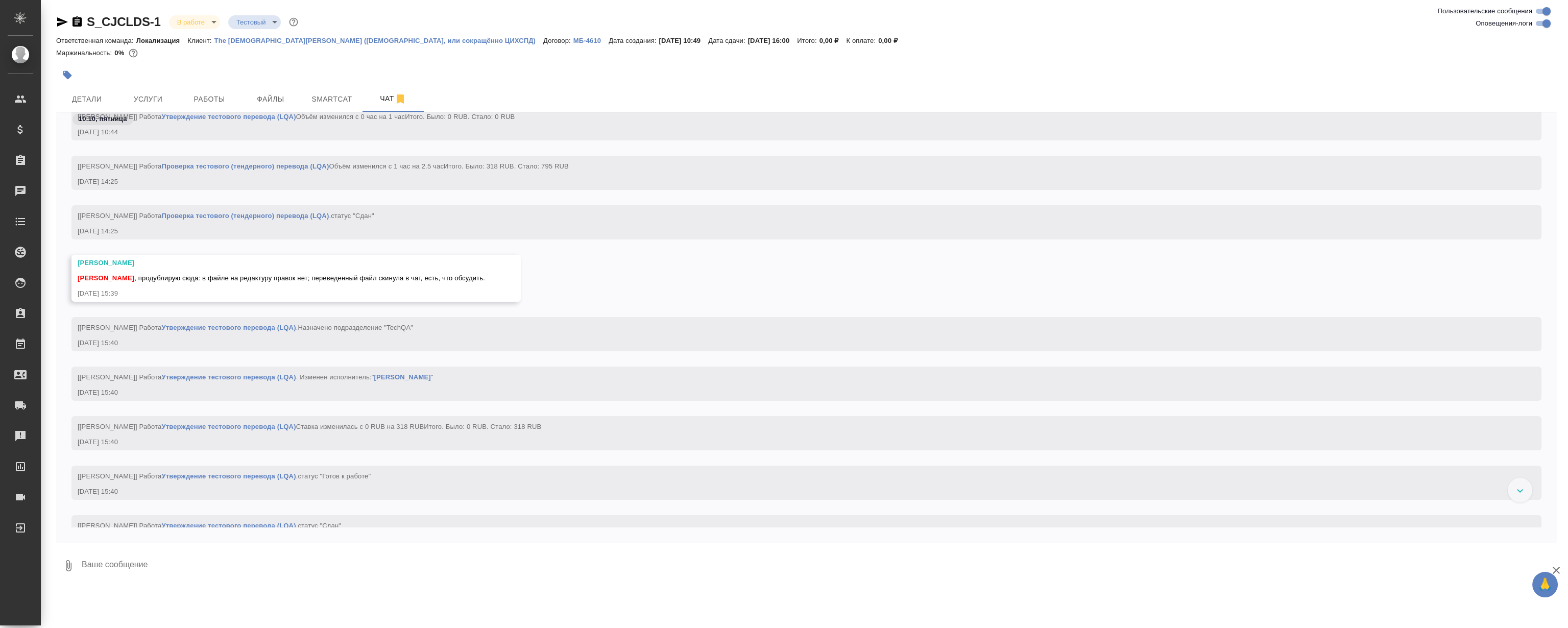
scroll to position [2577, 0]
click at [621, 303] on div "Румянцева Дарья Магеррамов Руслан , продублирую сюда: в файле на редактуру прав…" at bounding box center [807, 292] width 1500 height 62
click at [622, 296] on div "Румянцева Дарья Магеррамов Руслан , продублирую сюда: в файле на редактуру прав…" at bounding box center [807, 292] width 1500 height 62
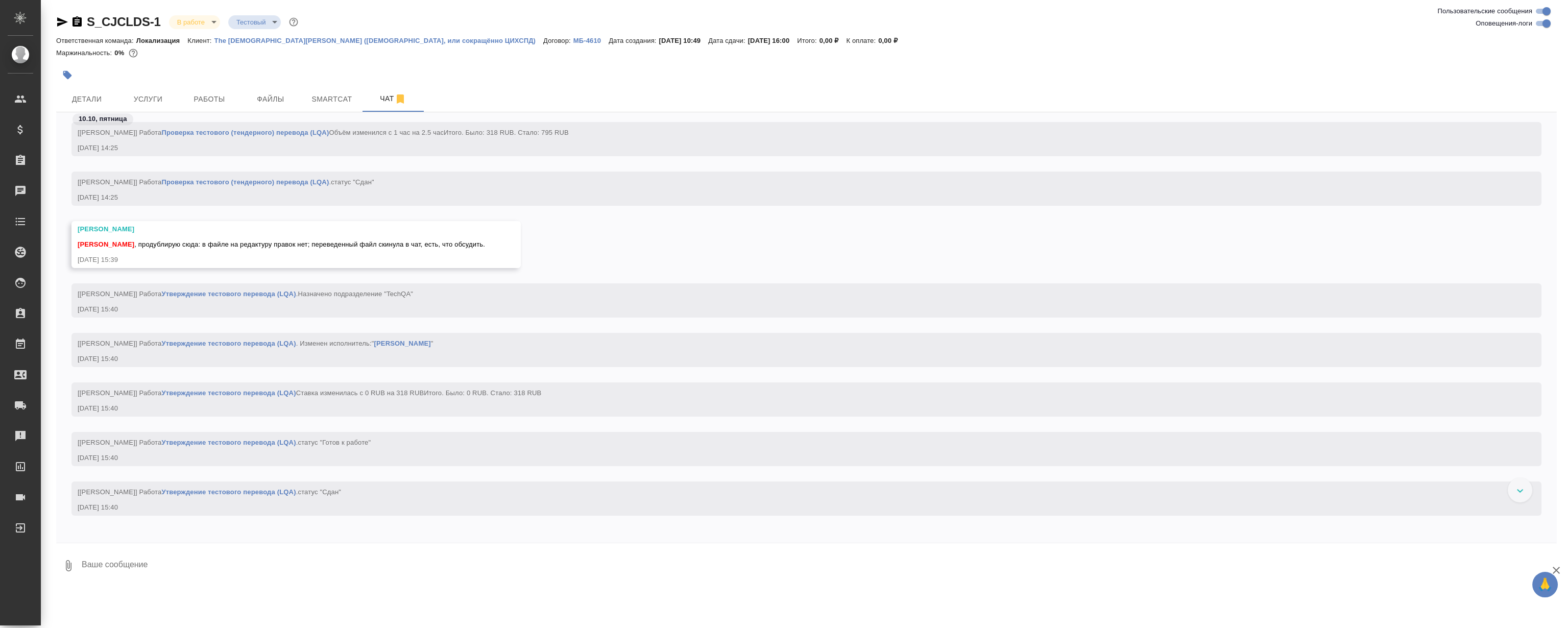
scroll to position [2809, 0]
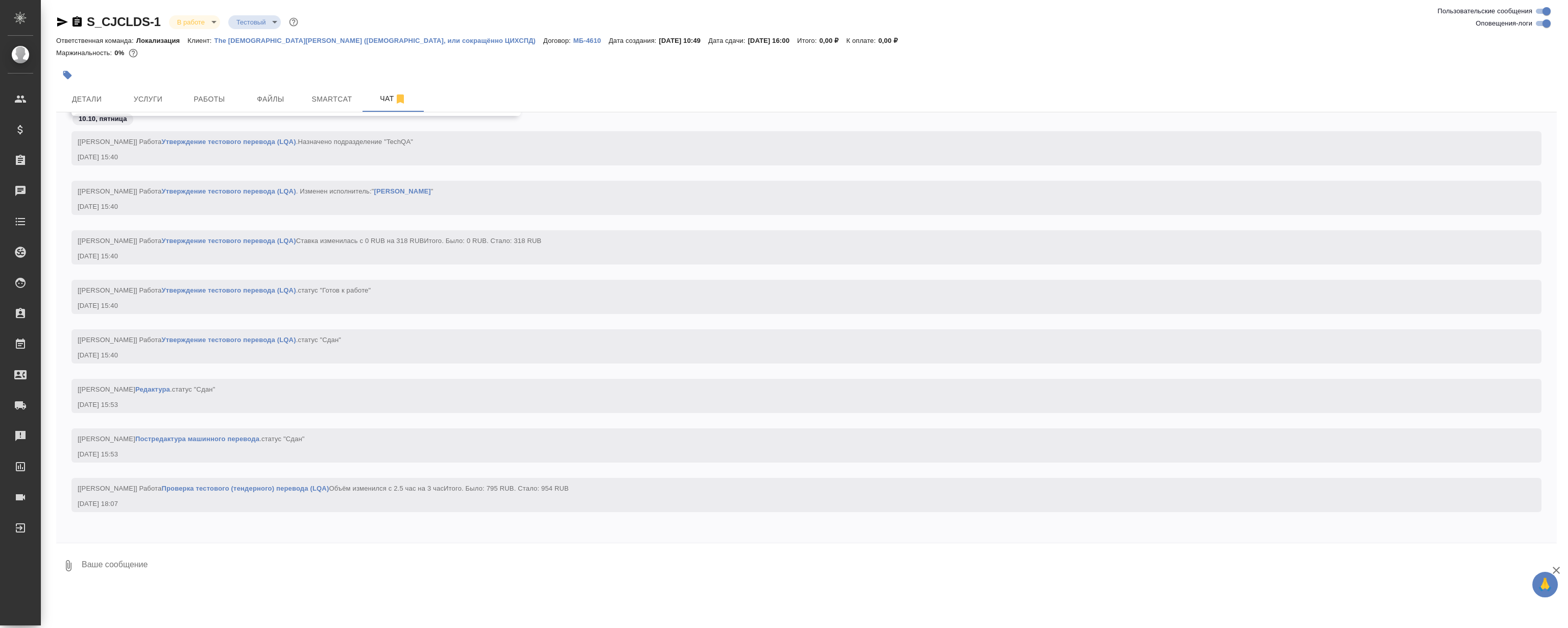
click at [244, 84] on div at bounding box center [556, 75] width 1001 height 23
click at [267, 97] on span "Файлы" at bounding box center [270, 99] width 49 height 12
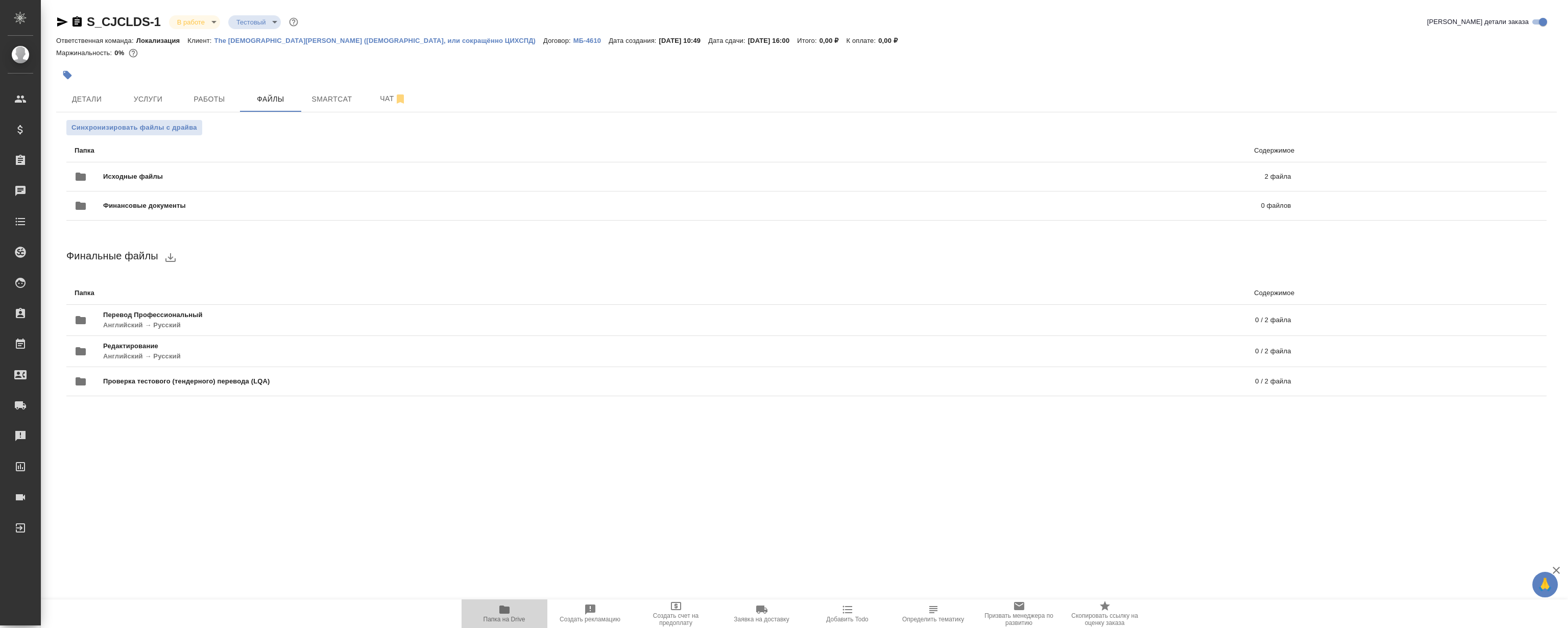
click at [499, 606] on icon "button" at bounding box center [504, 610] width 12 height 12
click at [363, 99] on button "Чат" at bounding box center [393, 99] width 61 height 26
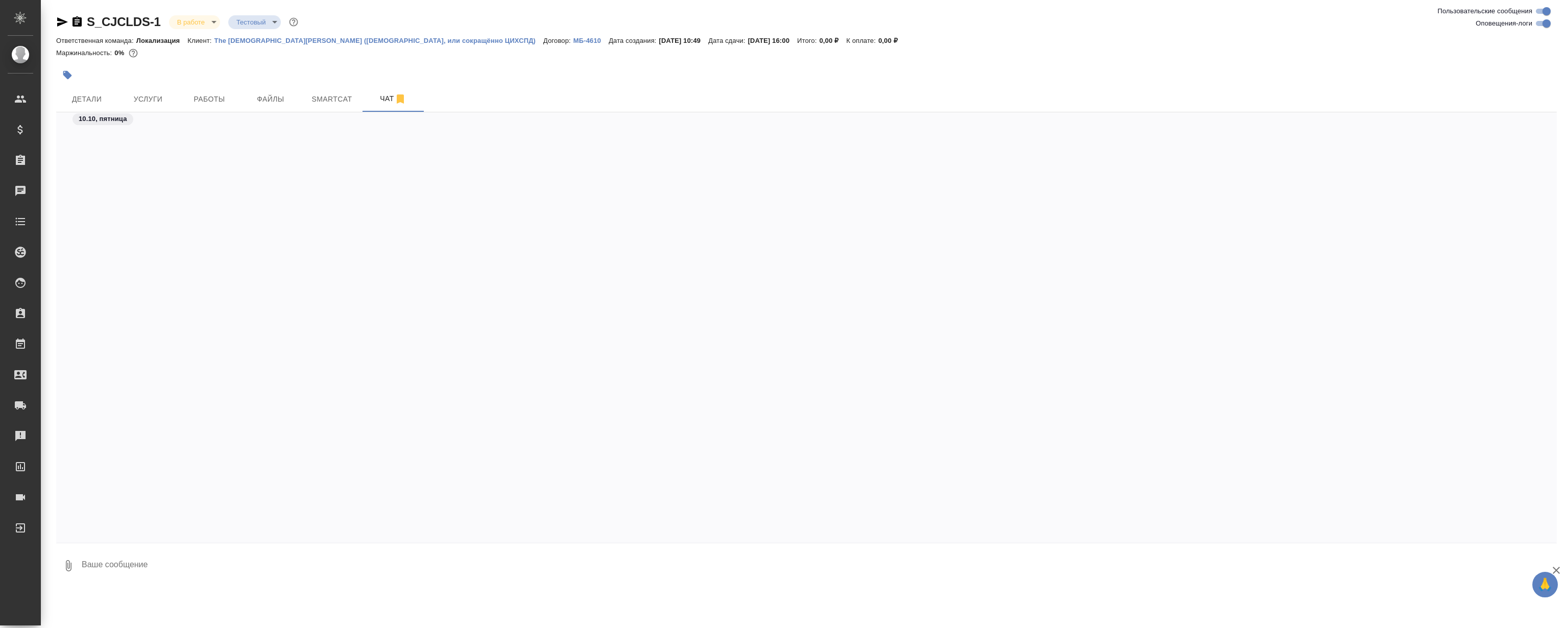
scroll to position [2715, 0]
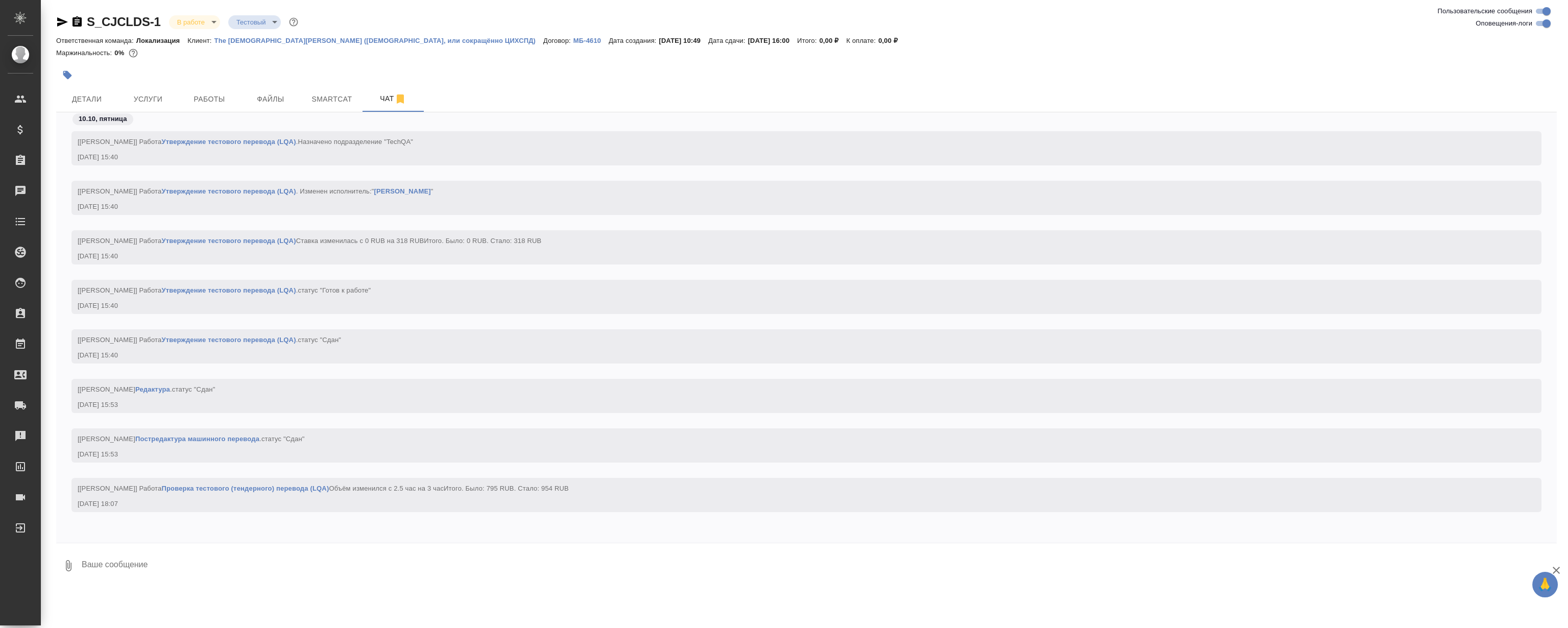
drag, startPoint x: 224, startPoint y: 555, endPoint x: 249, endPoint y: 549, distance: 25.7
click at [224, 555] on textarea at bounding box center [819, 566] width 1476 height 35
paste textarea "https://drive.awatera.com/apps/files/files?dir=/Shares/The%20Church%20of%20Jesu…"
type textarea "Для истории: файлы в папке Final https://drive.awatera.com/apps/files/files?dir…"
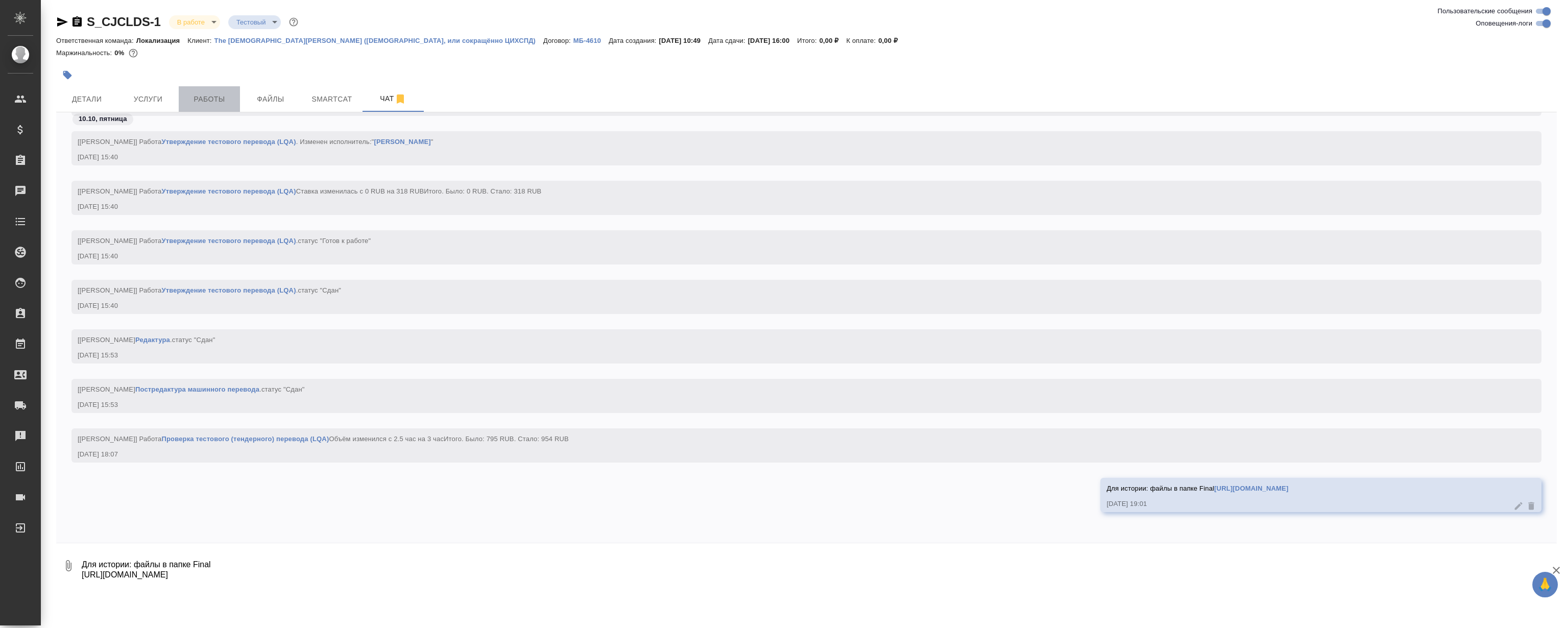
click at [207, 108] on button "Работы" at bounding box center [208, 99] width 61 height 26
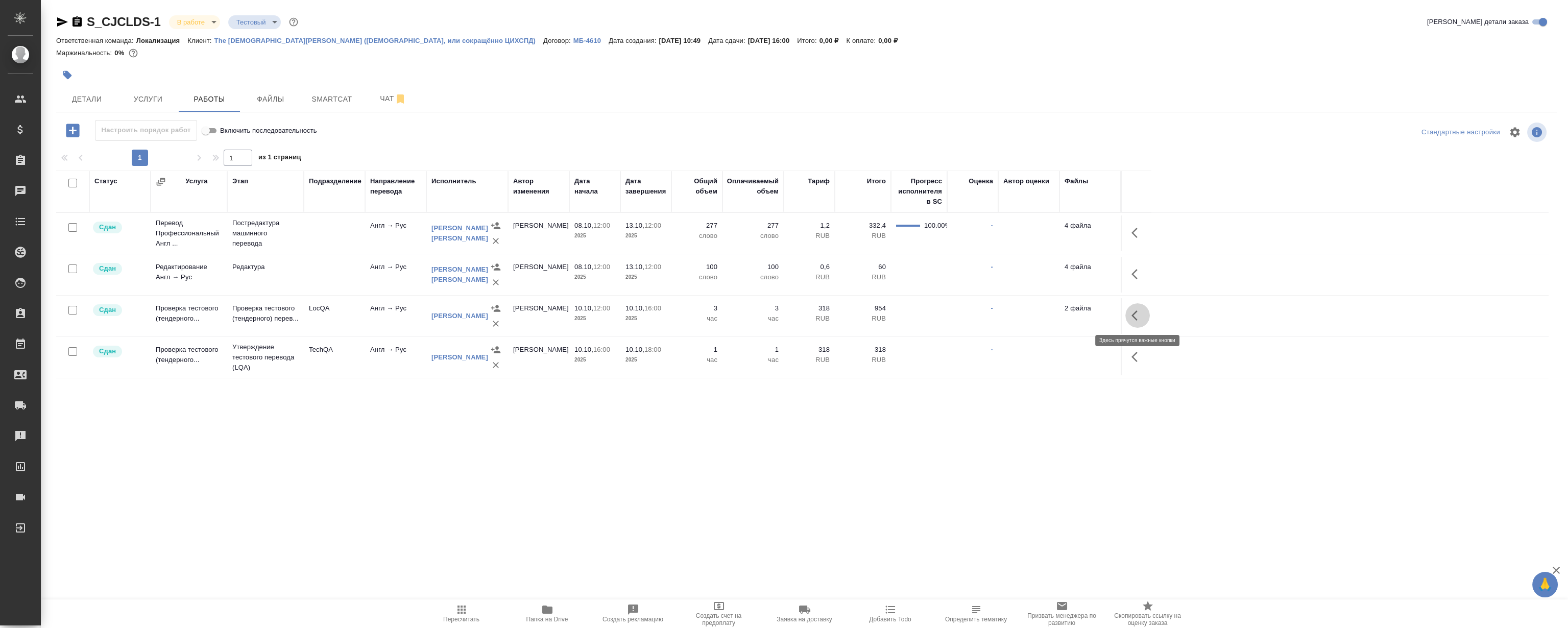
click at [1137, 308] on button "button" at bounding box center [1137, 315] width 24 height 24
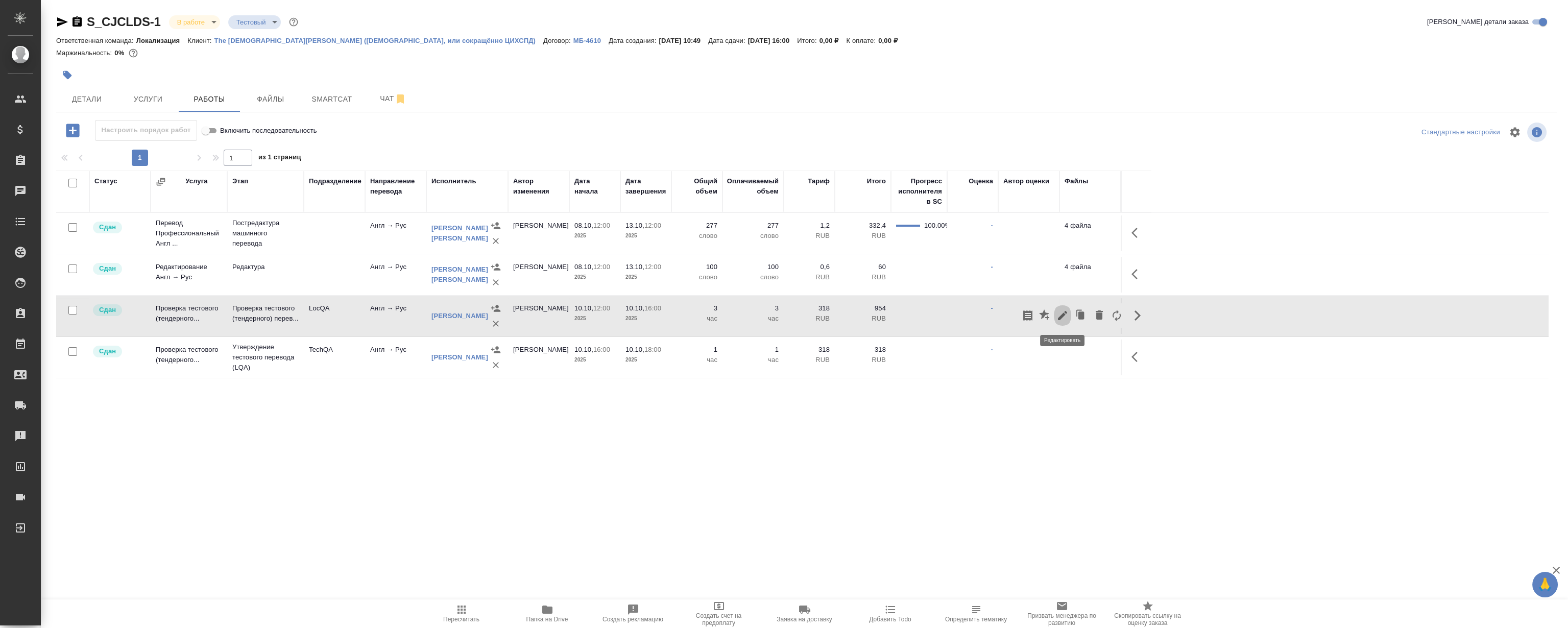
click at [1062, 316] on icon "button" at bounding box center [1062, 316] width 10 height 10
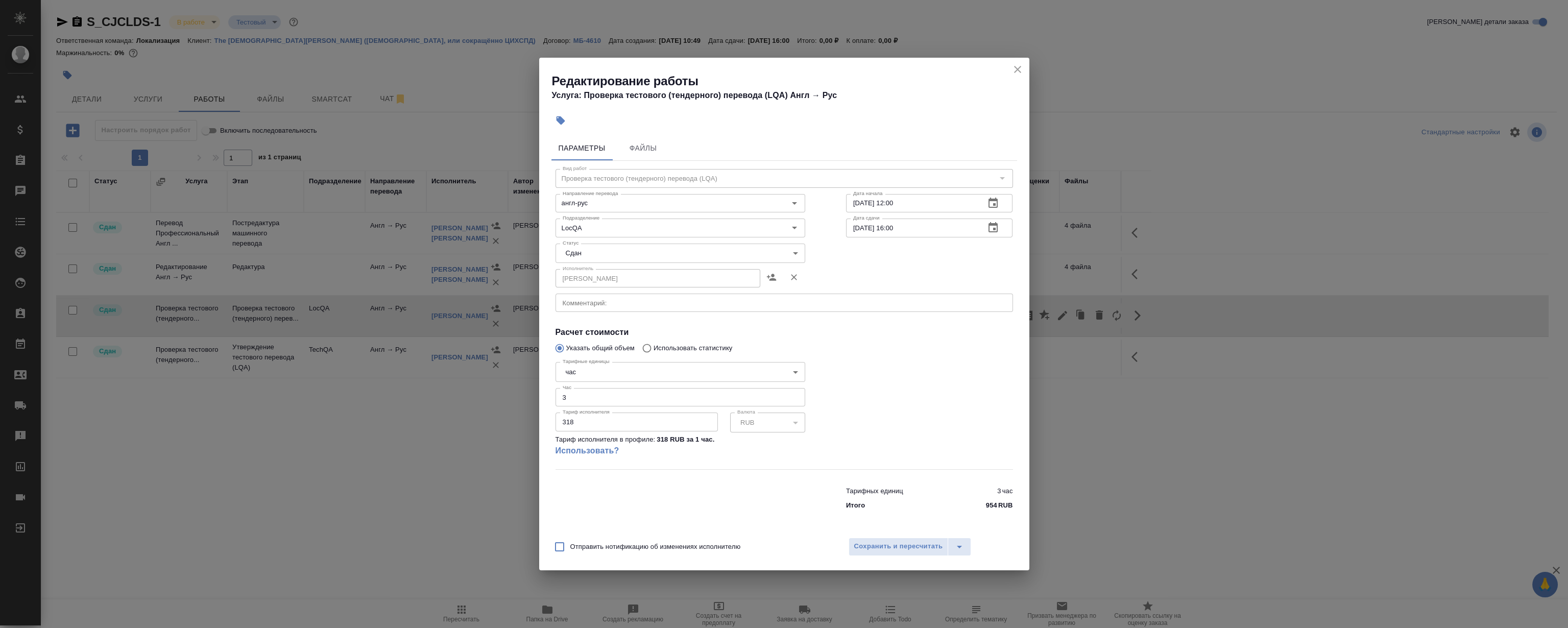
drag, startPoint x: 613, startPoint y: 387, endPoint x: 635, endPoint y: 395, distance: 23.4
click at [613, 387] on div "Тарифные единицы час 5a8b1489cc6b4906c91bfd93 Тарифные единицы Час 3 Час Тариф …" at bounding box center [680, 414] width 250 height 111
click at [635, 395] on input "3" at bounding box center [680, 397] width 250 height 18
type input "3.5"
click at [883, 551] on span "Сохранить и пересчитать" at bounding box center [899, 547] width 89 height 12
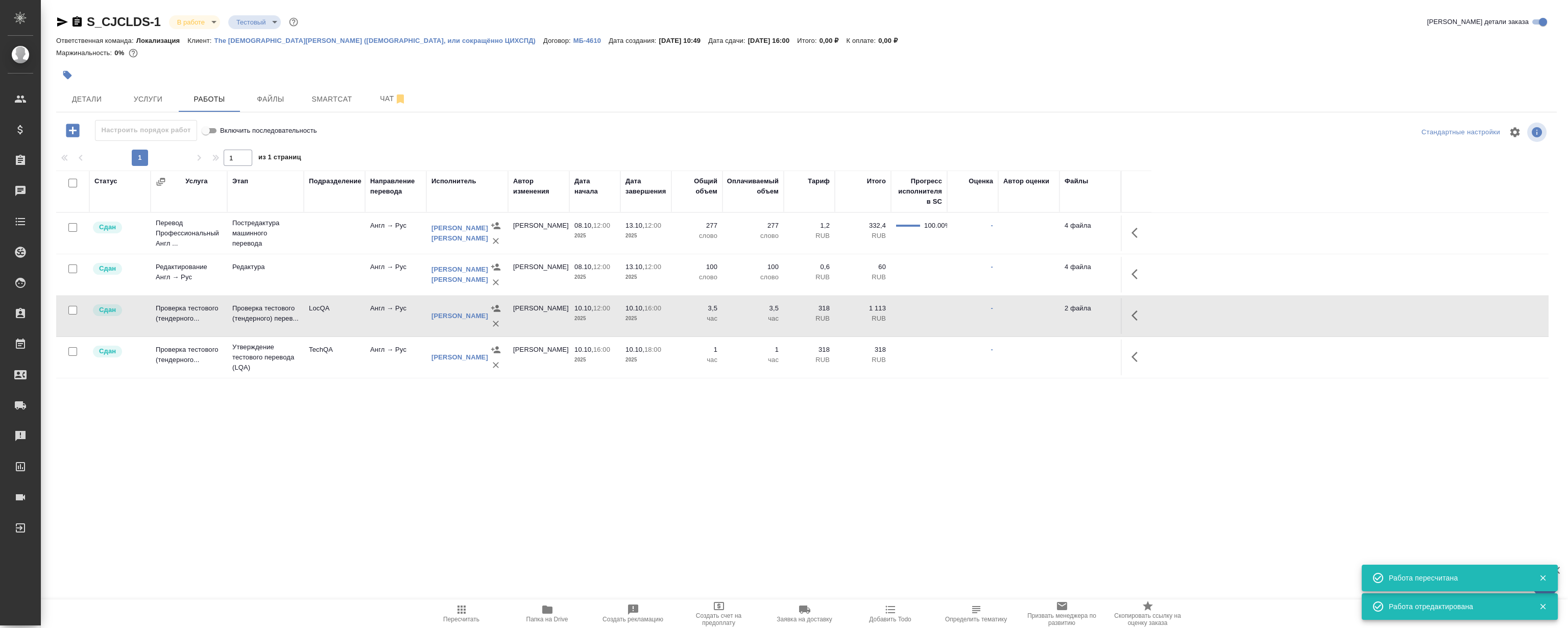
click at [335, 475] on div ".cls-1 fill:#fff; AWATERA Magerramov Ruslan Клиенты Спецификации Заказы 0 Чаты …" at bounding box center [784, 314] width 1568 height 628
